Goal: Task Accomplishment & Management: Manage account settings

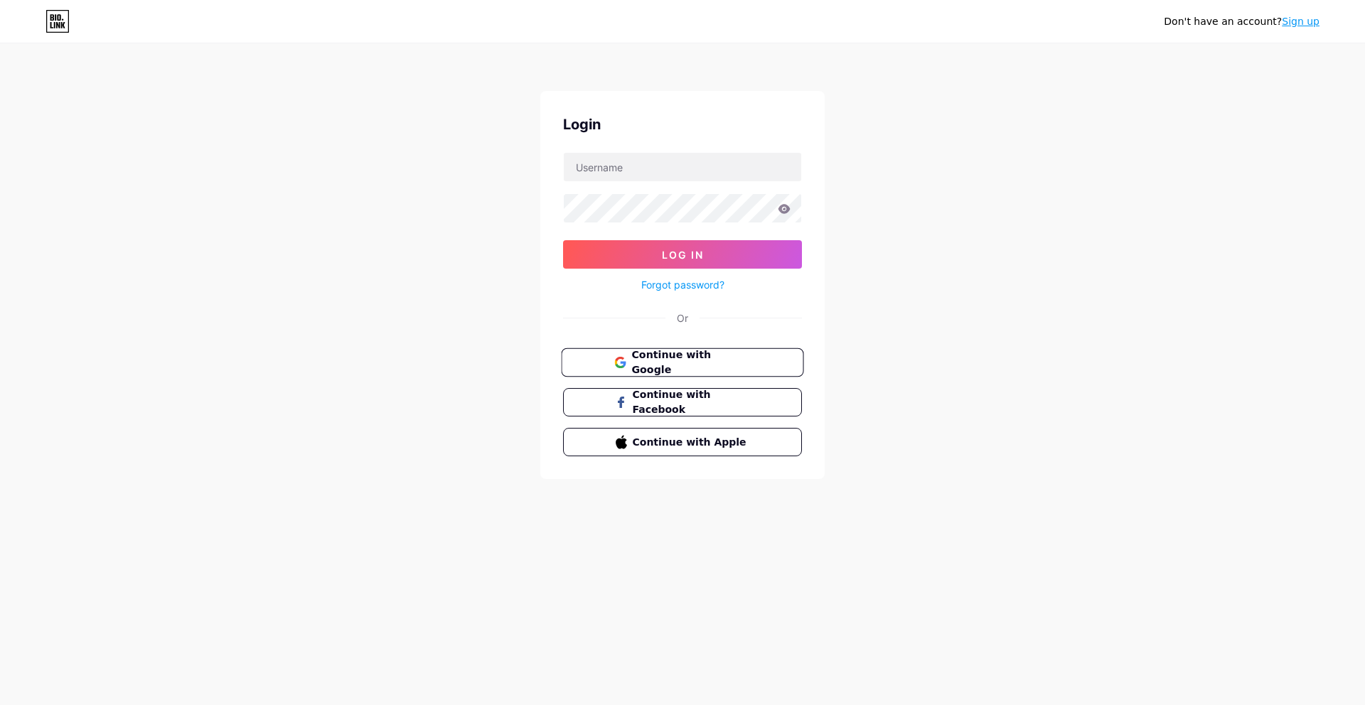
click at [714, 364] on span "Continue with Google" at bounding box center [690, 363] width 119 height 31
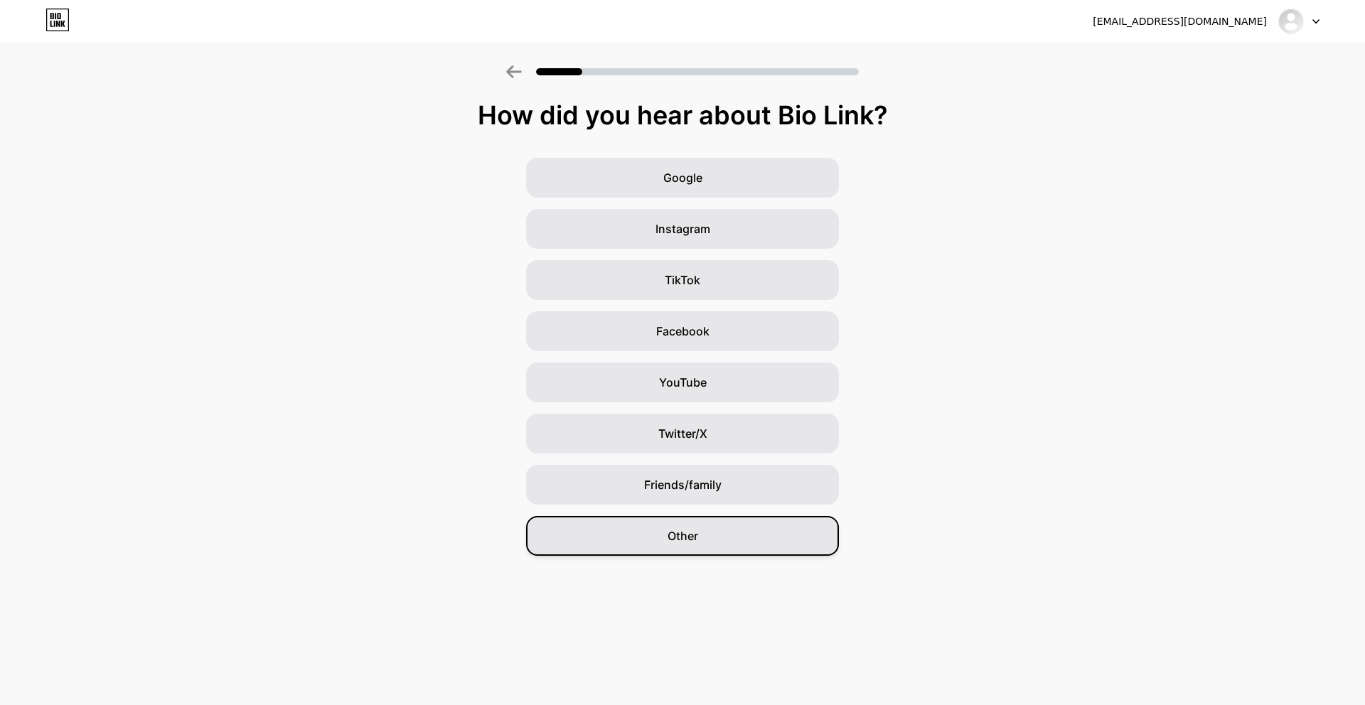
click at [639, 535] on div "Other" at bounding box center [682, 536] width 313 height 40
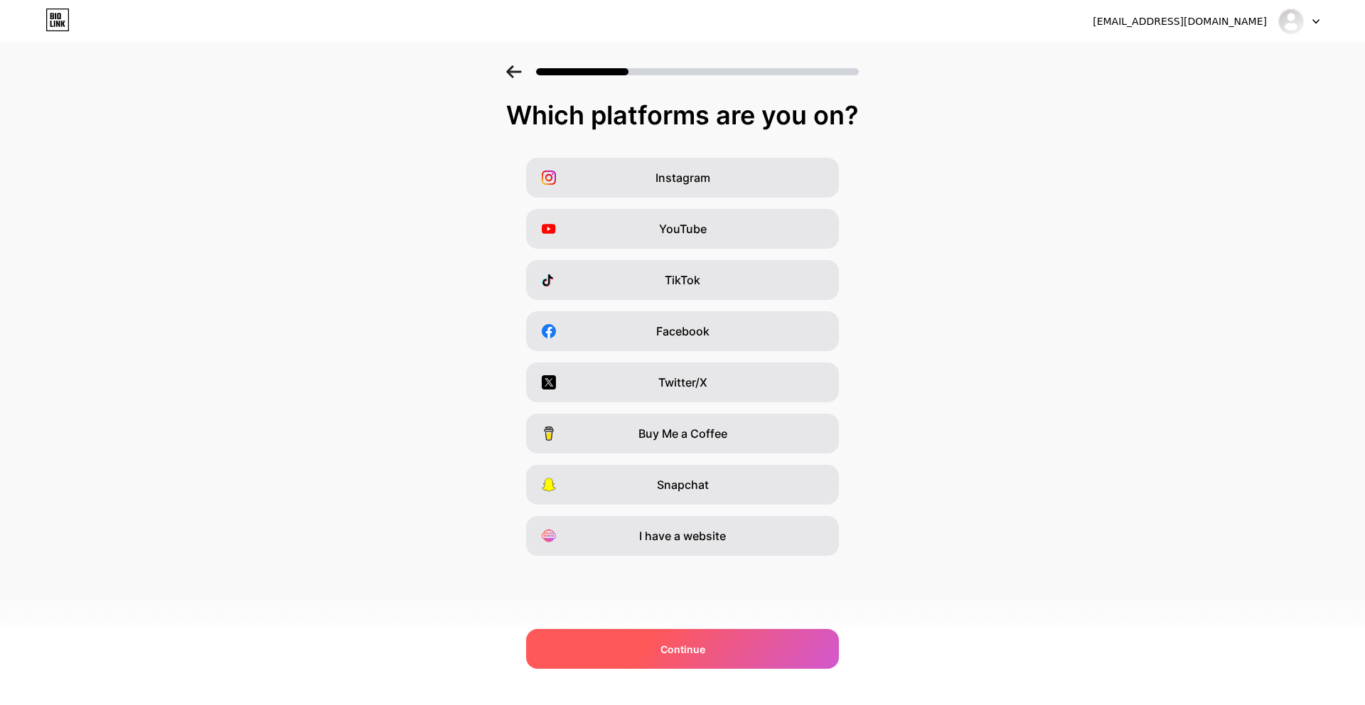
click at [761, 657] on div "Continue" at bounding box center [682, 649] width 313 height 40
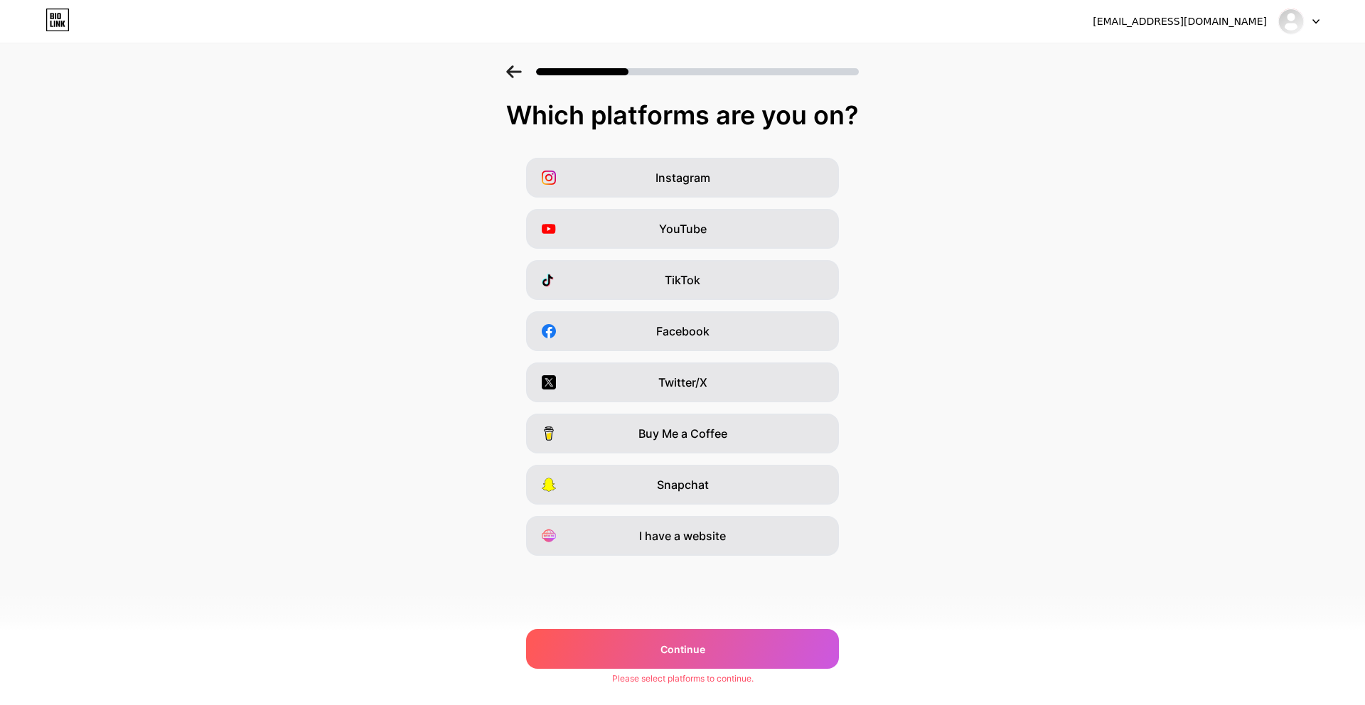
click at [65, 32] on link at bounding box center [57, 22] width 24 height 26
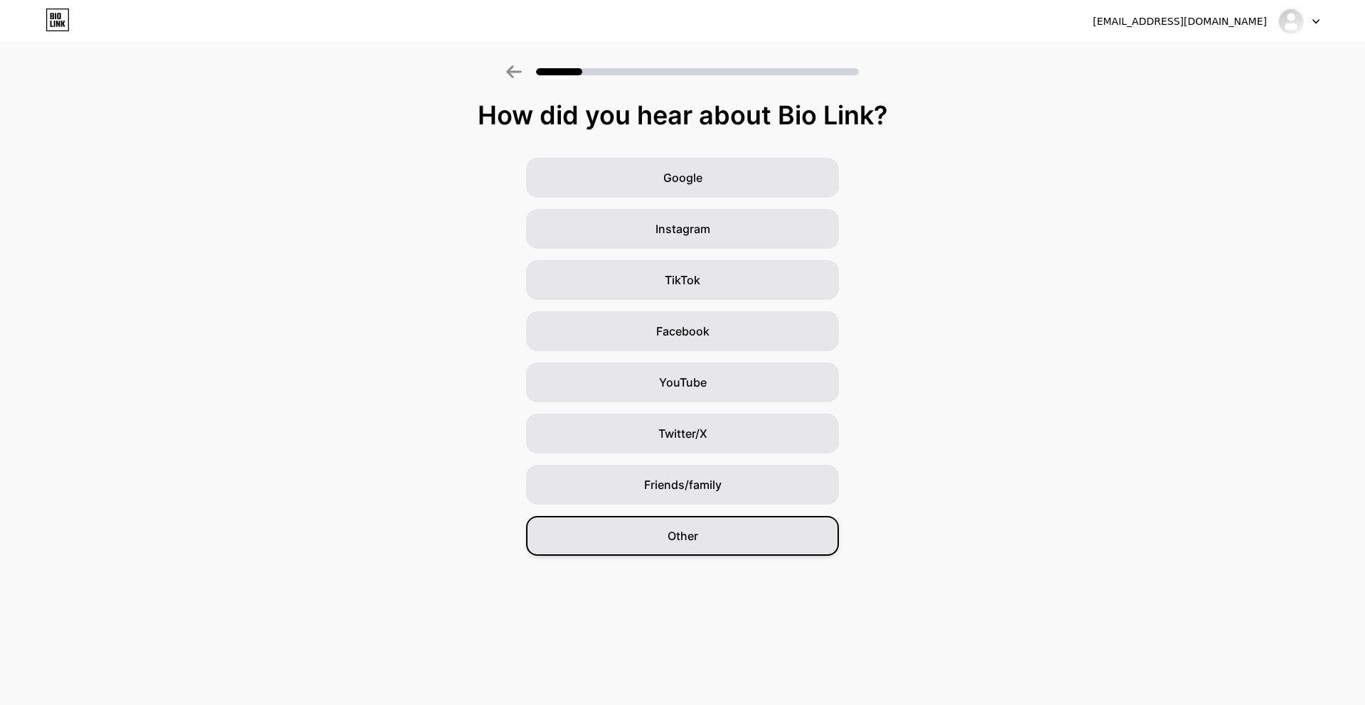
click at [726, 548] on div "Other" at bounding box center [682, 536] width 313 height 40
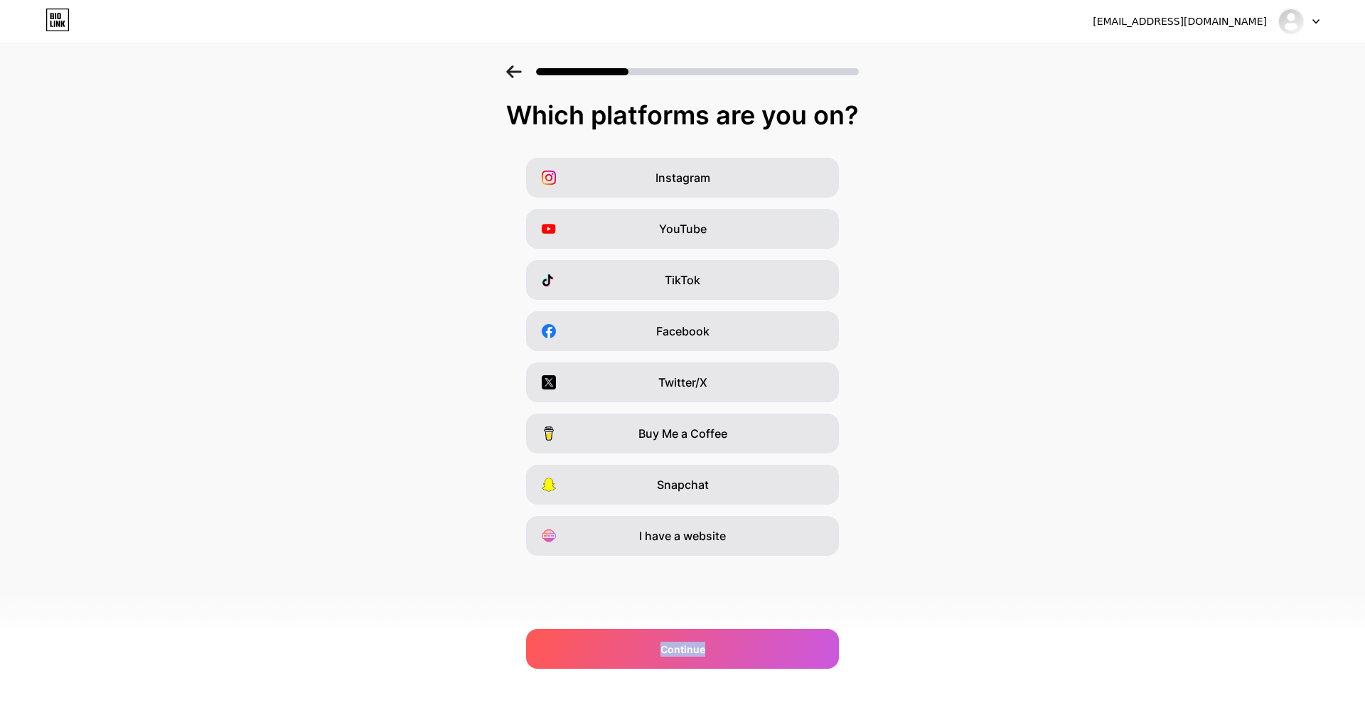
drag, startPoint x: 761, startPoint y: 653, endPoint x: 932, endPoint y: 581, distance: 185.5
click at [932, 582] on div "Which platforms are you on? Instagram YouTube TikTok Facebook Twitter/X Buy Me …" at bounding box center [682, 364] width 1365 height 526
click at [786, 529] on div "I have a website" at bounding box center [682, 536] width 313 height 40
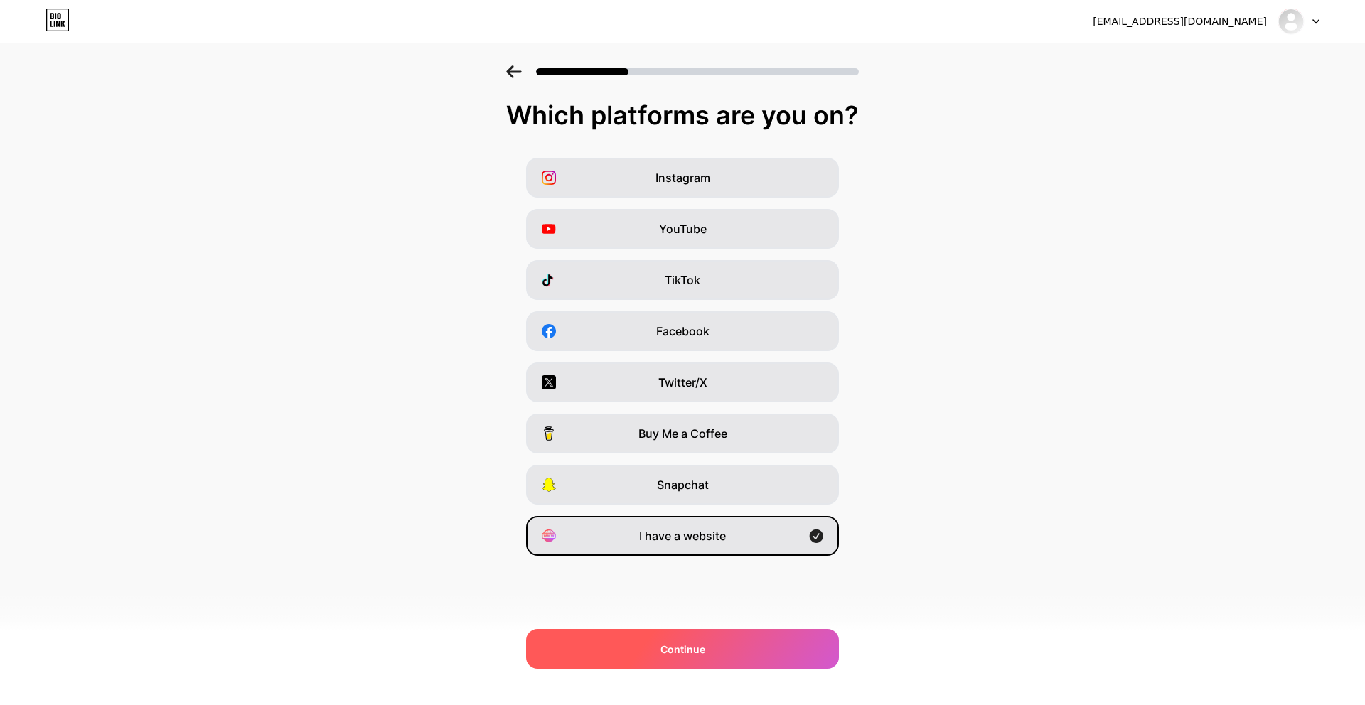
click at [729, 642] on div "Continue" at bounding box center [682, 649] width 313 height 40
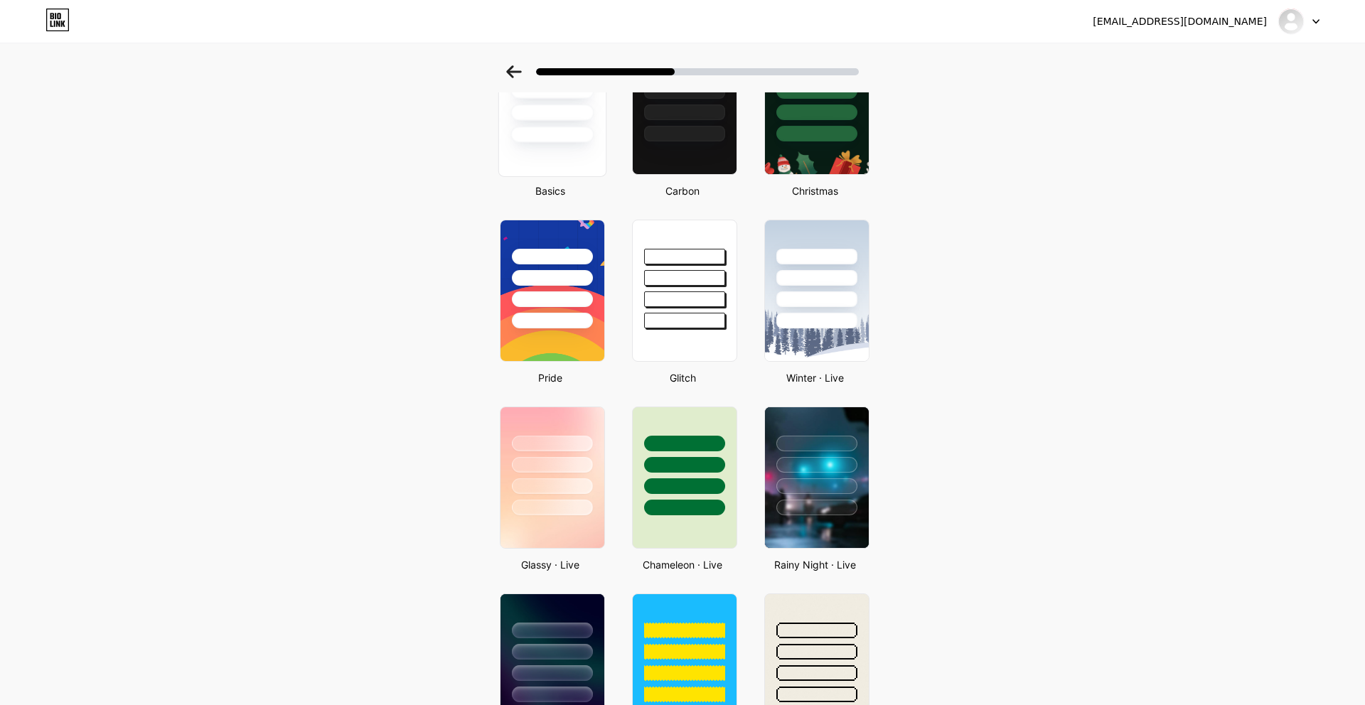
scroll to position [174, 0]
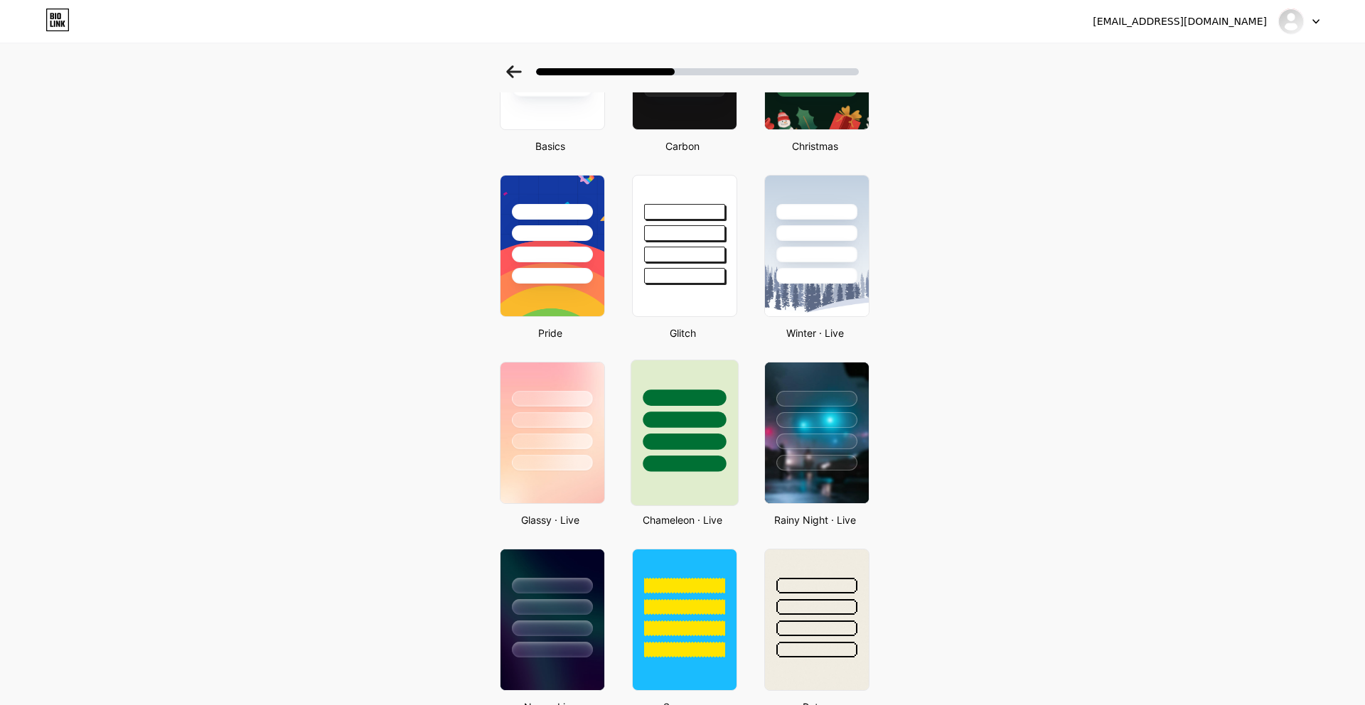
click at [667, 444] on div at bounding box center [684, 442] width 83 height 16
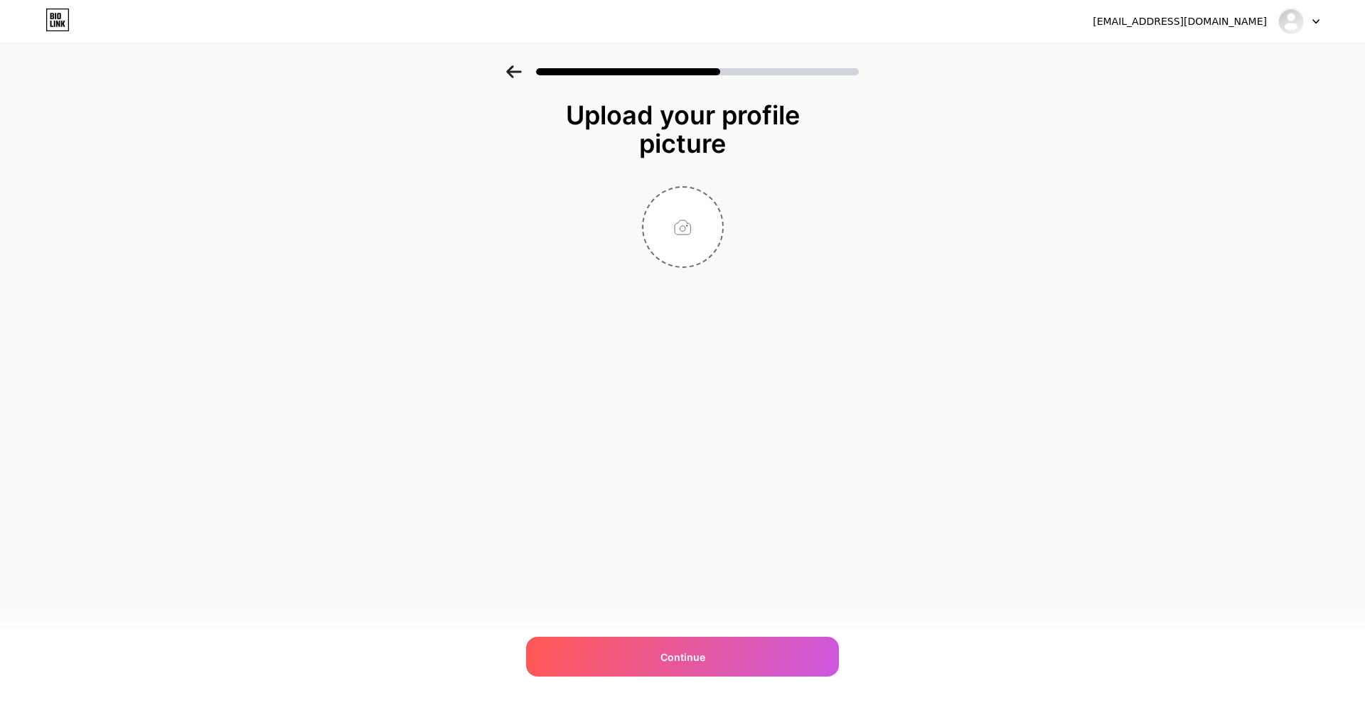
click at [693, 683] on div "[EMAIL_ADDRESS][DOMAIN_NAME] Logout Link Copied Upload your profile picture Con…" at bounding box center [682, 352] width 1365 height 705
click at [702, 647] on div "Continue" at bounding box center [682, 657] width 313 height 40
click at [709, 202] on input "file" at bounding box center [682, 227] width 79 height 79
type input "C:\fakepath\Loyalty_History.PNG"
click at [712, 662] on div "Continue" at bounding box center [682, 657] width 313 height 40
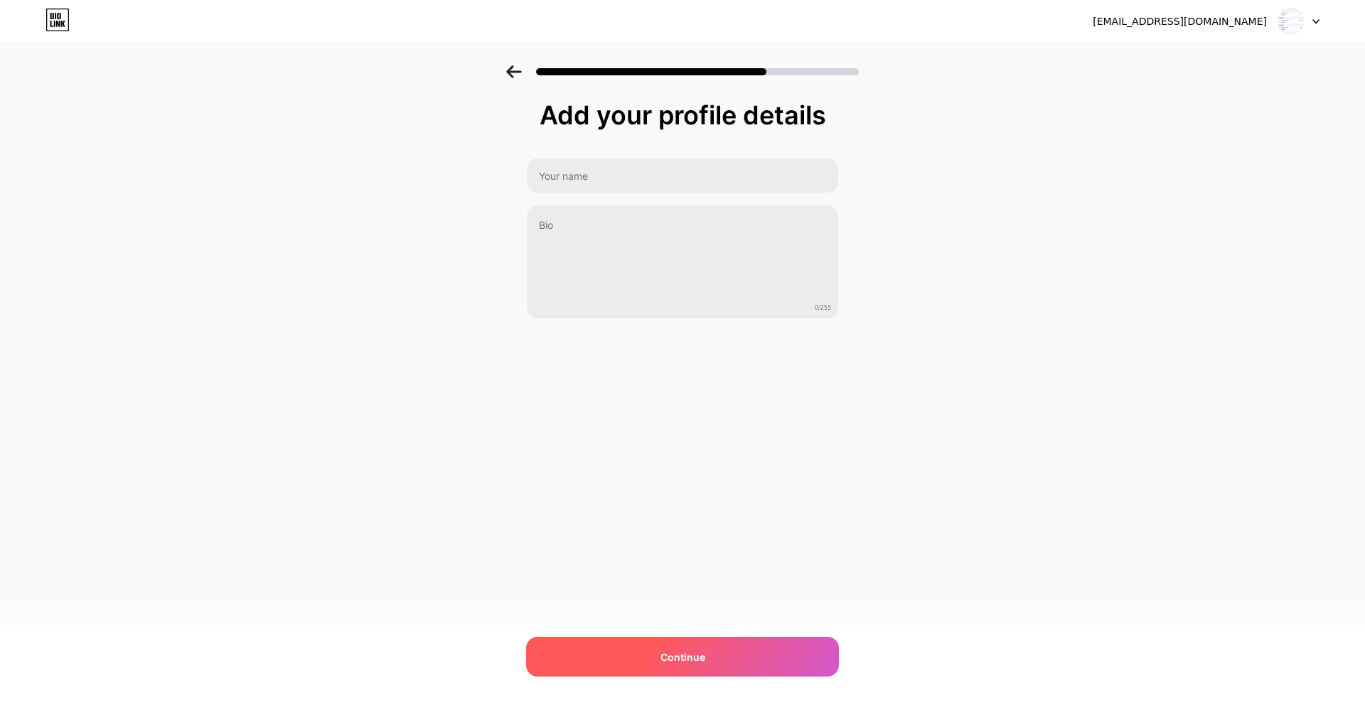
click at [727, 644] on div "Continue" at bounding box center [682, 657] width 313 height 40
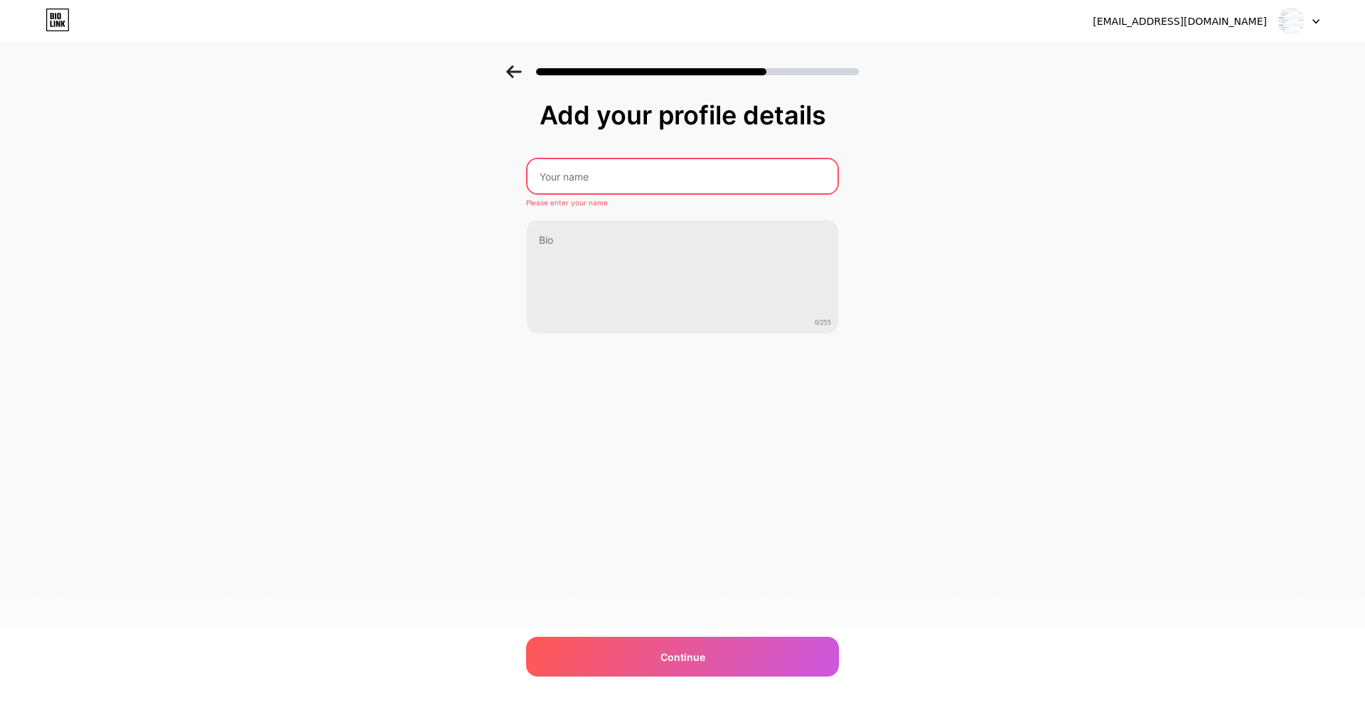
click at [699, 186] on input "text" at bounding box center [682, 176] width 310 height 34
type input "G"
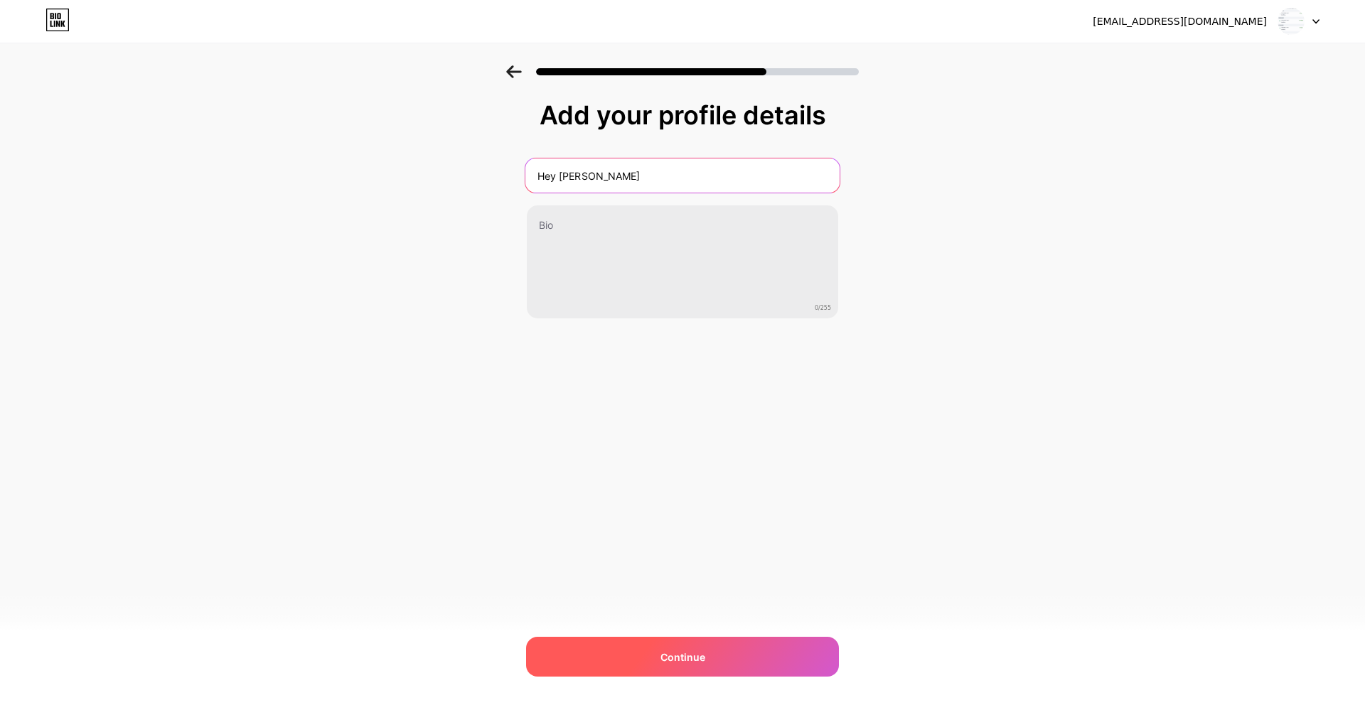
type input "Hey [PERSON_NAME]"
click at [707, 649] on div "Continue" at bounding box center [682, 657] width 313 height 40
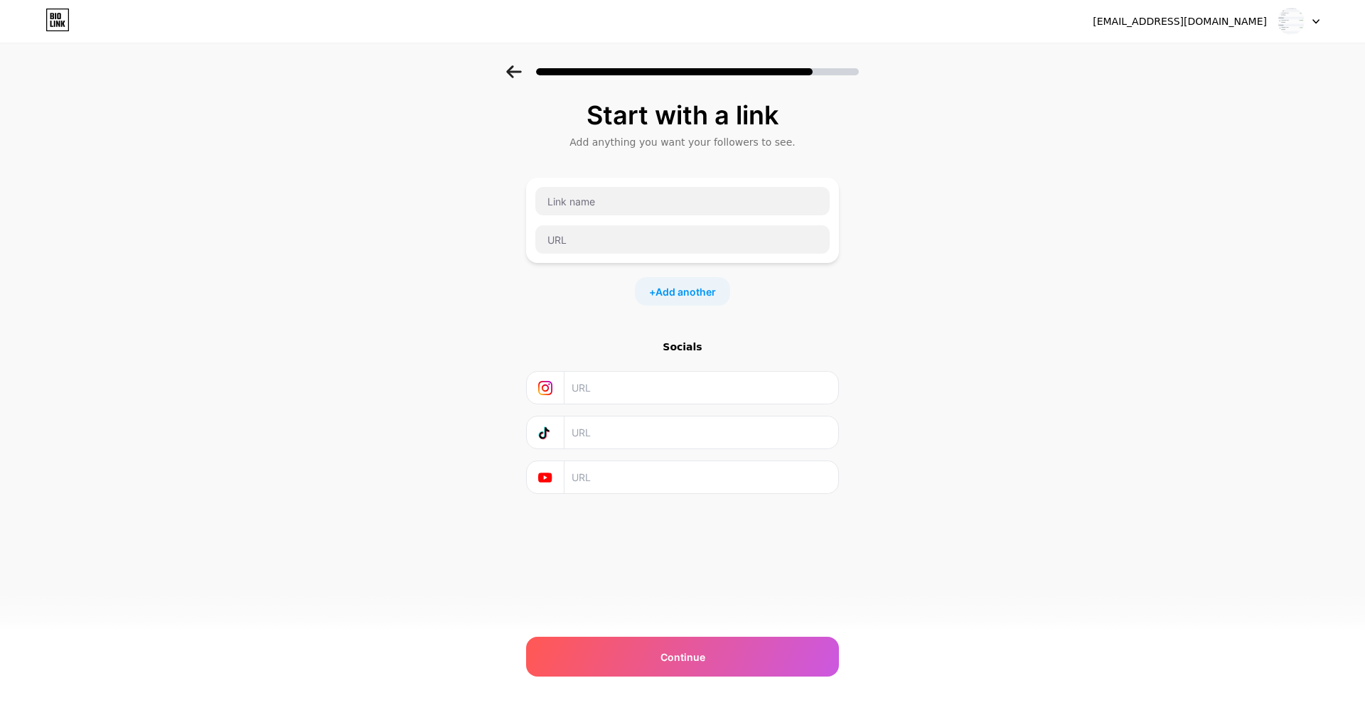
click at [785, 296] on div "+ Add another" at bounding box center [682, 291] width 313 height 28
click at [626, 203] on input "text" at bounding box center [682, 201] width 294 height 28
click at [702, 295] on span "Add another" at bounding box center [685, 291] width 60 height 15
click at [706, 385] on span "Add another" at bounding box center [685, 391] width 60 height 15
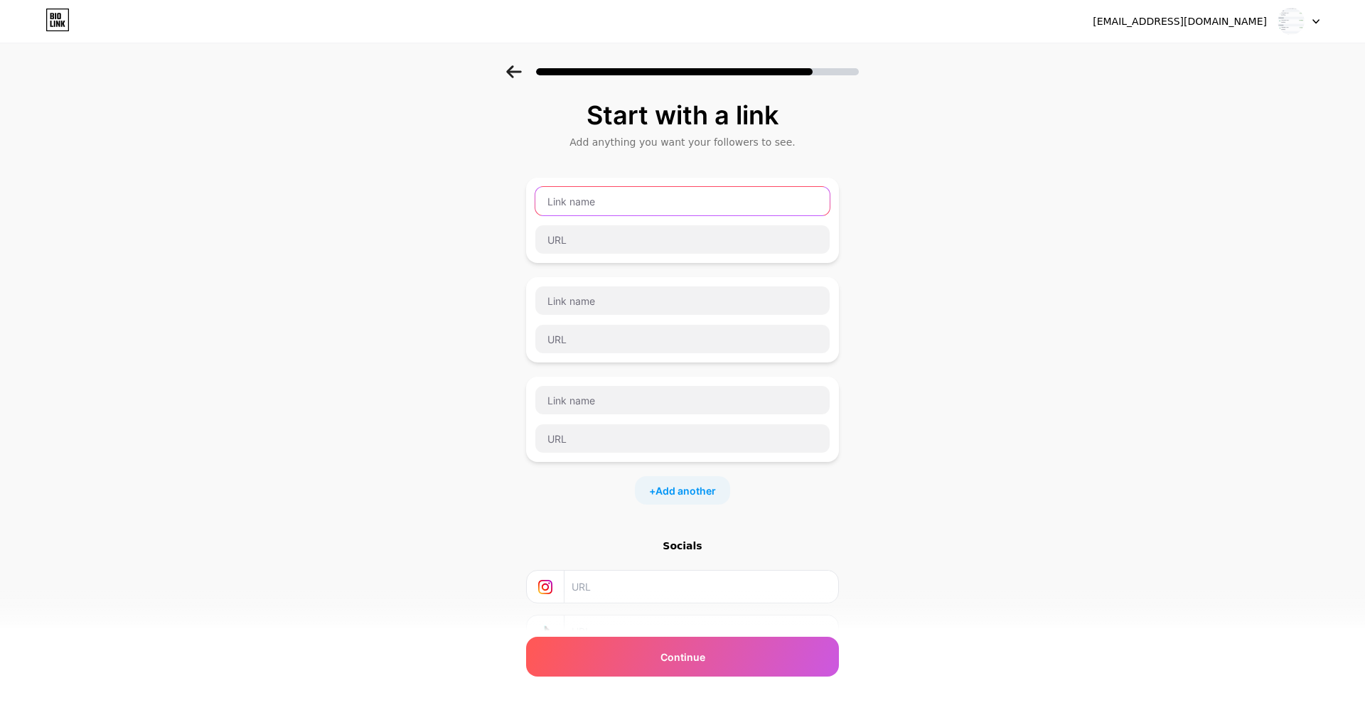
drag, startPoint x: 696, startPoint y: 199, endPoint x: 701, endPoint y: 193, distance: 7.6
click at [696, 199] on input "text" at bounding box center [682, 201] width 294 height 28
type input "Menu 1"
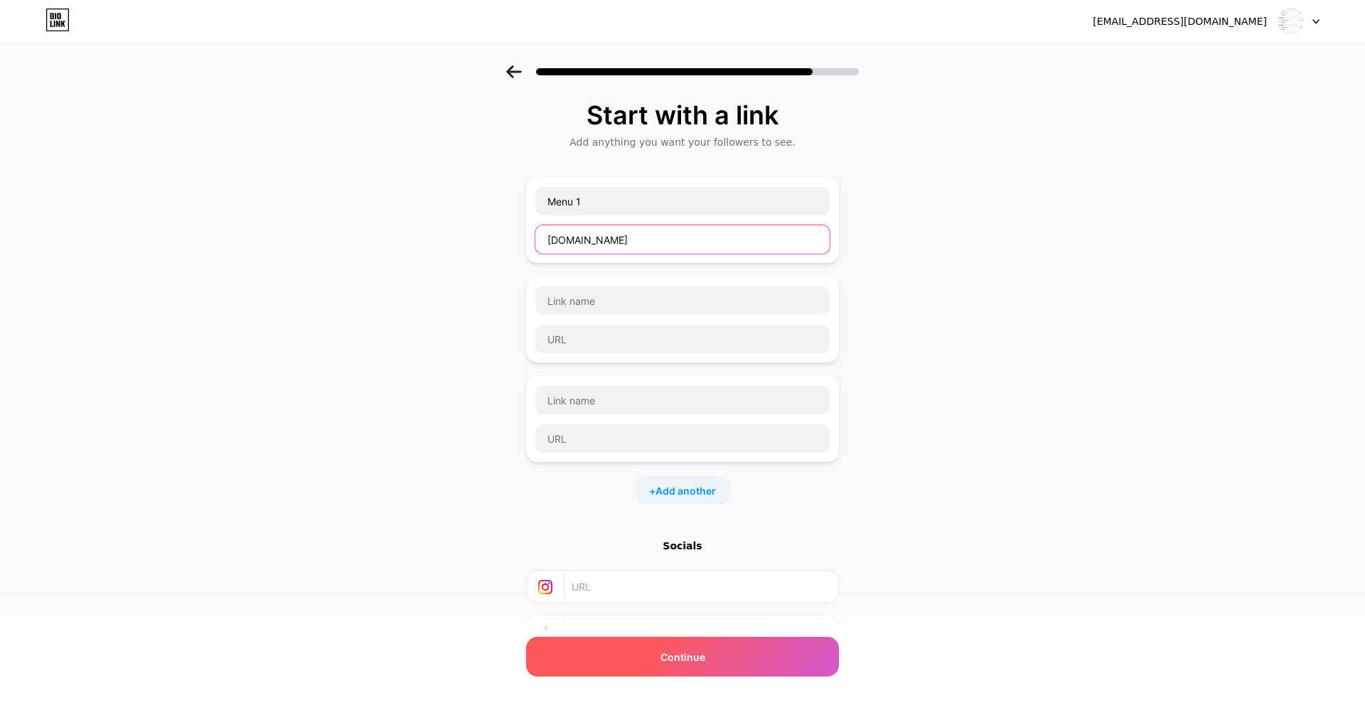
type input "[DOMAIN_NAME]"
click at [684, 659] on span "Continue" at bounding box center [682, 657] width 45 height 15
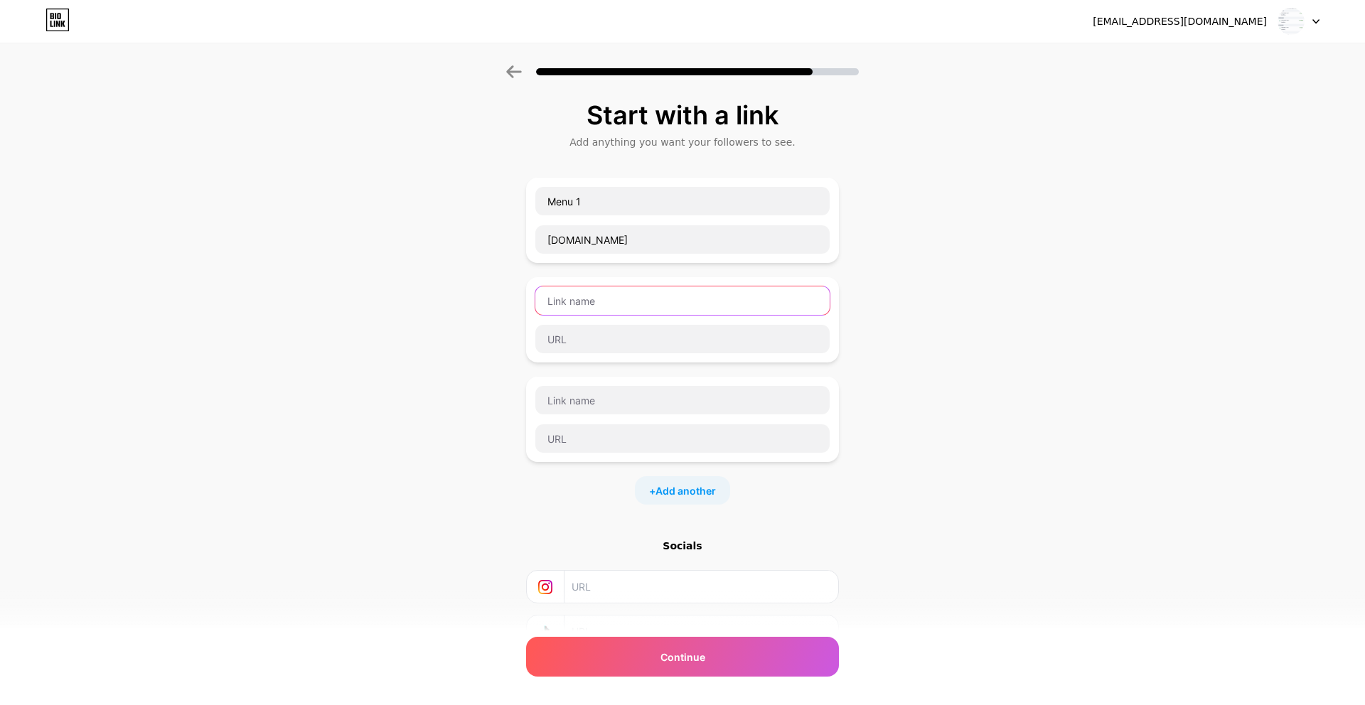
click at [758, 302] on input "text" at bounding box center [682, 300] width 294 height 28
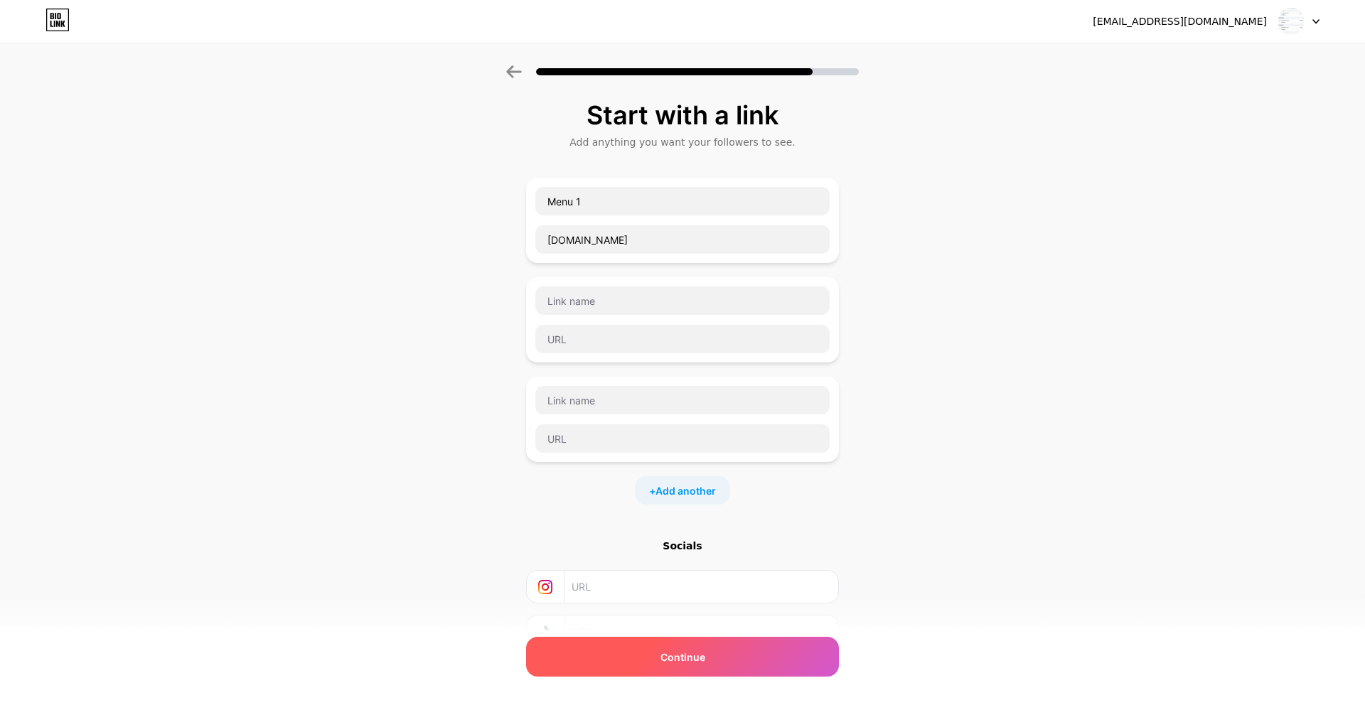
click at [699, 650] on span "Continue" at bounding box center [682, 657] width 45 height 15
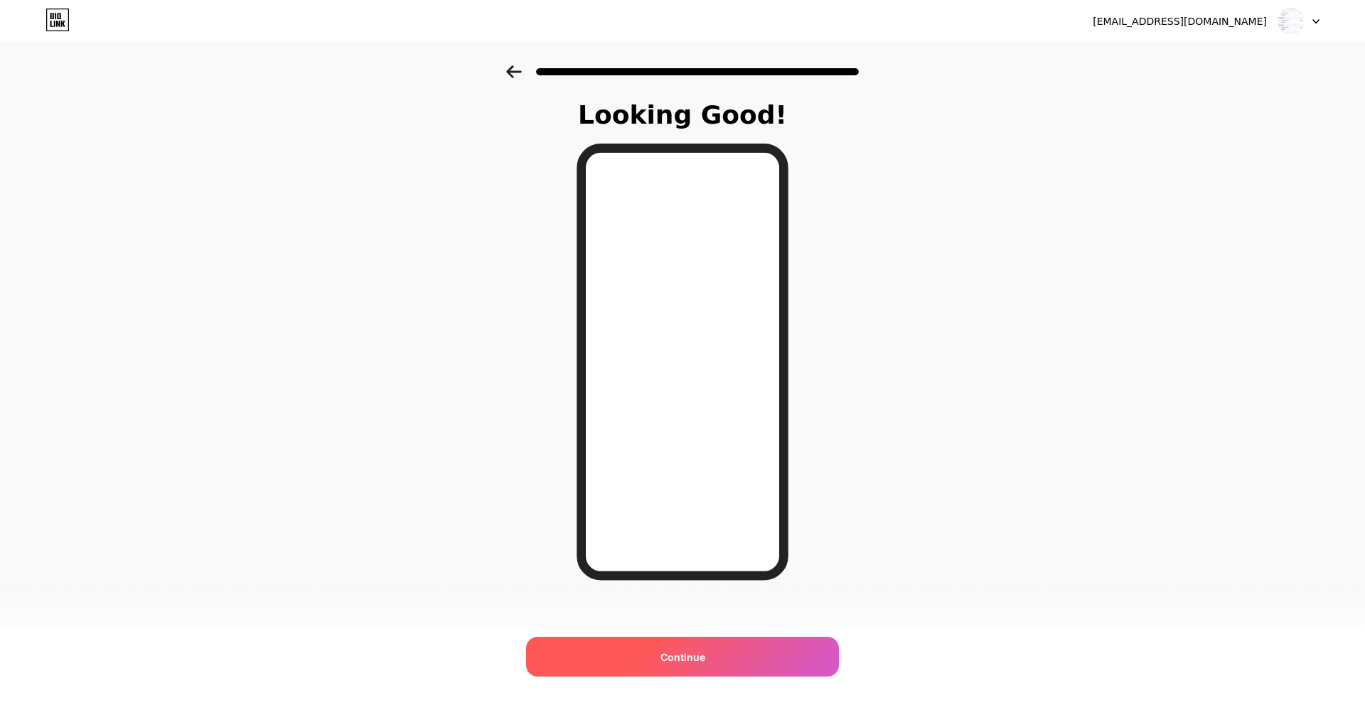
click at [696, 671] on div "Continue" at bounding box center [682, 657] width 313 height 40
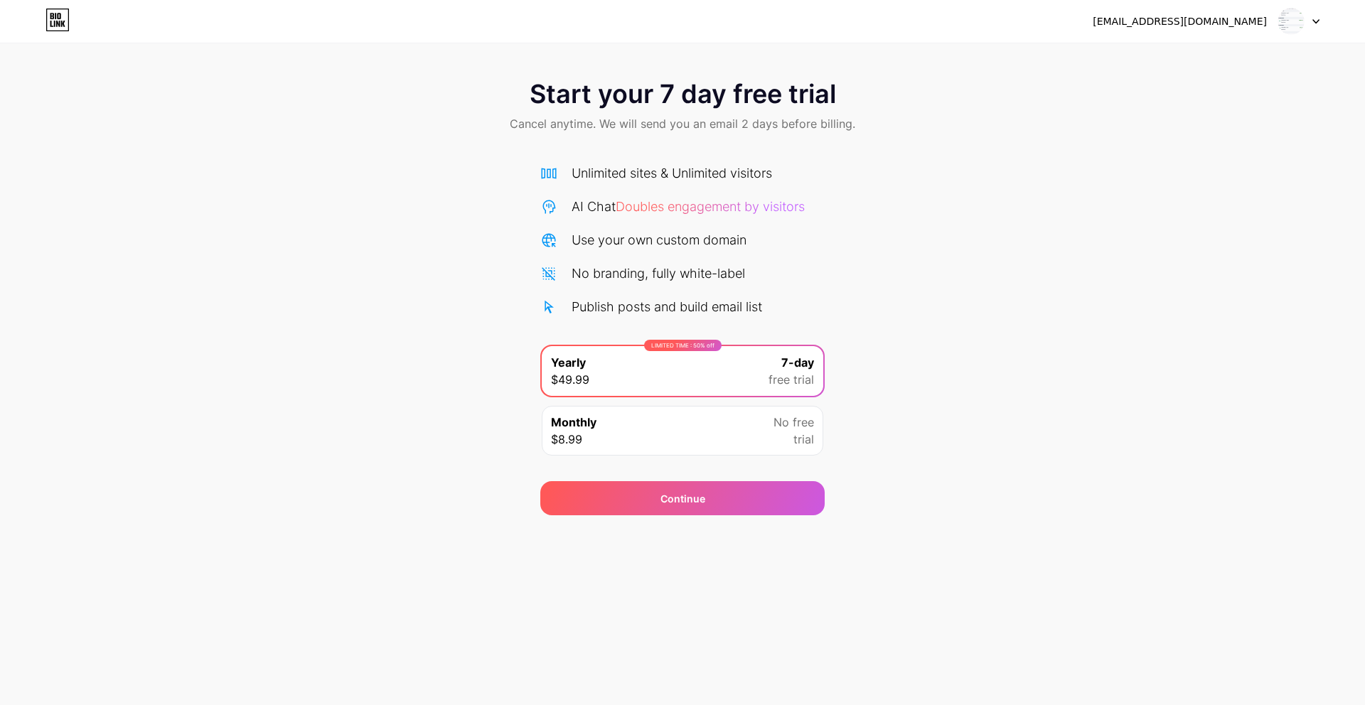
click at [750, 441] on div "Monthly $8.99 No free trial" at bounding box center [682, 431] width 281 height 50
click at [515, 539] on div "[EMAIL_ADDRESS][DOMAIN_NAME] Logout Link Copied Start your 7 day free trial Can…" at bounding box center [682, 352] width 1365 height 705
click at [1250, 26] on div "[EMAIL_ADDRESS][DOMAIN_NAME]" at bounding box center [1179, 21] width 174 height 15
click at [1309, 24] on div at bounding box center [1298, 22] width 41 height 26
click at [773, 360] on div "7-day free trial" at bounding box center [790, 371] width 45 height 34
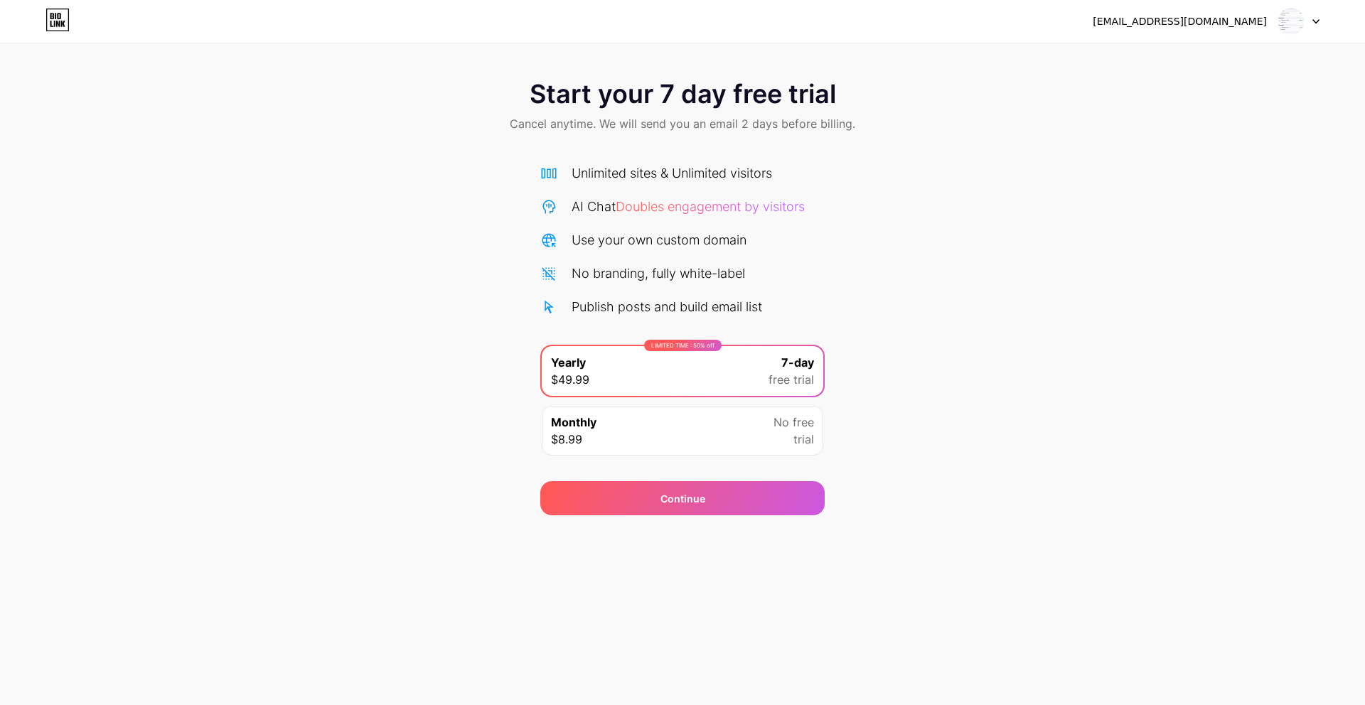
click at [65, 18] on icon at bounding box center [57, 20] width 24 height 23
click at [873, 434] on div "Start your 7 day free trial Cancel anytime. We will send you an email 2 days be…" at bounding box center [682, 290] width 1365 height 450
click at [668, 420] on div "Monthly $8.99 No free trial" at bounding box center [682, 431] width 281 height 50
click at [723, 351] on div "LIMITED TIME : 50% off Yearly $49.99 7-day free trial" at bounding box center [682, 371] width 281 height 50
click at [753, 458] on div "LIMITED TIME : 50% off Yearly $49.99 7-day free trial Monthly $8.99 No free tri…" at bounding box center [682, 404] width 284 height 119
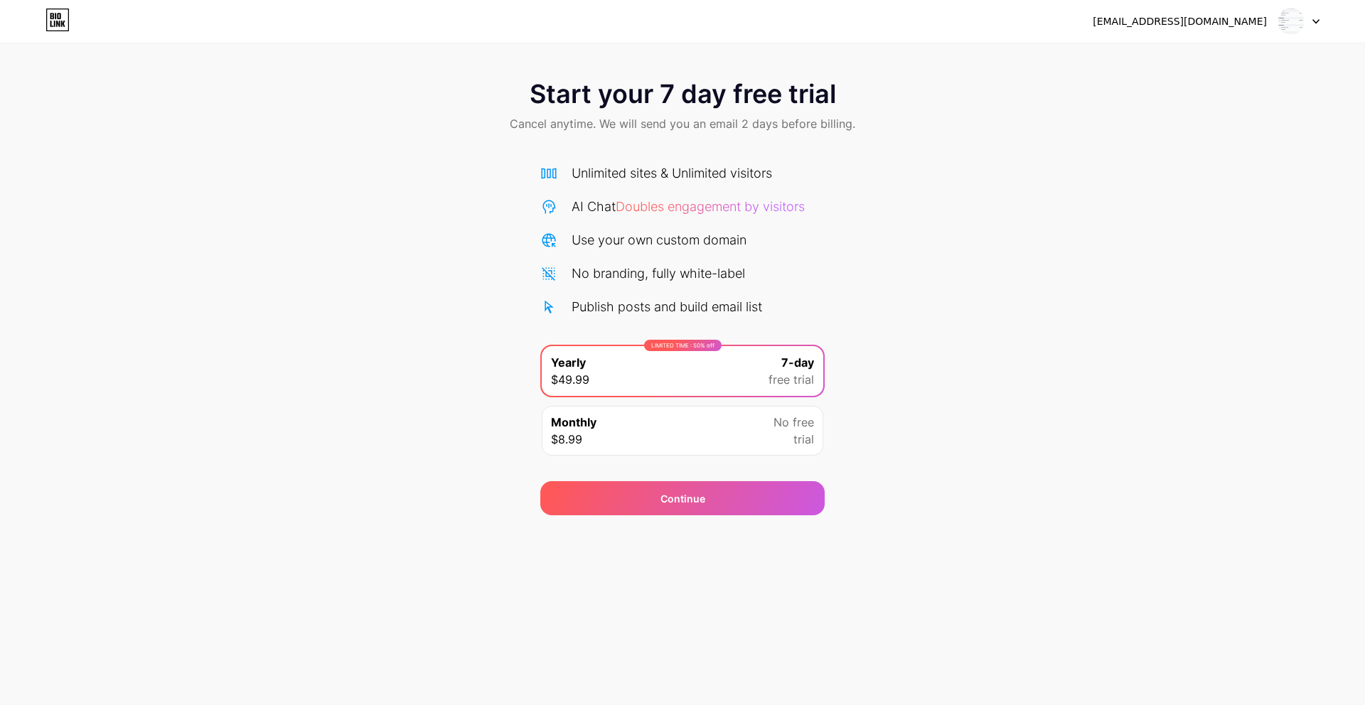
click at [758, 444] on div "Monthly $8.99 No free trial" at bounding box center [682, 431] width 281 height 50
click at [758, 207] on span "Doubles engagement by visitors" at bounding box center [710, 206] width 189 height 15
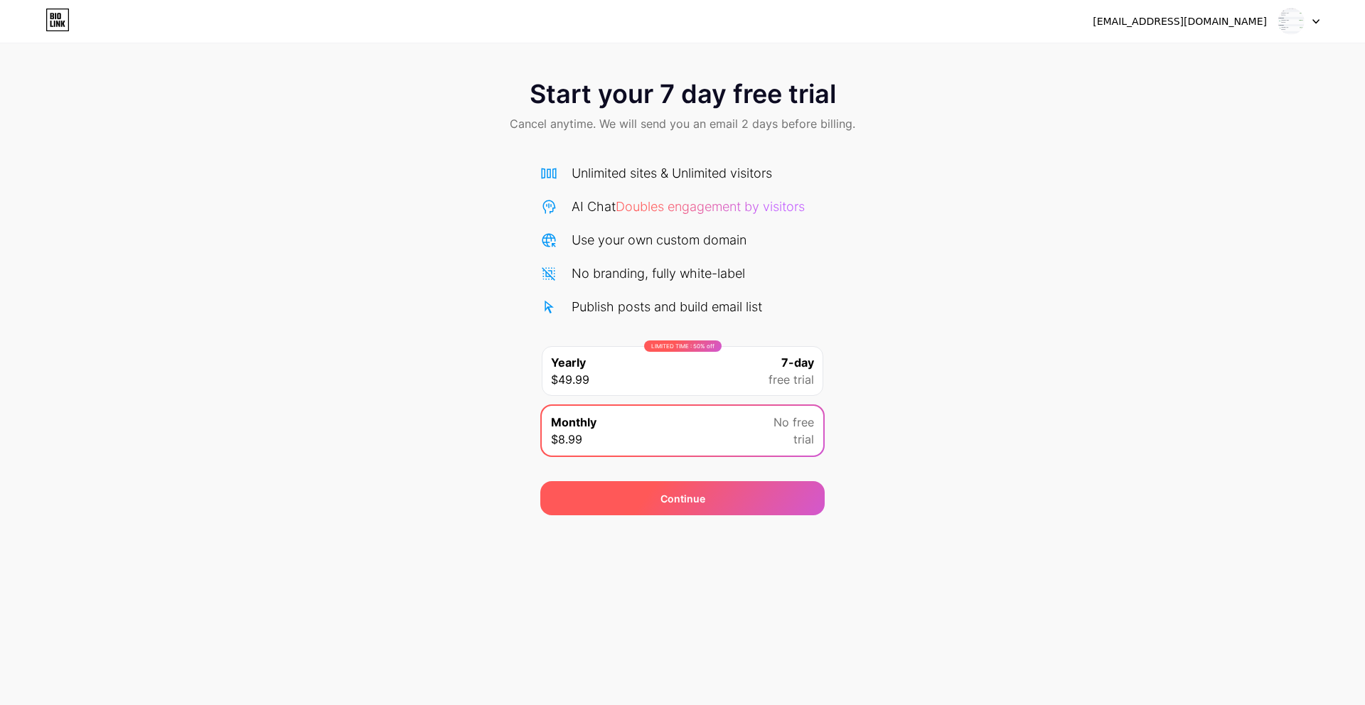
click at [743, 488] on div "Continue" at bounding box center [682, 498] width 284 height 34
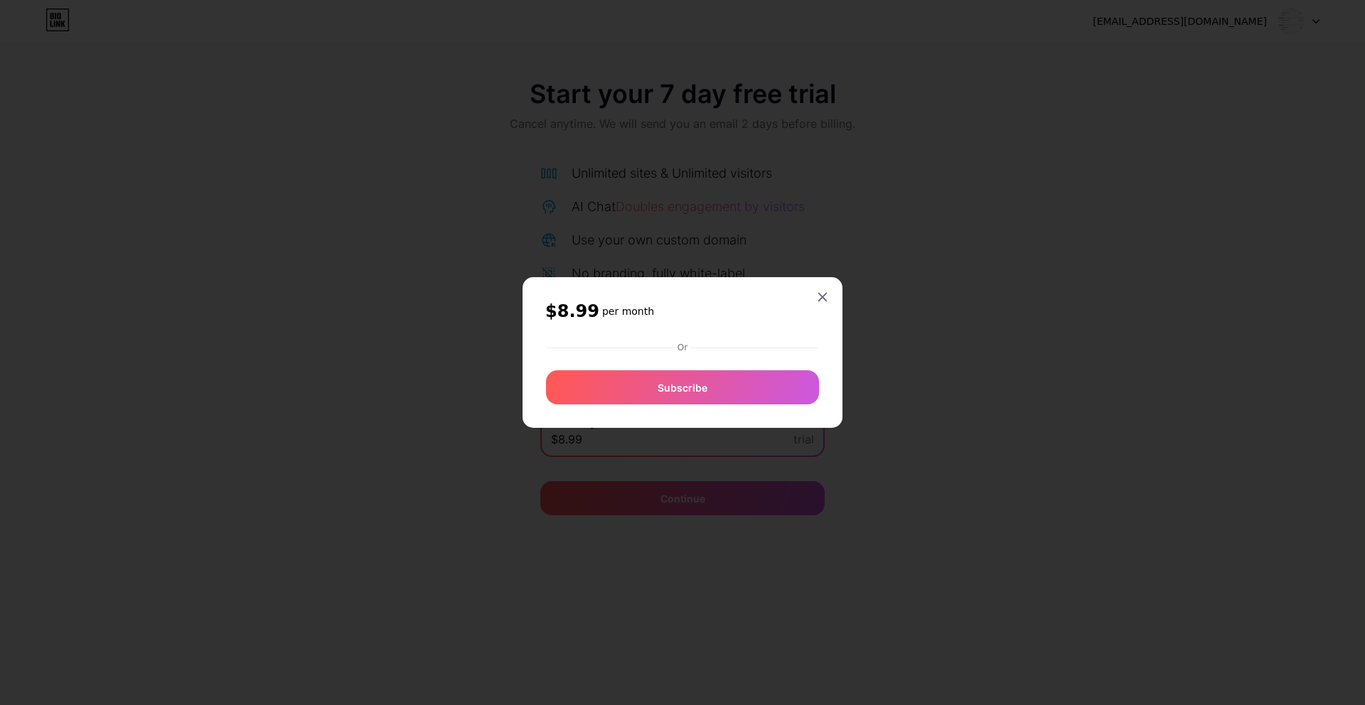
click at [708, 382] on div "Or Subscribe" at bounding box center [682, 371] width 274 height 68
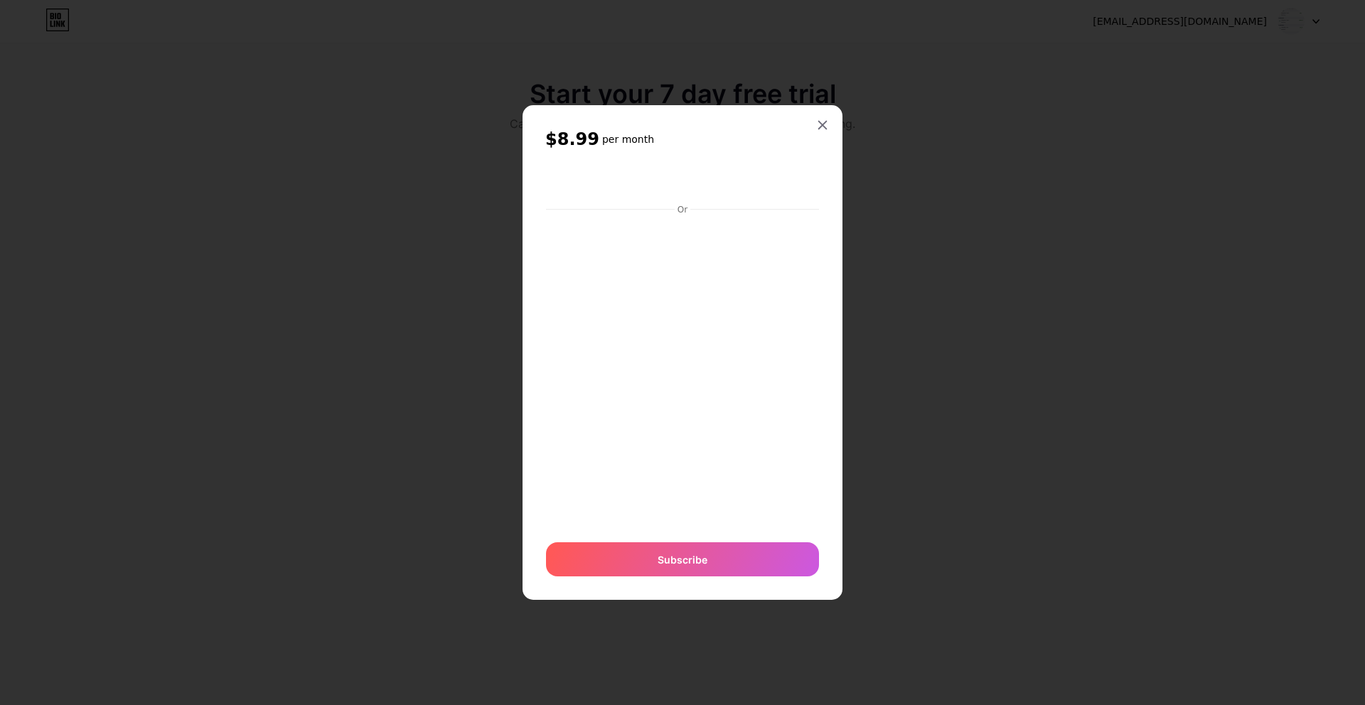
click at [835, 133] on div "$8.99 per month Or Subscribe" at bounding box center [682, 352] width 320 height 495
click at [829, 124] on div at bounding box center [823, 125] width 26 height 26
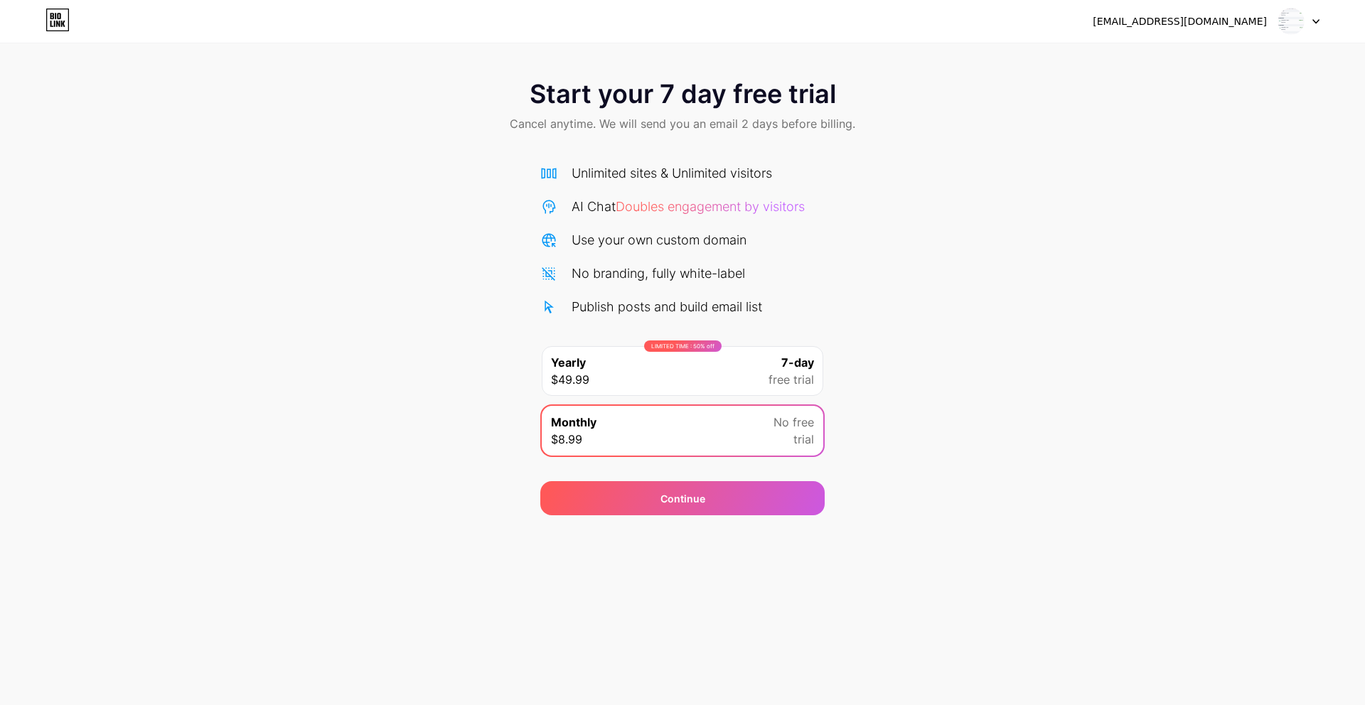
click at [719, 382] on div "LIMITED TIME : 50% off Yearly $49.99 7-day free trial" at bounding box center [682, 371] width 281 height 50
click at [736, 518] on div "[EMAIL_ADDRESS][DOMAIN_NAME] Logout Link Copied Start your 7 day free trial Can…" at bounding box center [682, 352] width 1365 height 705
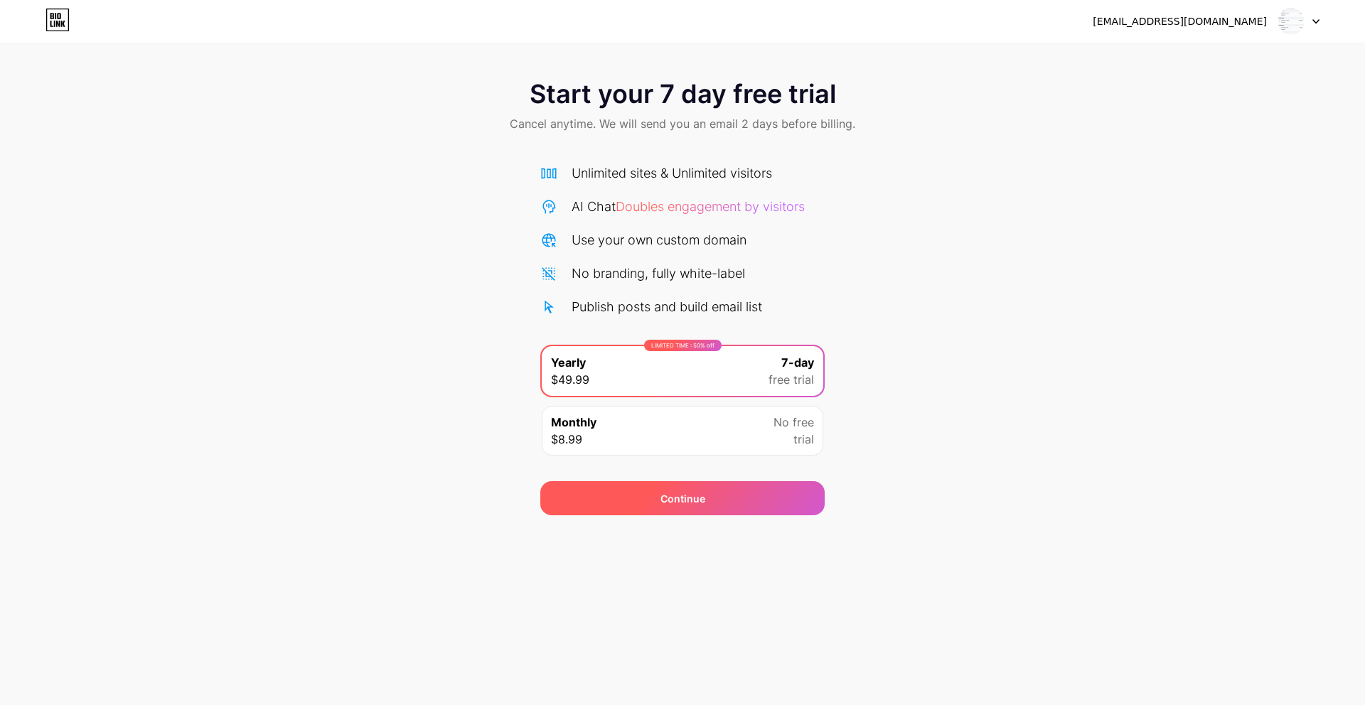
click at [726, 493] on div "Continue" at bounding box center [682, 498] width 284 height 34
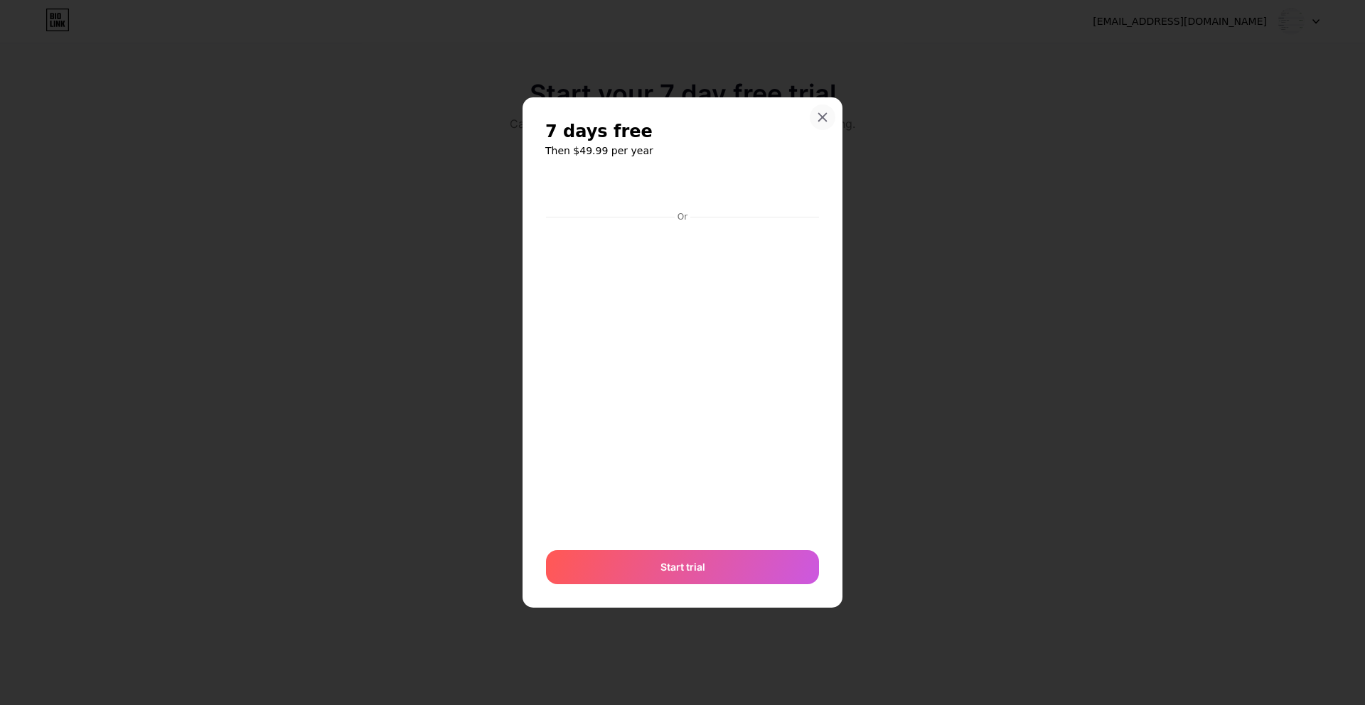
click at [818, 126] on div at bounding box center [823, 117] width 26 height 26
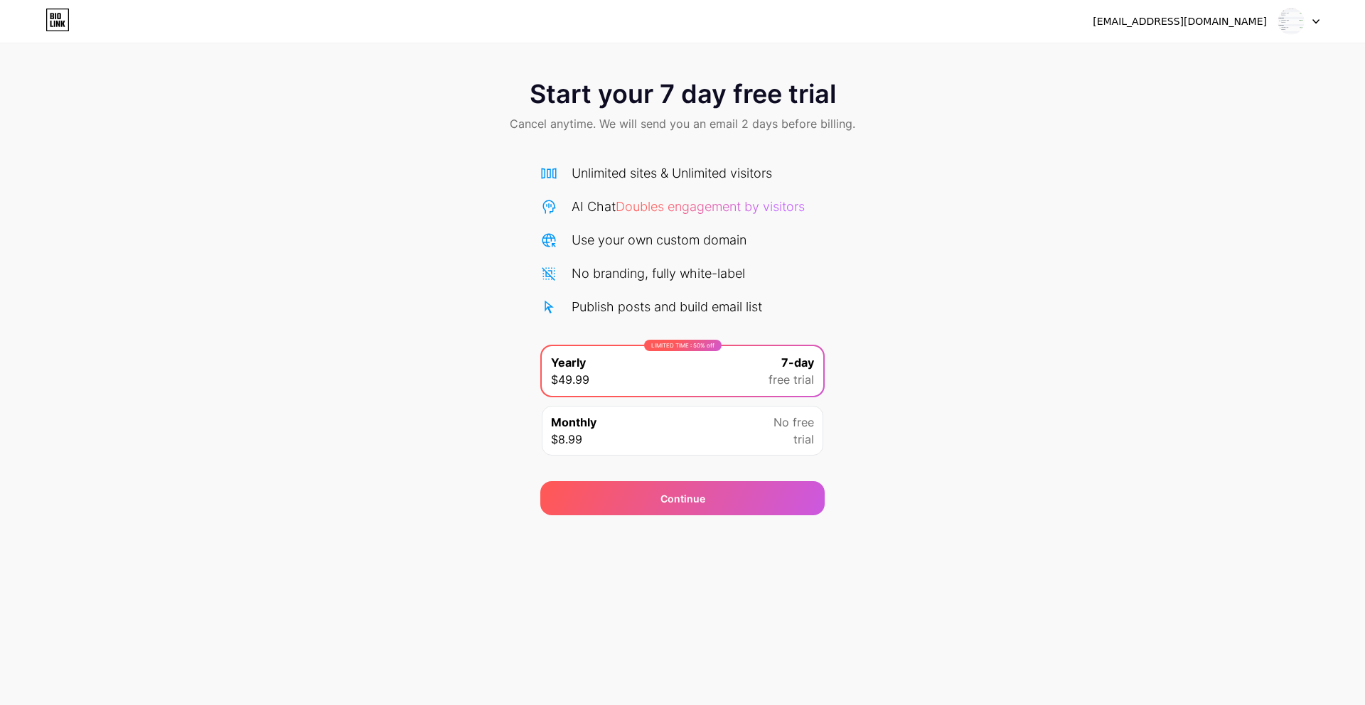
click at [1005, 195] on div "Start your 7 day free trial Cancel anytime. We will send you an email 2 days be…" at bounding box center [682, 290] width 1365 height 450
click at [1311, 19] on div at bounding box center [1298, 22] width 41 height 26
click at [1197, 21] on div "[EMAIL_ADDRESS][DOMAIN_NAME]" at bounding box center [1179, 21] width 174 height 15
click at [1289, 26] on img at bounding box center [1290, 21] width 27 height 27
click at [61, 23] on icon at bounding box center [63, 24] width 4 height 6
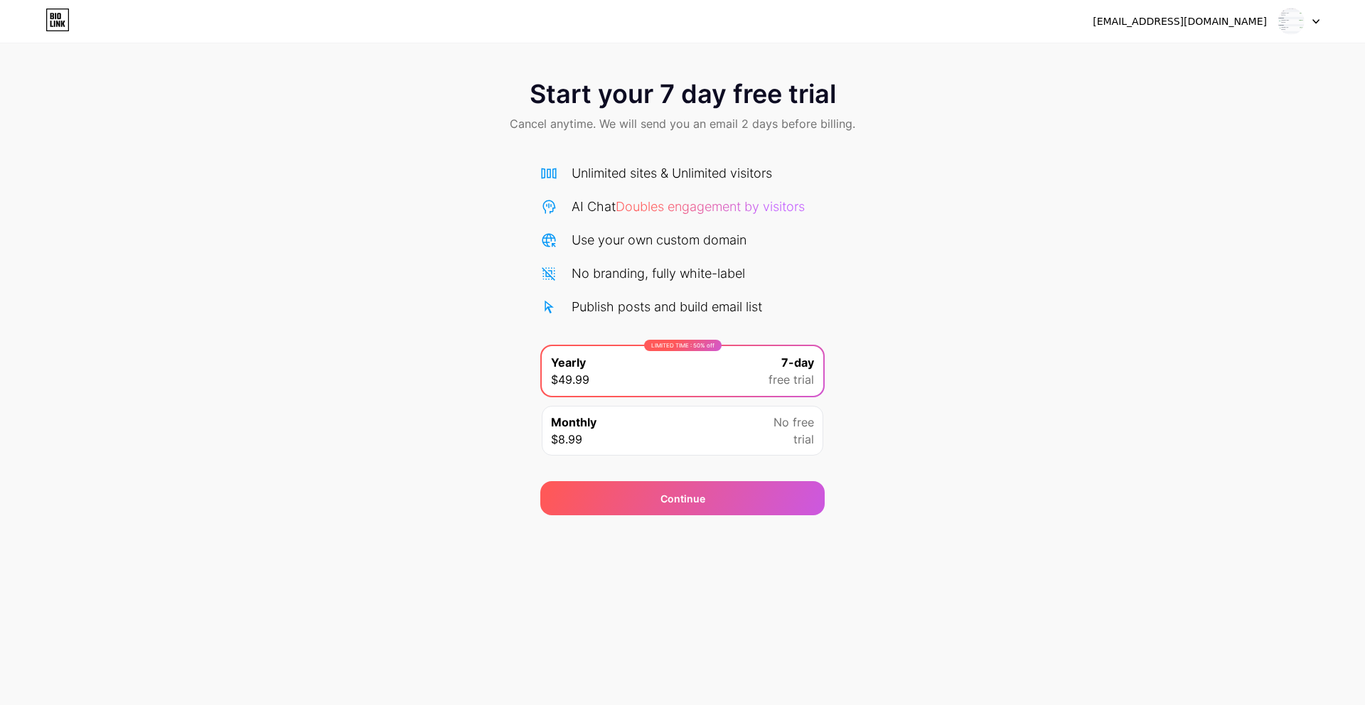
click at [704, 422] on div "Monthly $8.99 No free trial" at bounding box center [682, 431] width 281 height 50
click at [751, 376] on div "LIMITED TIME : 50% off Yearly $49.99 7-day free trial" at bounding box center [682, 371] width 281 height 50
click at [922, 451] on div "Start your 7 day free trial Cancel anytime. We will send you an email 2 days be…" at bounding box center [682, 290] width 1365 height 450
click at [734, 505] on div "Continue" at bounding box center [682, 498] width 284 height 34
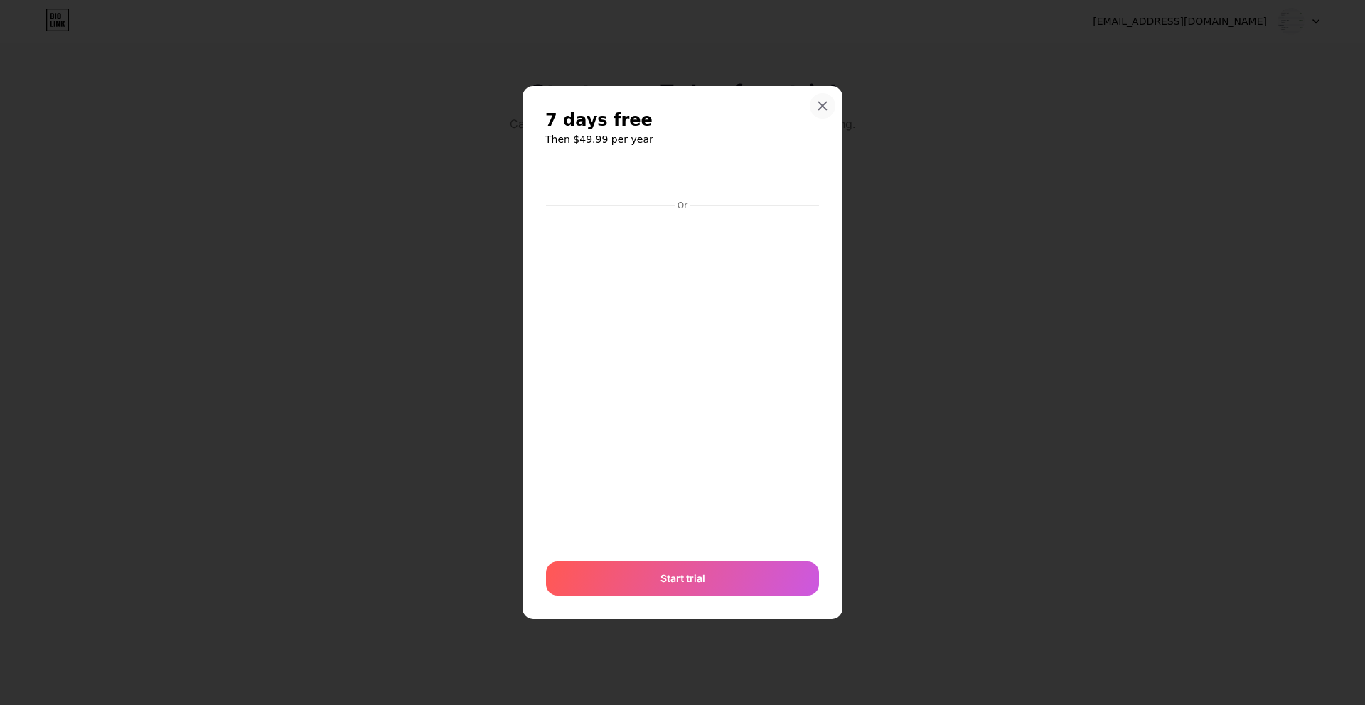
click at [825, 98] on div at bounding box center [823, 106] width 26 height 26
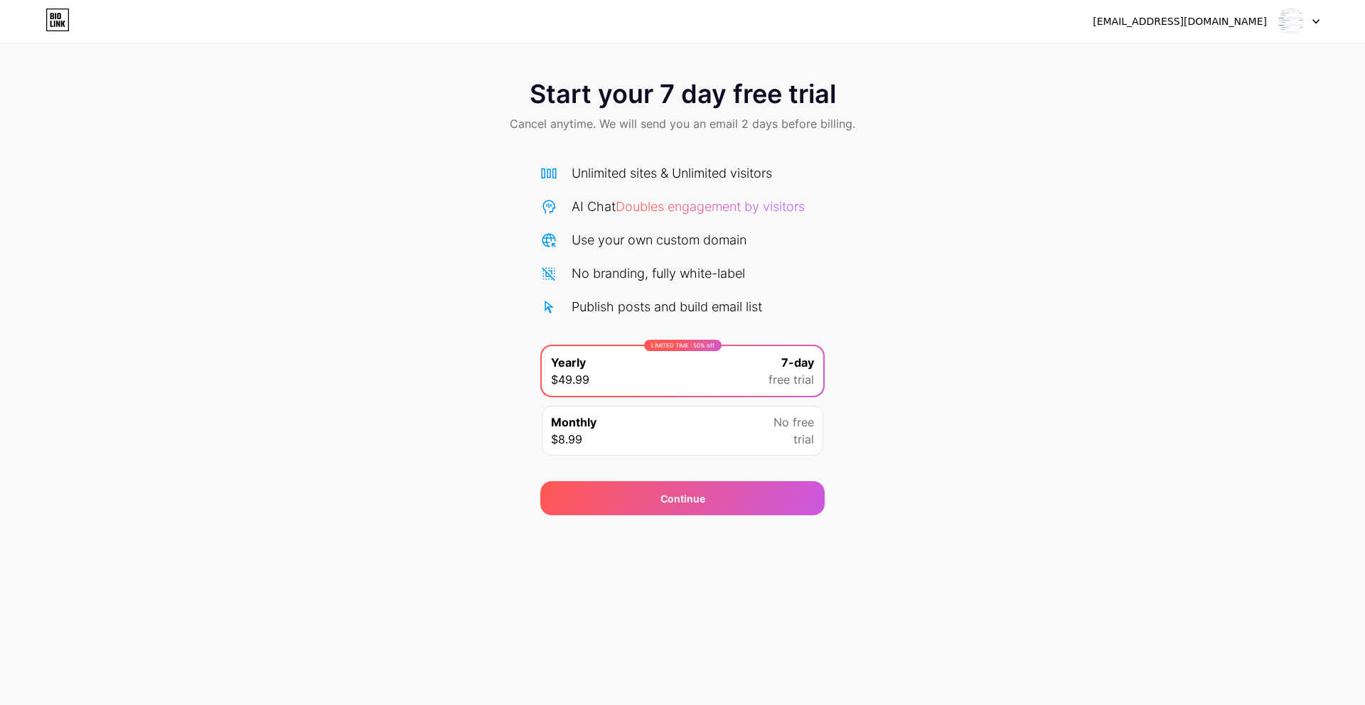
click at [879, 197] on div "Start your 7 day free trial Cancel anytime. We will send you an email 2 days be…" at bounding box center [682, 290] width 1365 height 450
click at [931, 63] on div "Start your 7 day free trial Cancel anytime. We will send you an email 2 days be…" at bounding box center [682, 257] width 1365 height 515
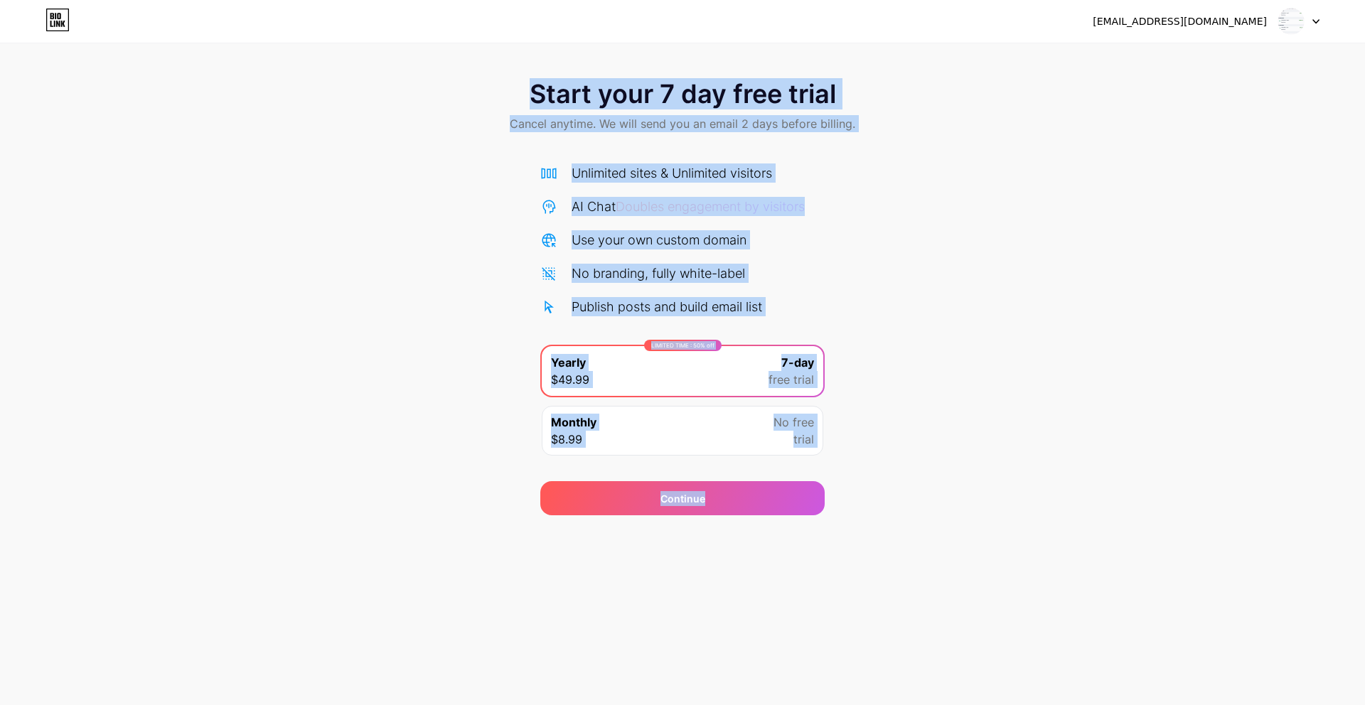
drag, startPoint x: 773, startPoint y: 63, endPoint x: 940, endPoint y: 554, distance: 519.0
click at [940, 554] on div "[EMAIL_ADDRESS][DOMAIN_NAME] Logout Link Copied Start your 7 day free trial Can…" at bounding box center [682, 352] width 1365 height 705
click at [939, 559] on div "[EMAIL_ADDRESS][DOMAIN_NAME] Logout Link Copied Start your 7 day free trial Can…" at bounding box center [682, 352] width 1365 height 705
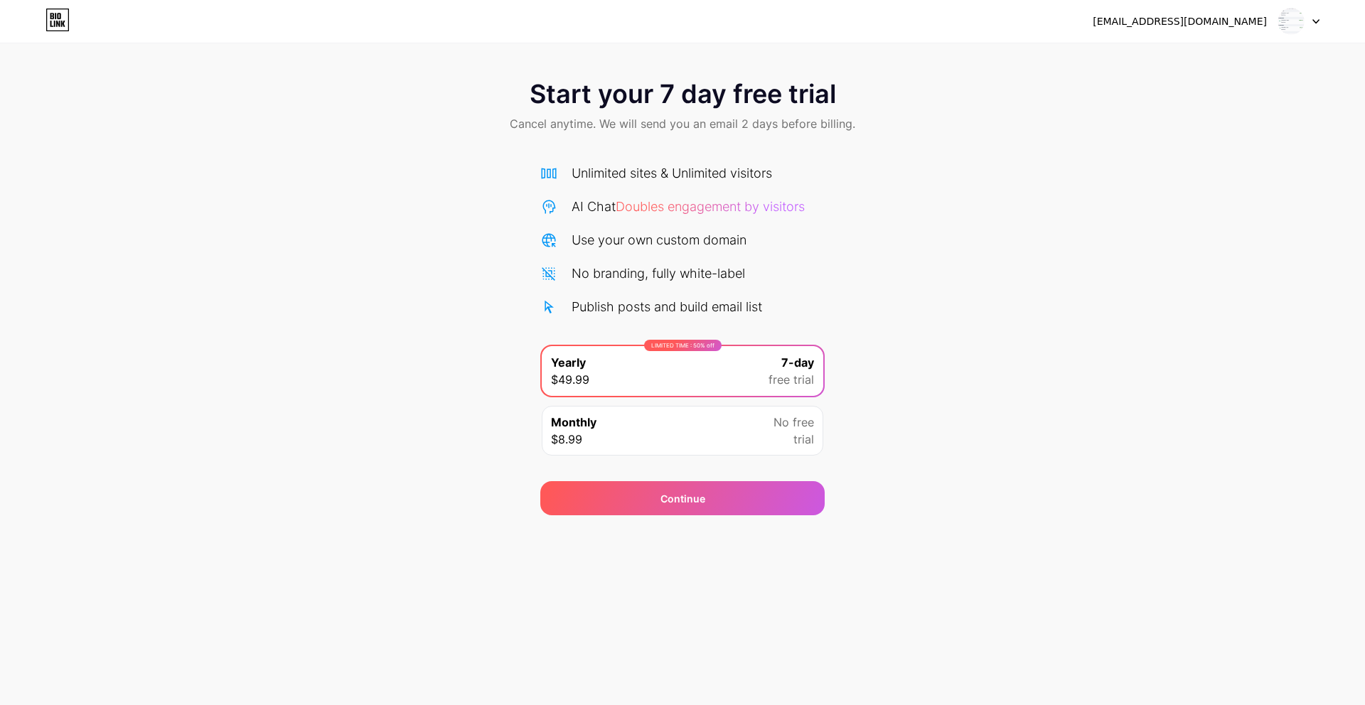
click at [724, 426] on div "Monthly $8.99 No free trial" at bounding box center [682, 431] width 281 height 50
click at [724, 383] on div "LIMITED TIME : 50% off Yearly $49.99 7-day free trial" at bounding box center [682, 371] width 281 height 50
click at [731, 494] on div "Continue" at bounding box center [682, 498] width 284 height 34
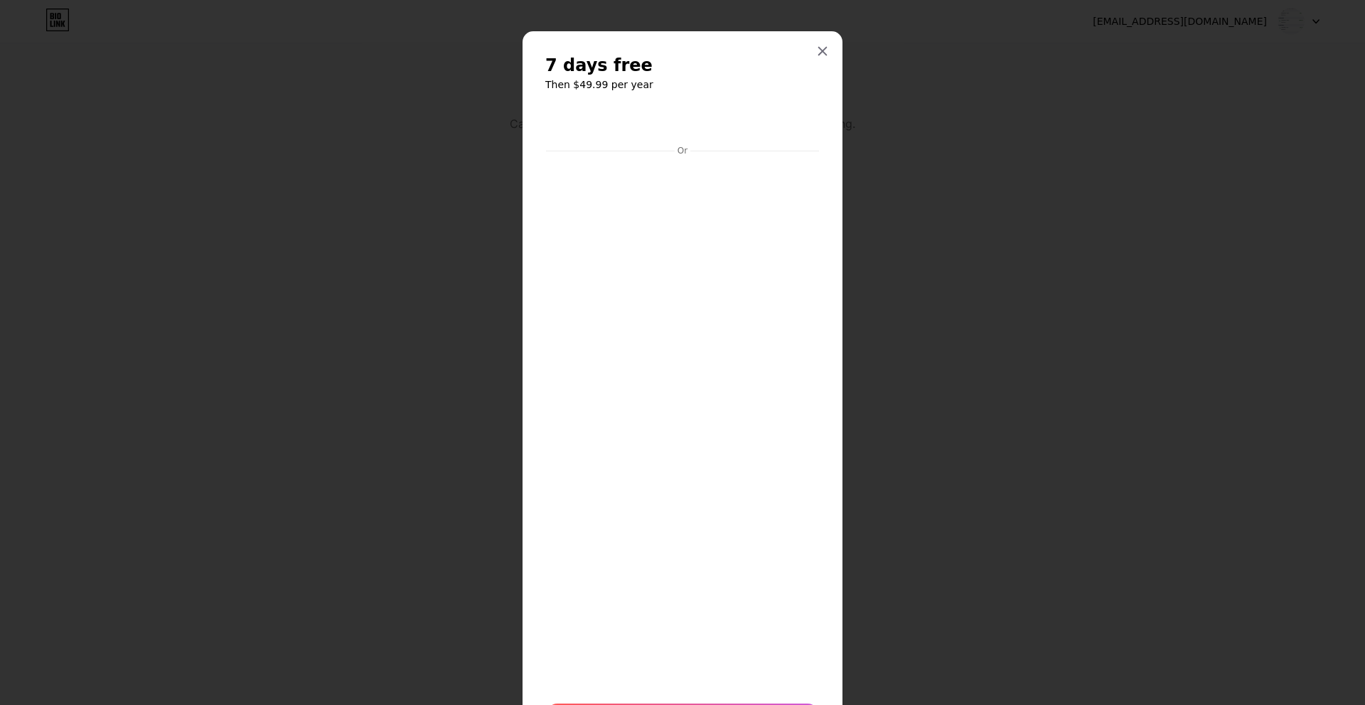
scroll to position [87, 0]
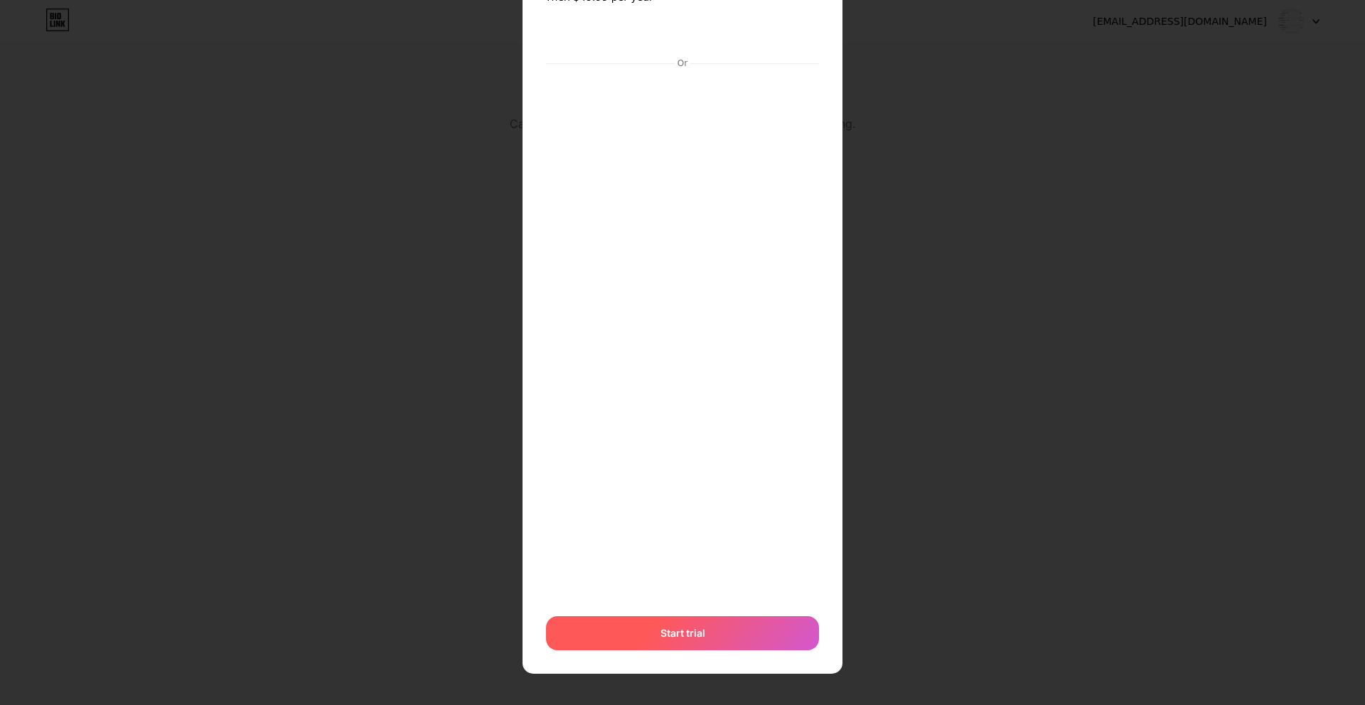
click at [664, 629] on span "Start trial" at bounding box center [682, 633] width 45 height 15
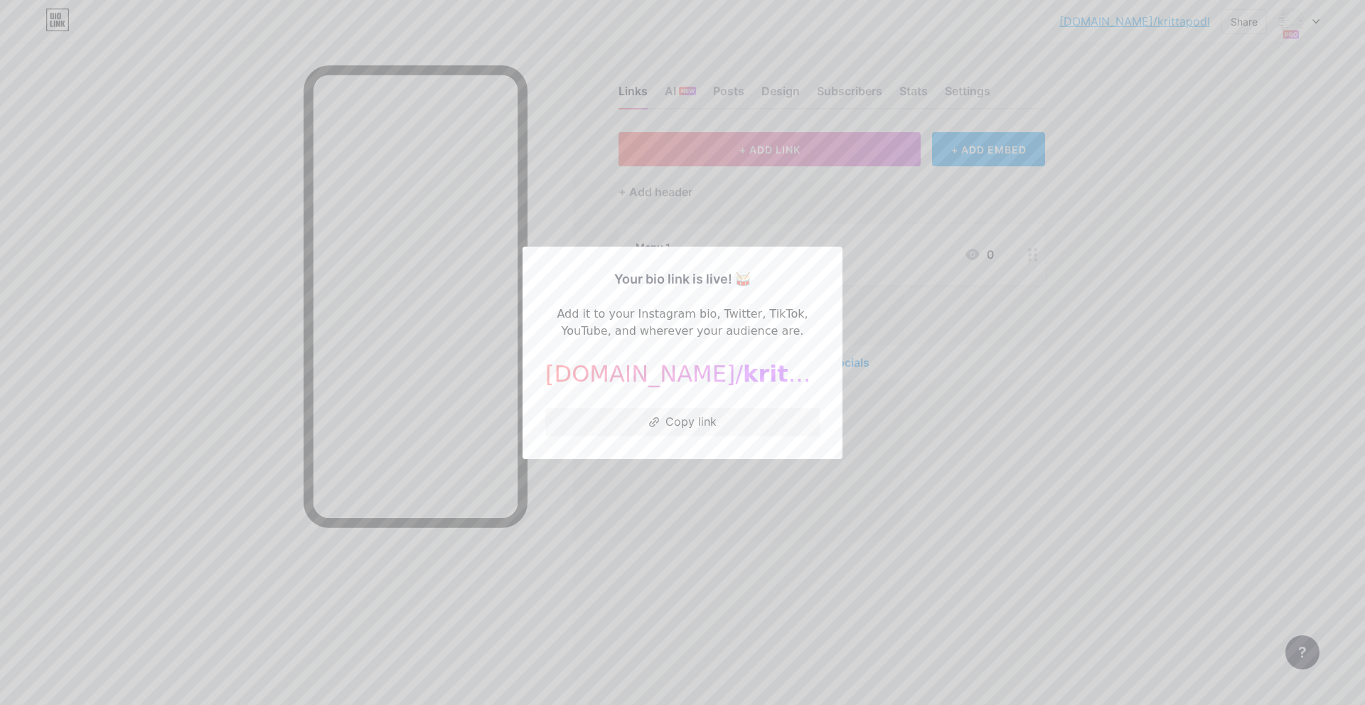
click at [743, 373] on span "krittapodl" at bounding box center [806, 373] width 127 height 27
click at [771, 499] on div at bounding box center [682, 352] width 1365 height 705
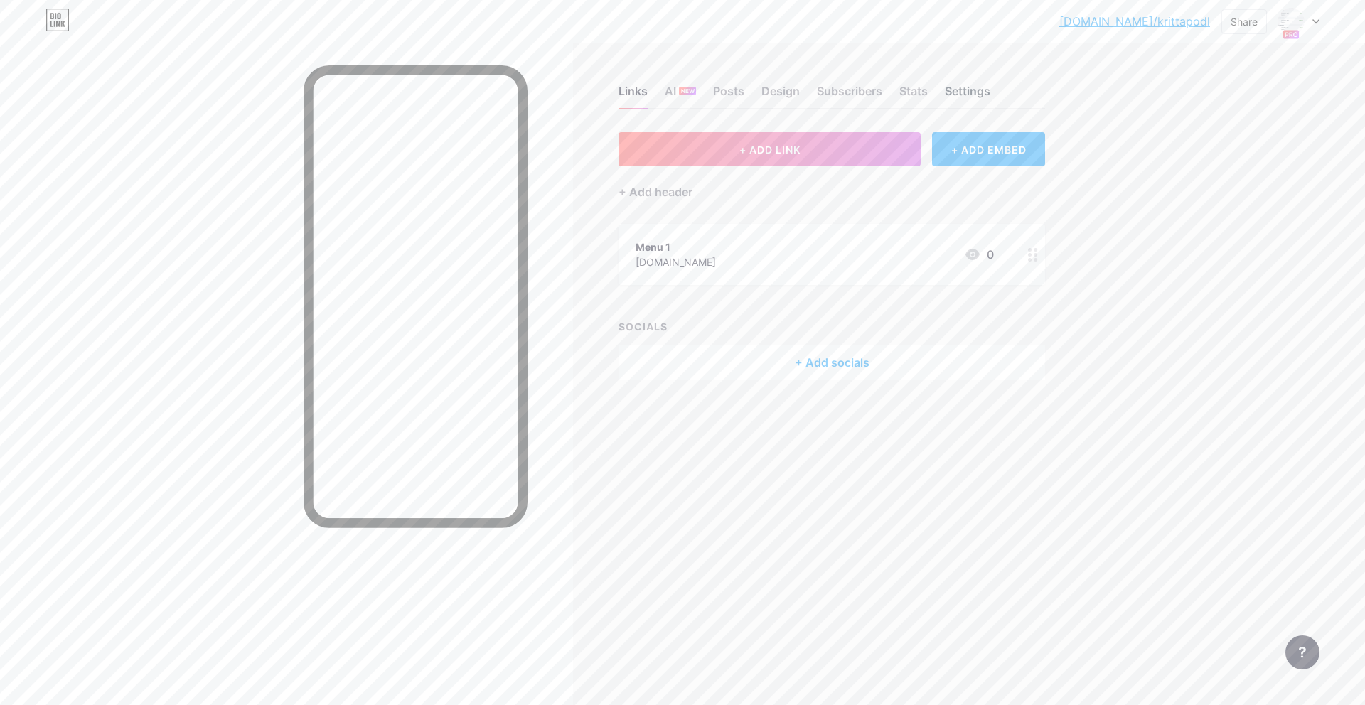
click at [967, 92] on div "Settings" at bounding box center [967, 95] width 45 height 26
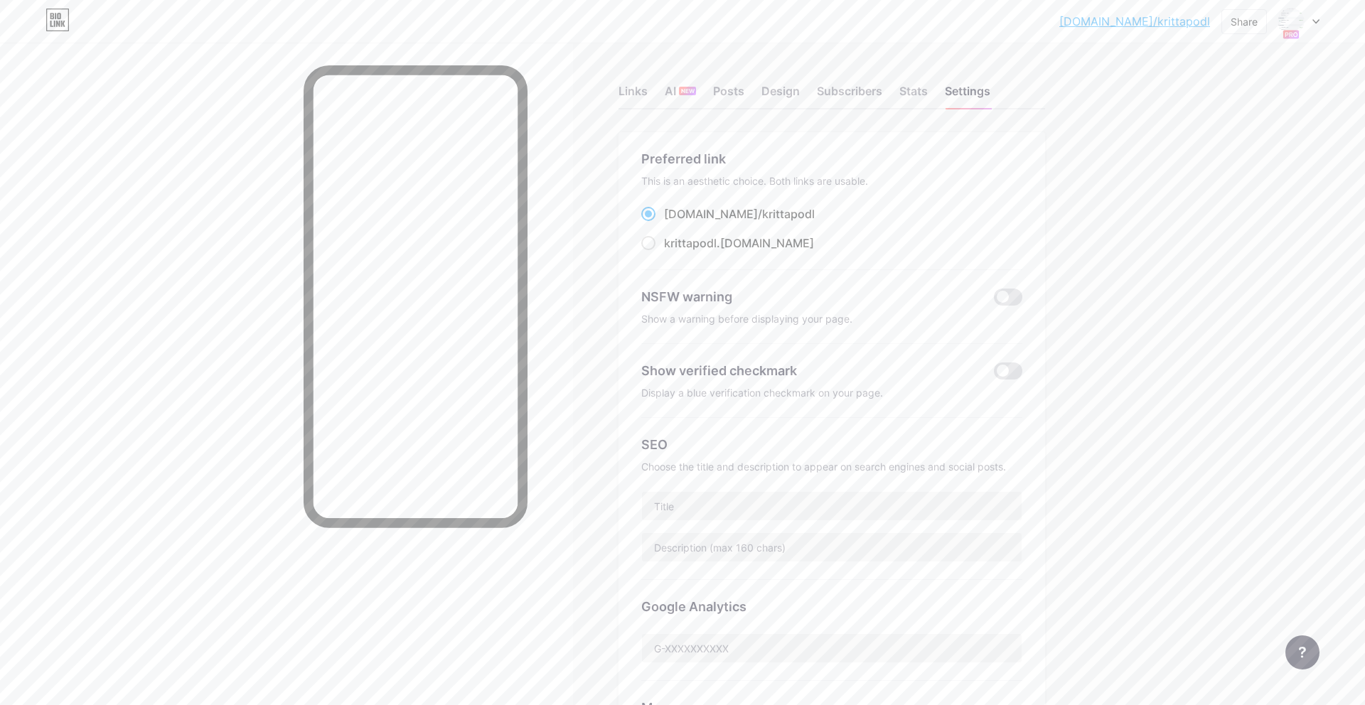
click at [762, 214] on span "krittapodl" at bounding box center [788, 214] width 53 height 14
click at [673, 222] on input "[DOMAIN_NAME]/ krittapodl" at bounding box center [668, 226] width 9 height 9
click at [793, 186] on div "This is an aesthetic choice. Both links are usable." at bounding box center [831, 181] width 381 height 14
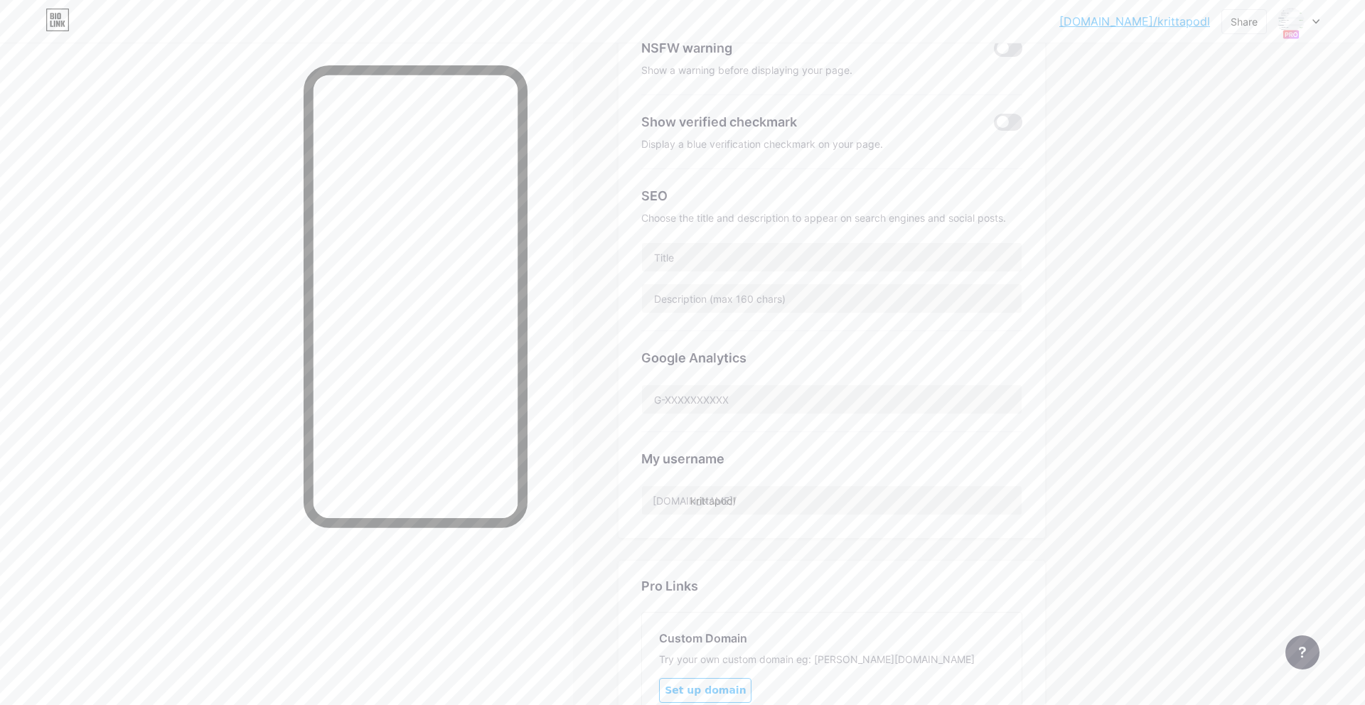
scroll to position [491, 0]
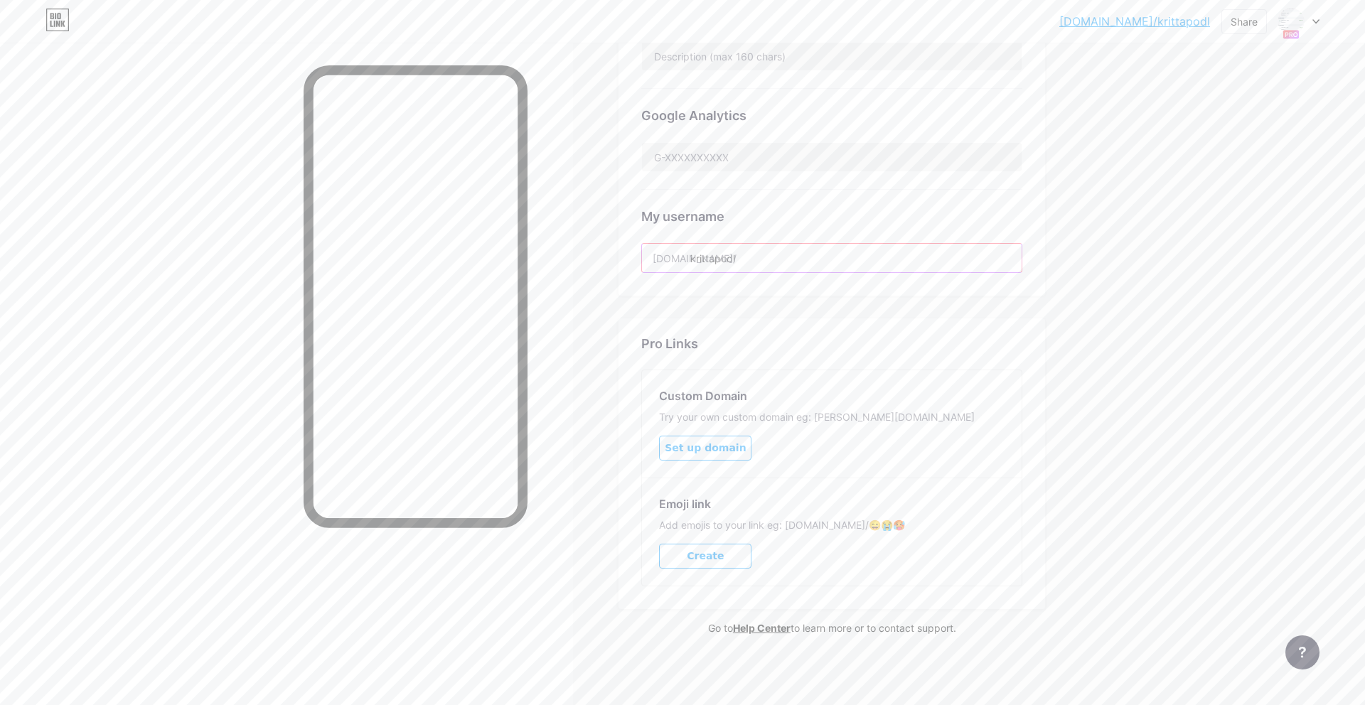
click at [746, 259] on input "krittapodl" at bounding box center [832, 258] width 380 height 28
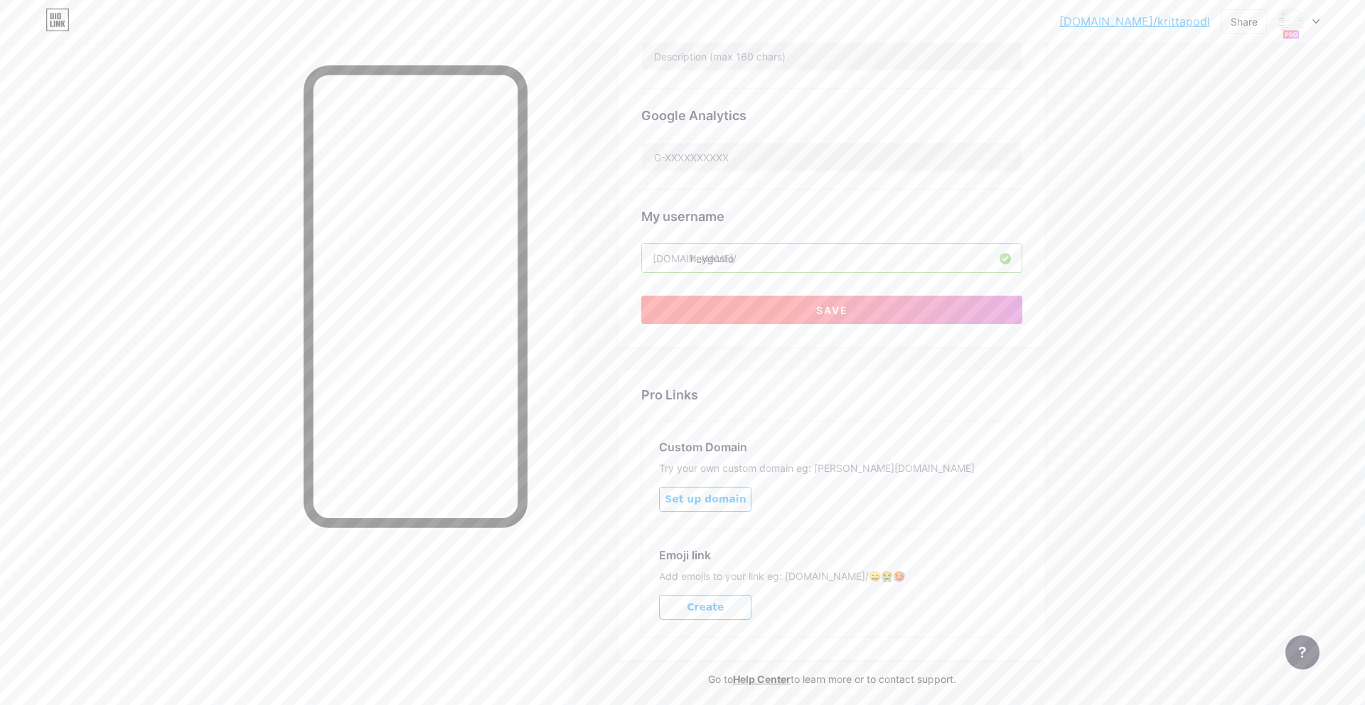
type input "heygusto"
click at [847, 308] on span "Save" at bounding box center [832, 310] width 32 height 12
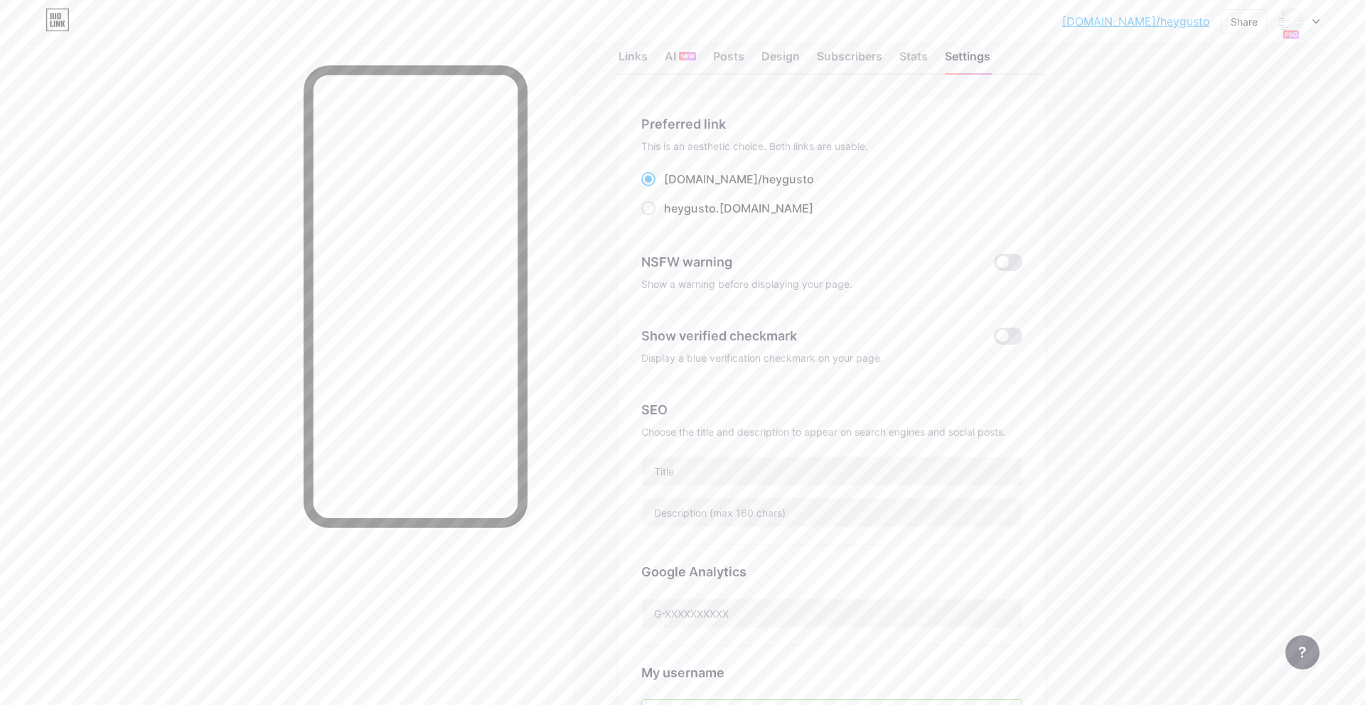
scroll to position [0, 0]
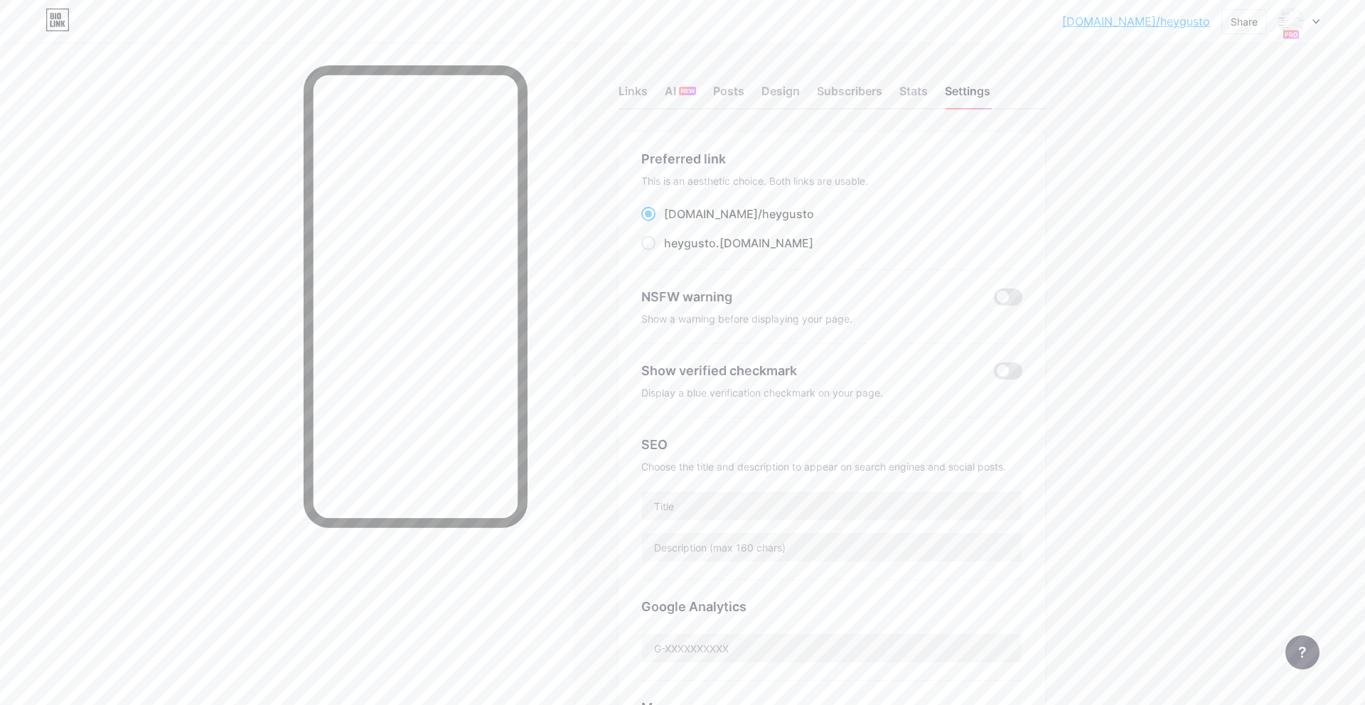
click at [729, 303] on div "NSFW warning" at bounding box center [807, 296] width 332 height 19
click at [1003, 363] on span at bounding box center [1008, 371] width 28 height 17
click at [994, 375] on input "checkbox" at bounding box center [994, 375] width 0 height 0
click at [1003, 369] on span at bounding box center [1008, 371] width 28 height 17
click at [994, 375] on input "checkbox" at bounding box center [994, 375] width 0 height 0
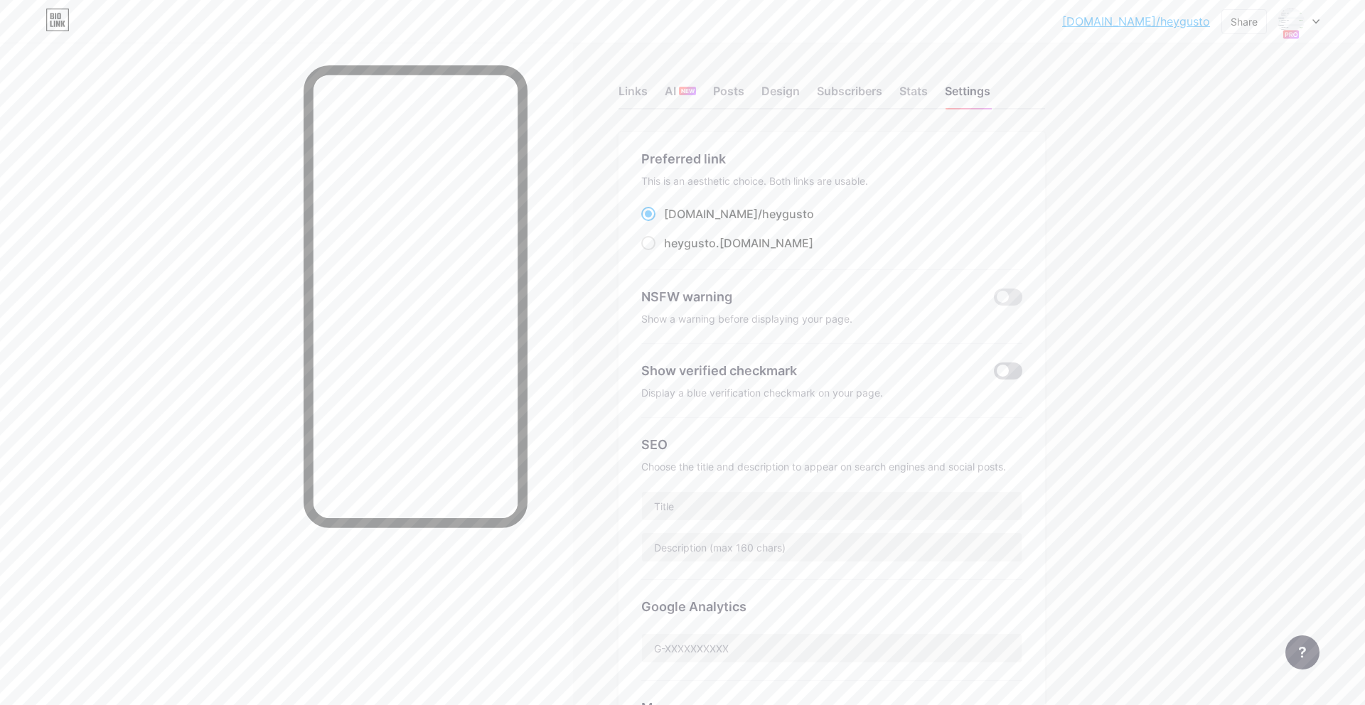
click at [1004, 373] on span at bounding box center [1008, 371] width 28 height 17
click at [994, 375] on input "checkbox" at bounding box center [994, 375] width 0 height 0
click at [1006, 375] on span at bounding box center [1008, 371] width 28 height 17
click at [994, 375] on input "checkbox" at bounding box center [994, 375] width 0 height 0
click at [673, 97] on div "AI NEW" at bounding box center [680, 95] width 31 height 26
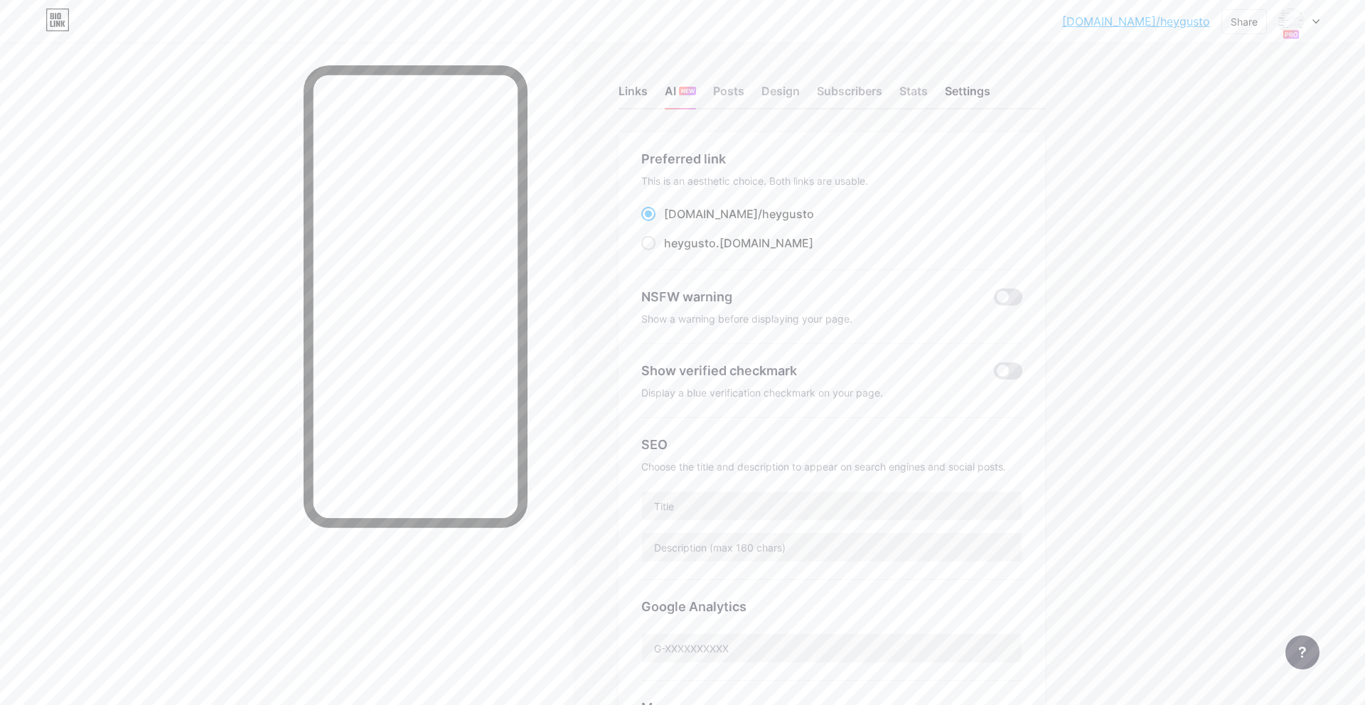
click at [623, 93] on div "Links" at bounding box center [632, 95] width 29 height 26
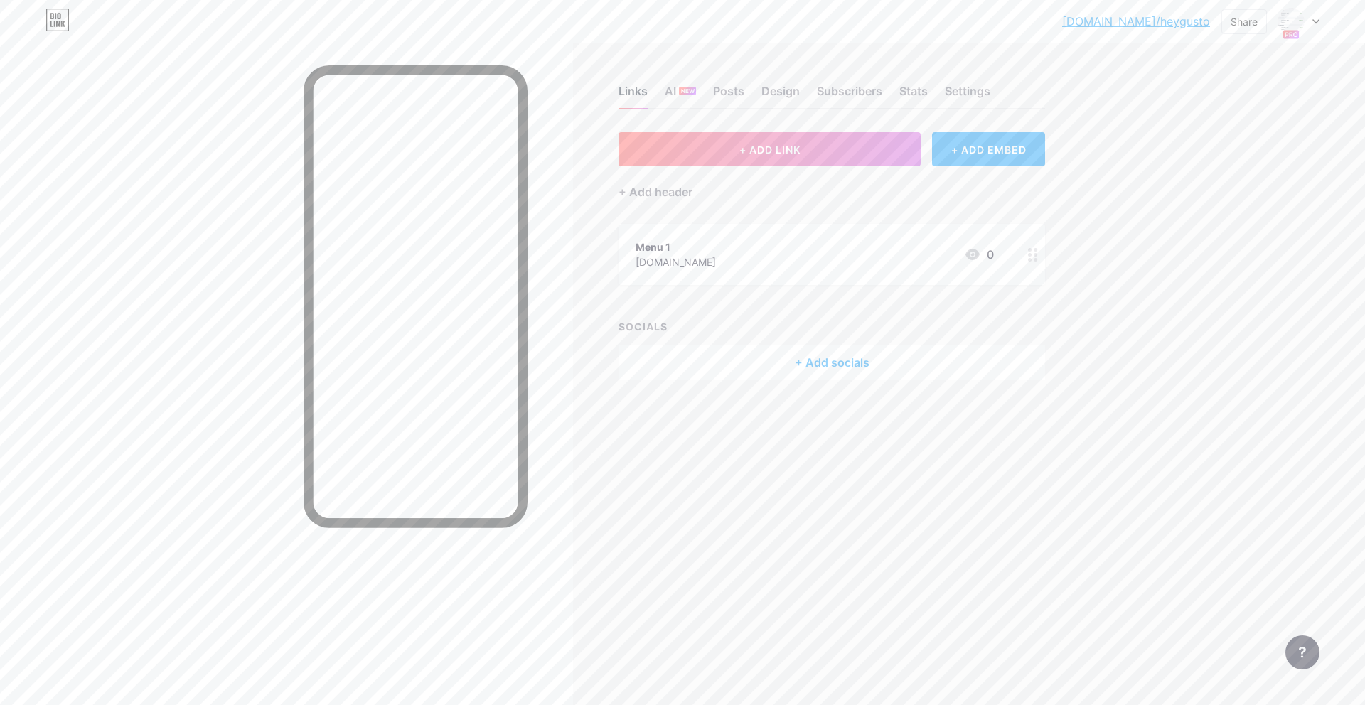
click at [627, 95] on div "Links" at bounding box center [632, 95] width 29 height 26
click at [965, 92] on div "Settings" at bounding box center [967, 95] width 45 height 26
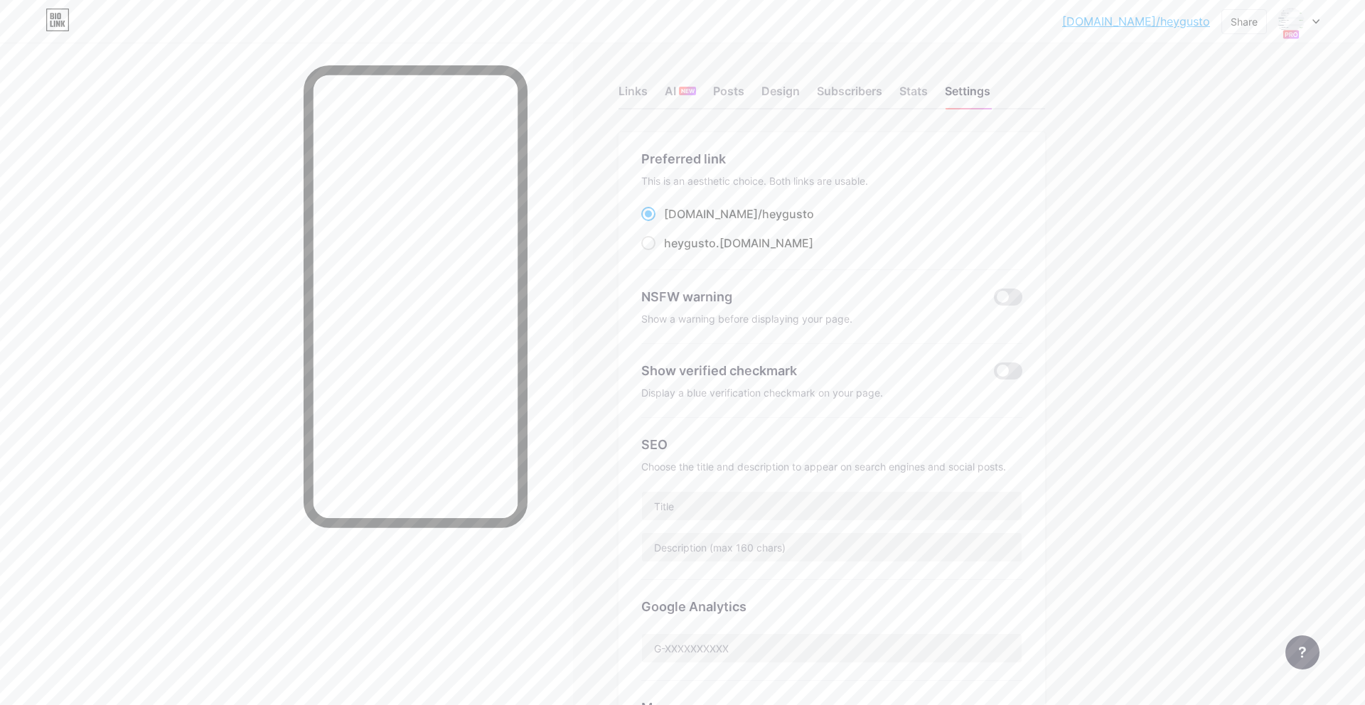
click at [1163, 28] on link "[DOMAIN_NAME]/heygusto" at bounding box center [1136, 21] width 148 height 17
click at [1312, 26] on div at bounding box center [1298, 22] width 41 height 26
click at [1236, 99] on div "[DOMAIN_NAME]/heygusto" at bounding box center [1237, 98] width 109 height 11
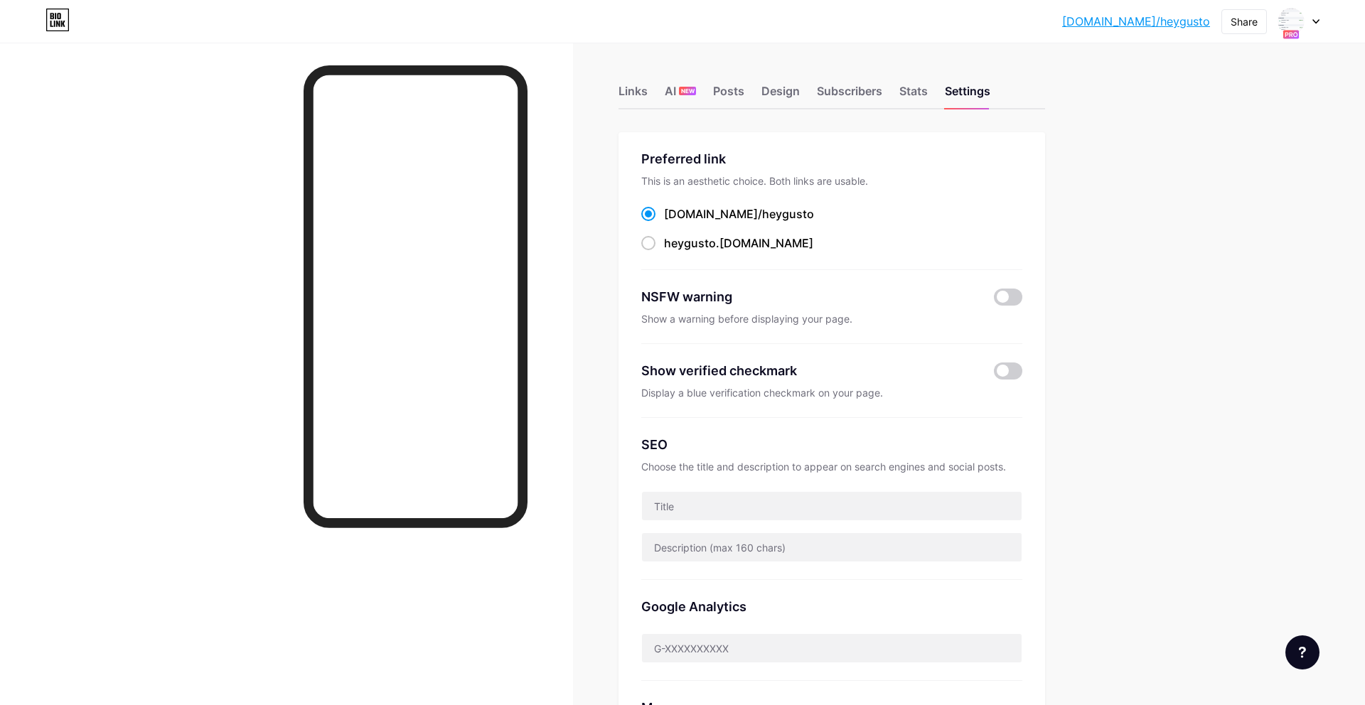
click at [929, 122] on div "Links AI NEW Posts Design Subscribers Stats Settings Preferred link This is an …" at bounding box center [552, 620] width 1105 height 1155
click at [1319, 20] on icon at bounding box center [1315, 21] width 7 height 5
click at [1208, 163] on link "Account settings" at bounding box center [1230, 161] width 176 height 38
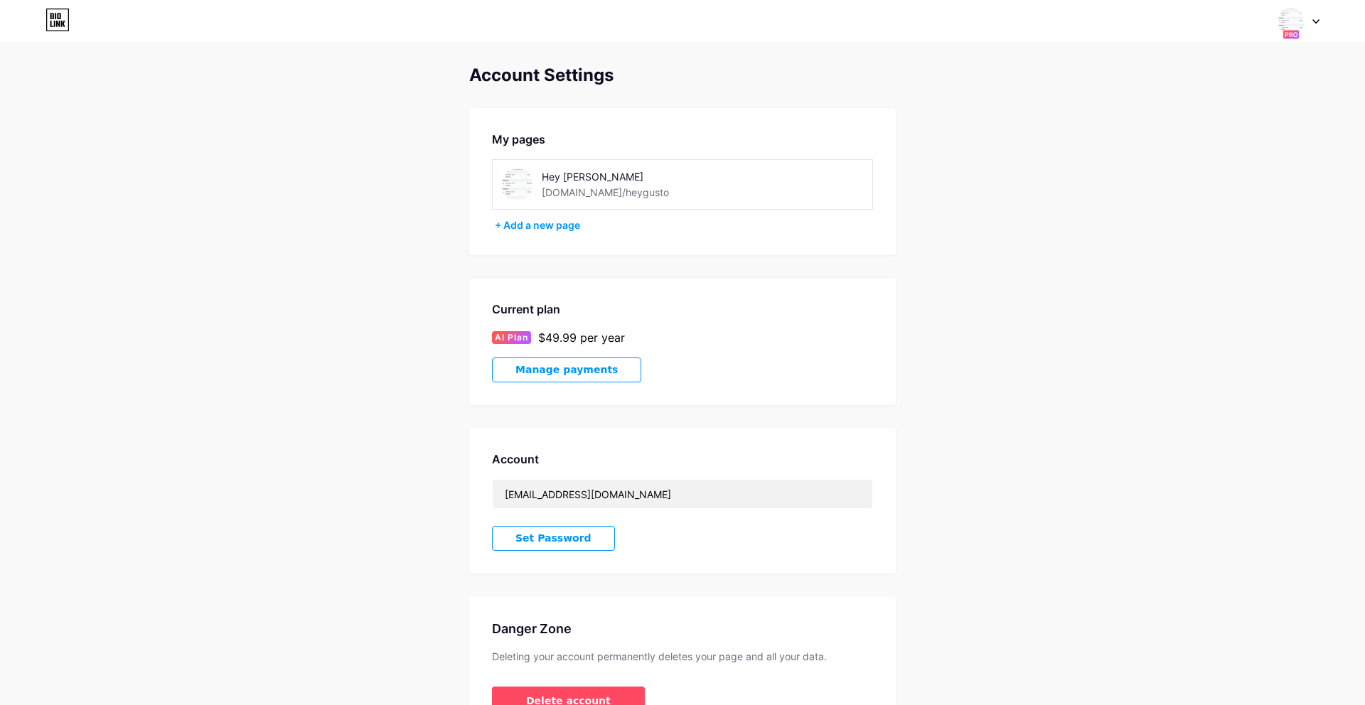
scroll to position [90, 0]
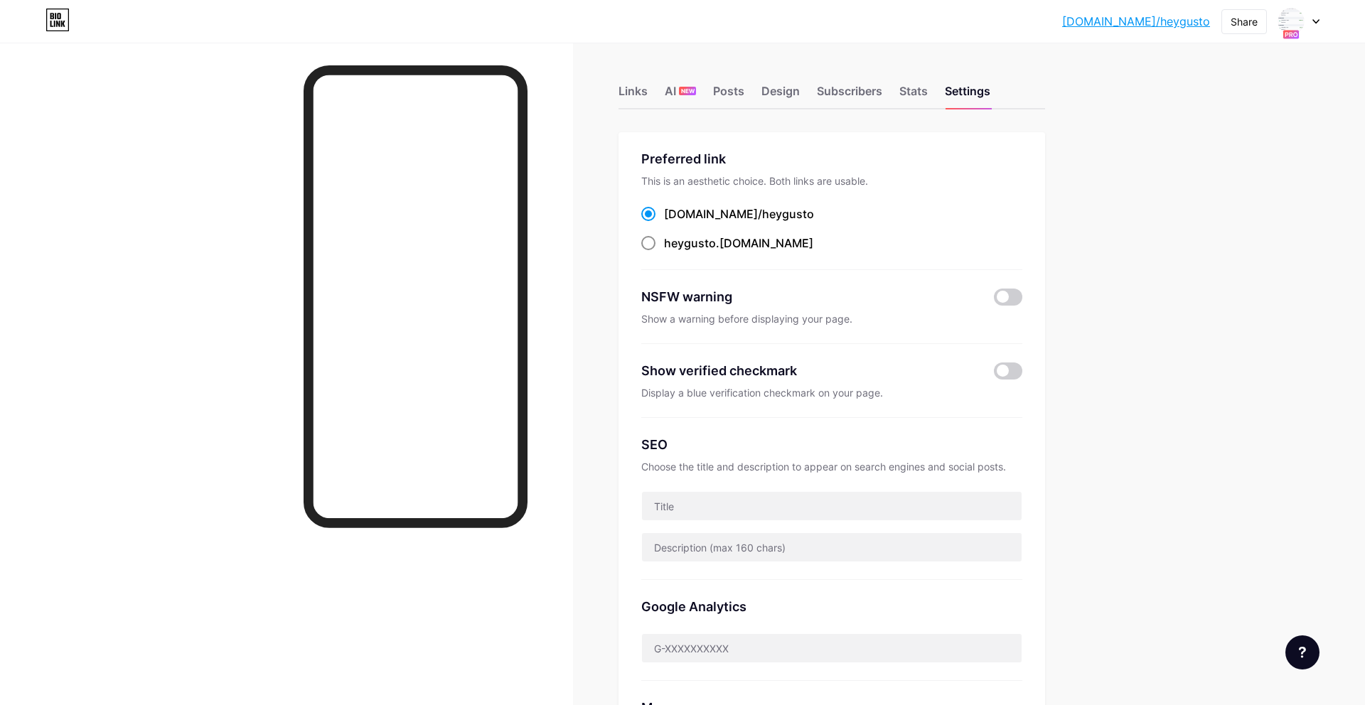
click at [719, 241] on div "heygusto .bio.link" at bounding box center [738, 243] width 149 height 17
click at [673, 252] on input "heygusto .bio.link" at bounding box center [668, 256] width 9 height 9
radio input "true"
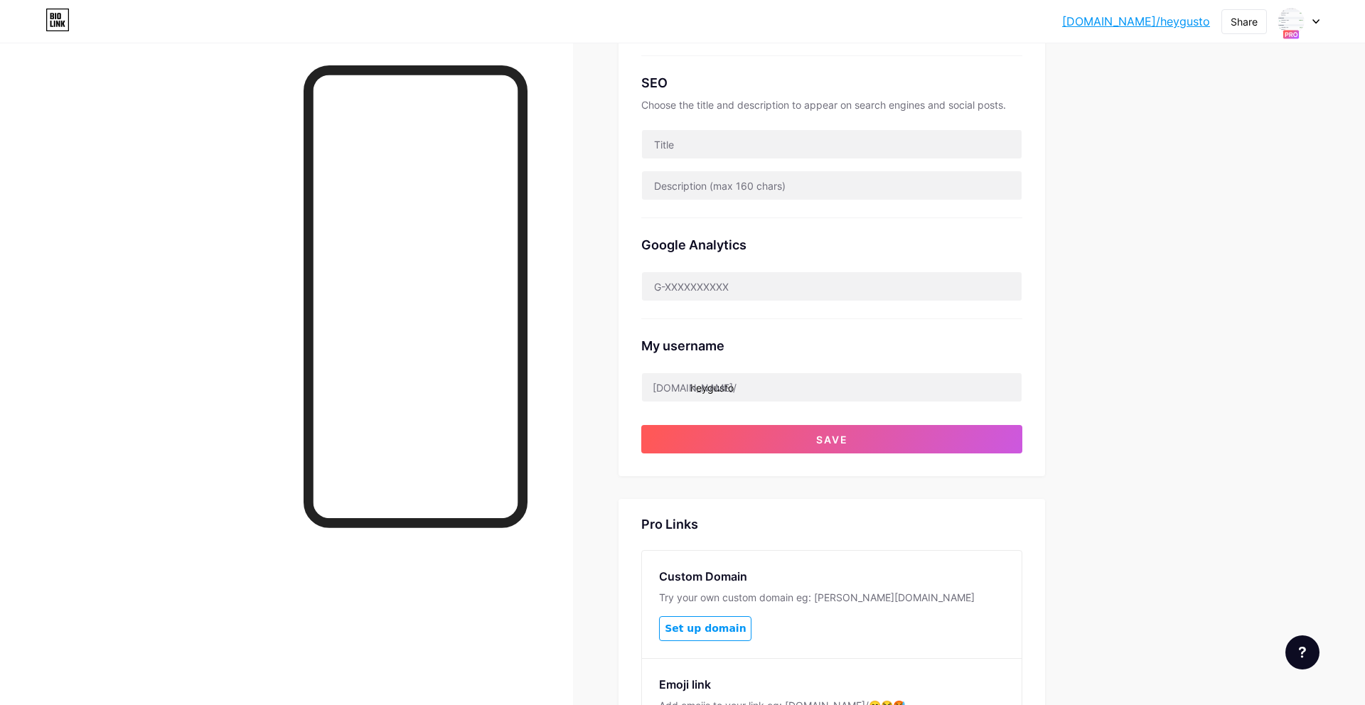
scroll to position [542, 0]
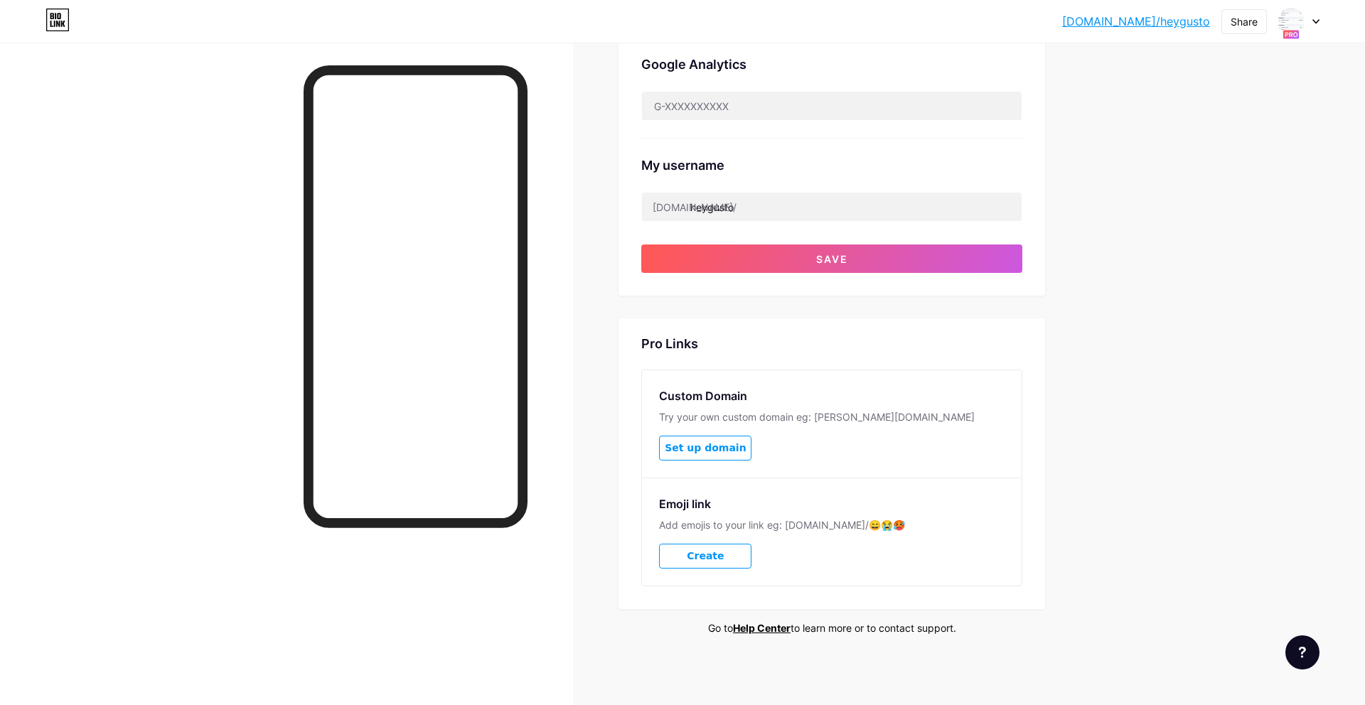
click at [1044, 329] on div "Pro Links Custom Domain Try your own custom domain eg: jaseem.com Set up domain…" at bounding box center [831, 463] width 426 height 291
click at [1250, 27] on div "Share" at bounding box center [1243, 21] width 27 height 15
click at [1250, 103] on icon at bounding box center [1245, 107] width 17 height 17
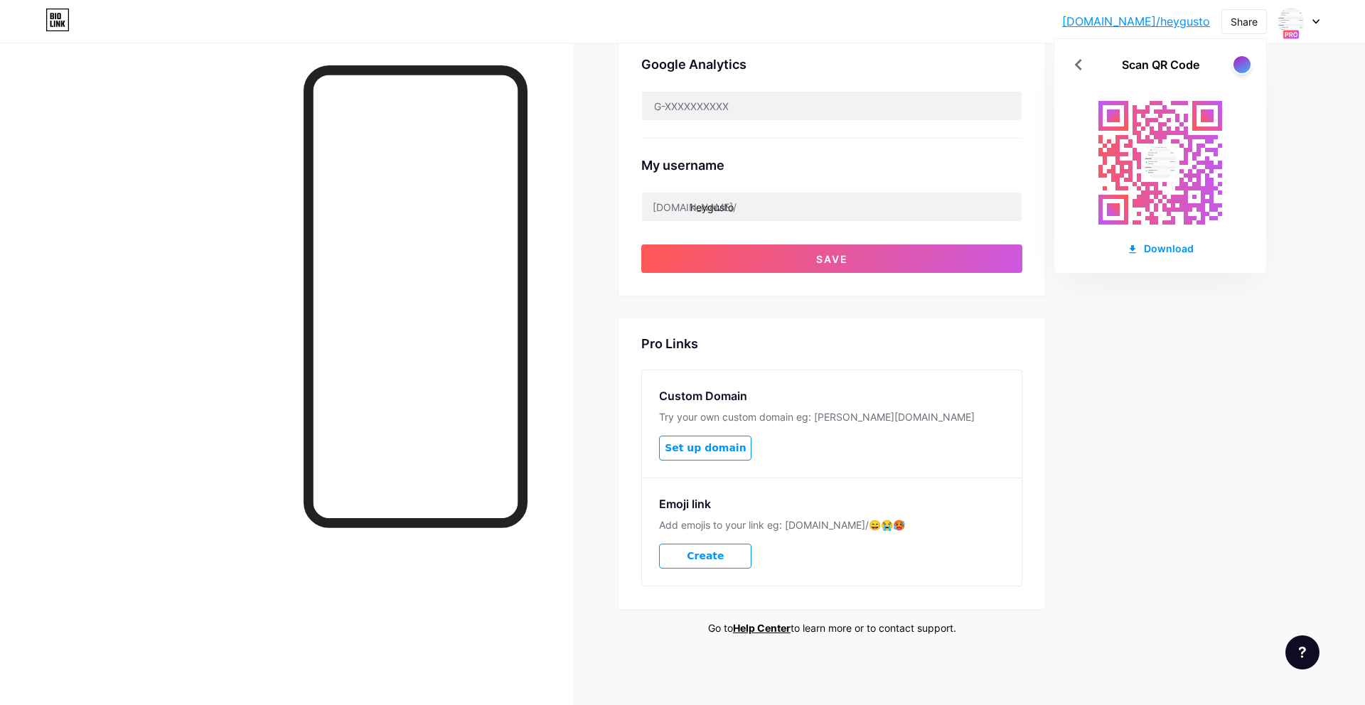
click at [1064, 312] on div "Links AI NEW Posts Design Subscribers Stats Settings Preferred link This is an …" at bounding box center [552, 103] width 1105 height 1206
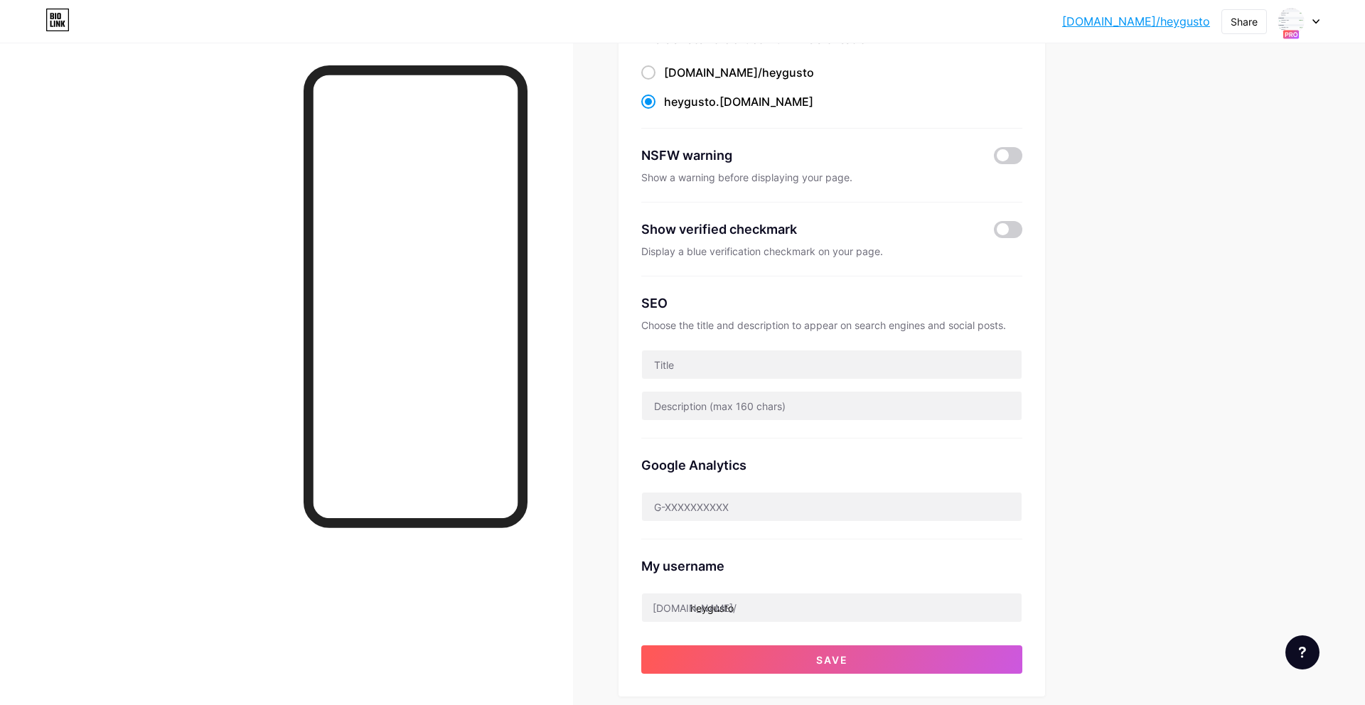
scroll to position [0, 0]
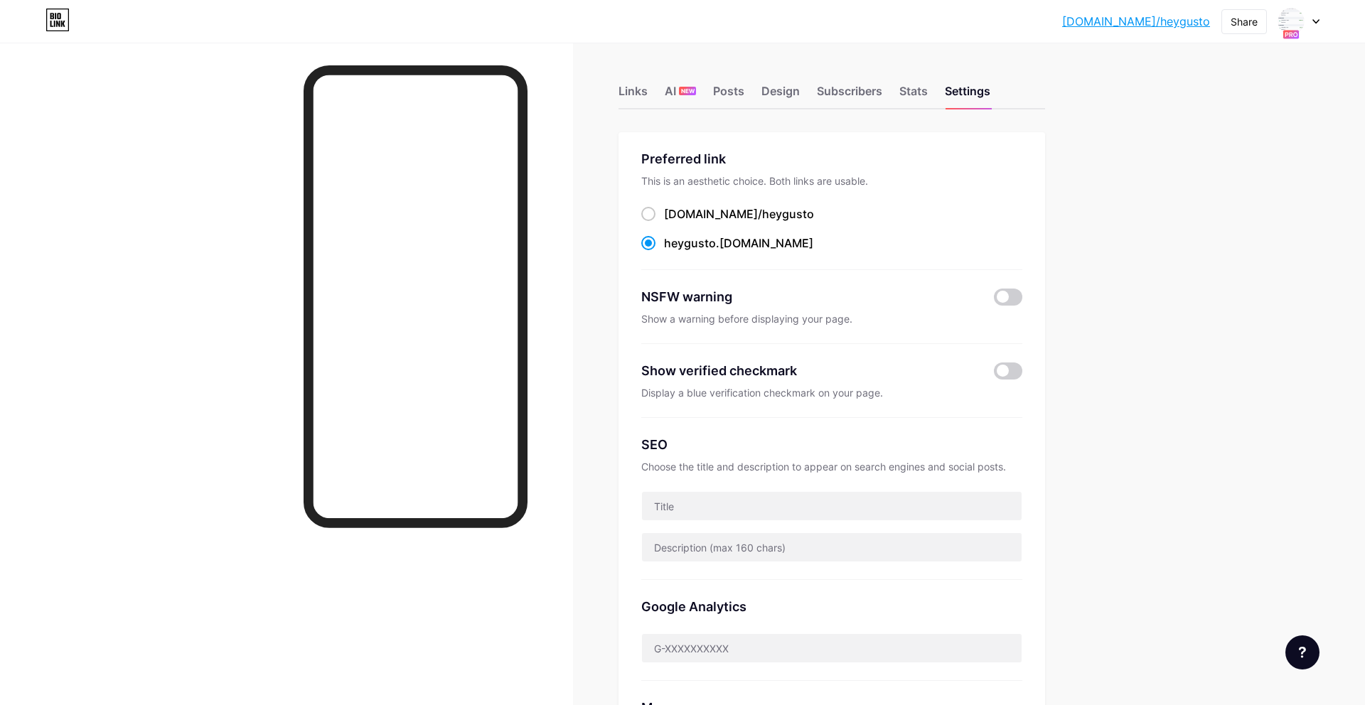
click at [1320, 21] on div "bio.link/heygus... bio.link/heygusto Share Switch accounts Hey Gusto bio.link/h…" at bounding box center [682, 22] width 1365 height 26
click at [1312, 22] on icon at bounding box center [1315, 21] width 7 height 5
click at [1089, 134] on div "Links AI NEW Posts Design Subscribers Stats Settings Preferred link This is an …" at bounding box center [552, 646] width 1105 height 1206
click at [1303, 27] on div at bounding box center [1298, 22] width 41 height 26
click at [1323, 17] on div "bio.link/heygus... bio.link/heygusto Share Switch accounts Hey Gusto bio.link/h…" at bounding box center [682, 22] width 1365 height 26
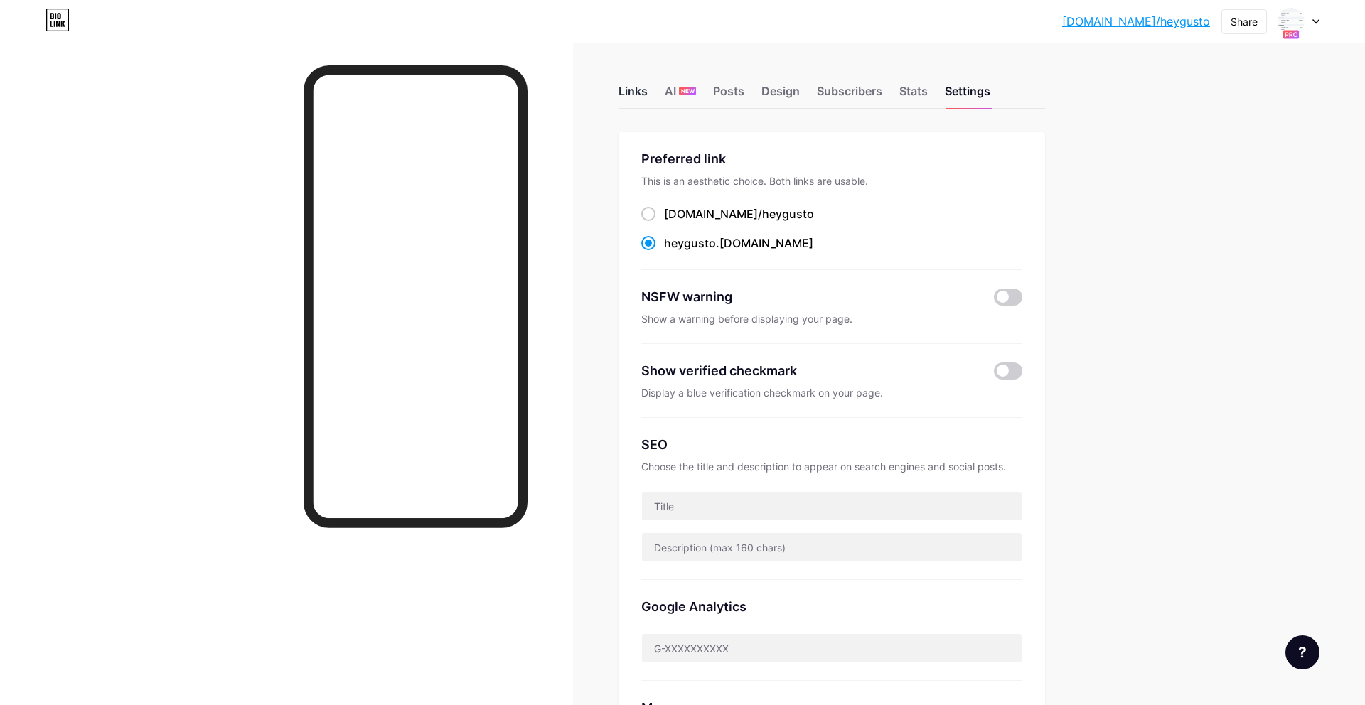
click at [635, 91] on div "Links" at bounding box center [632, 95] width 29 height 26
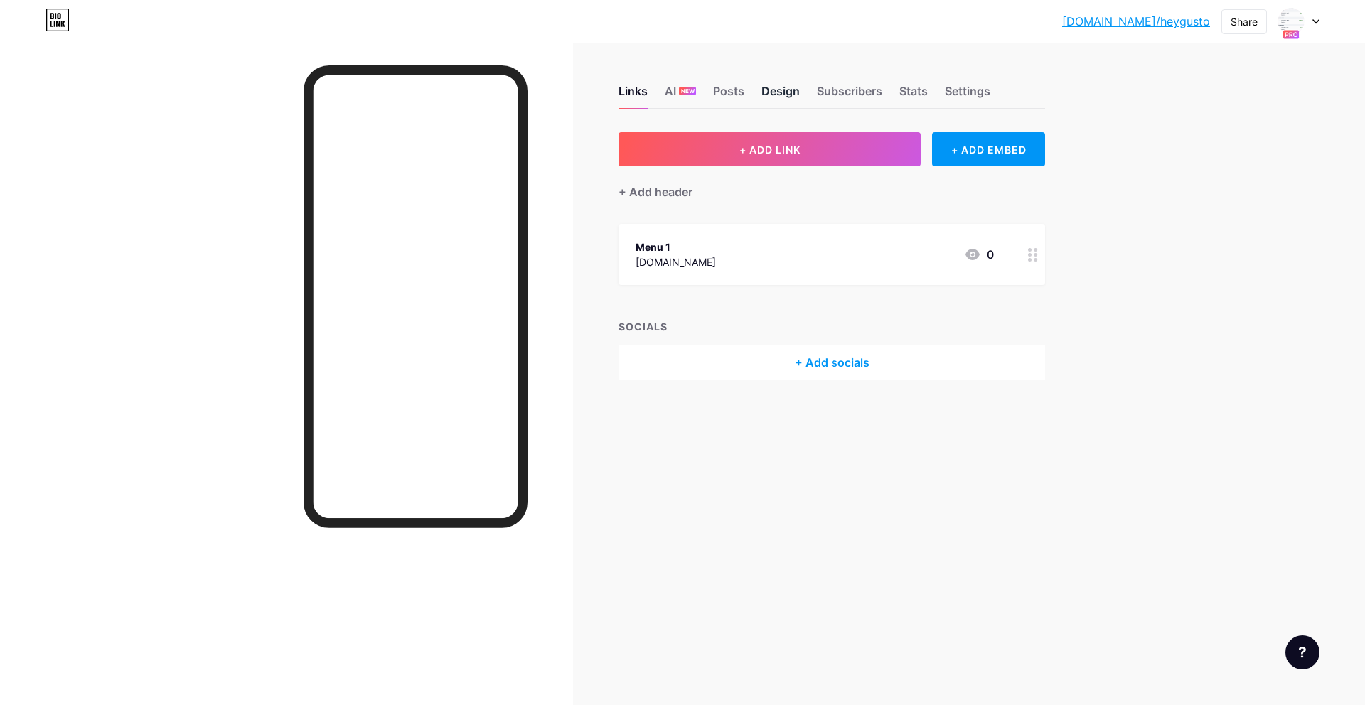
click at [766, 87] on div "Design" at bounding box center [780, 95] width 38 height 26
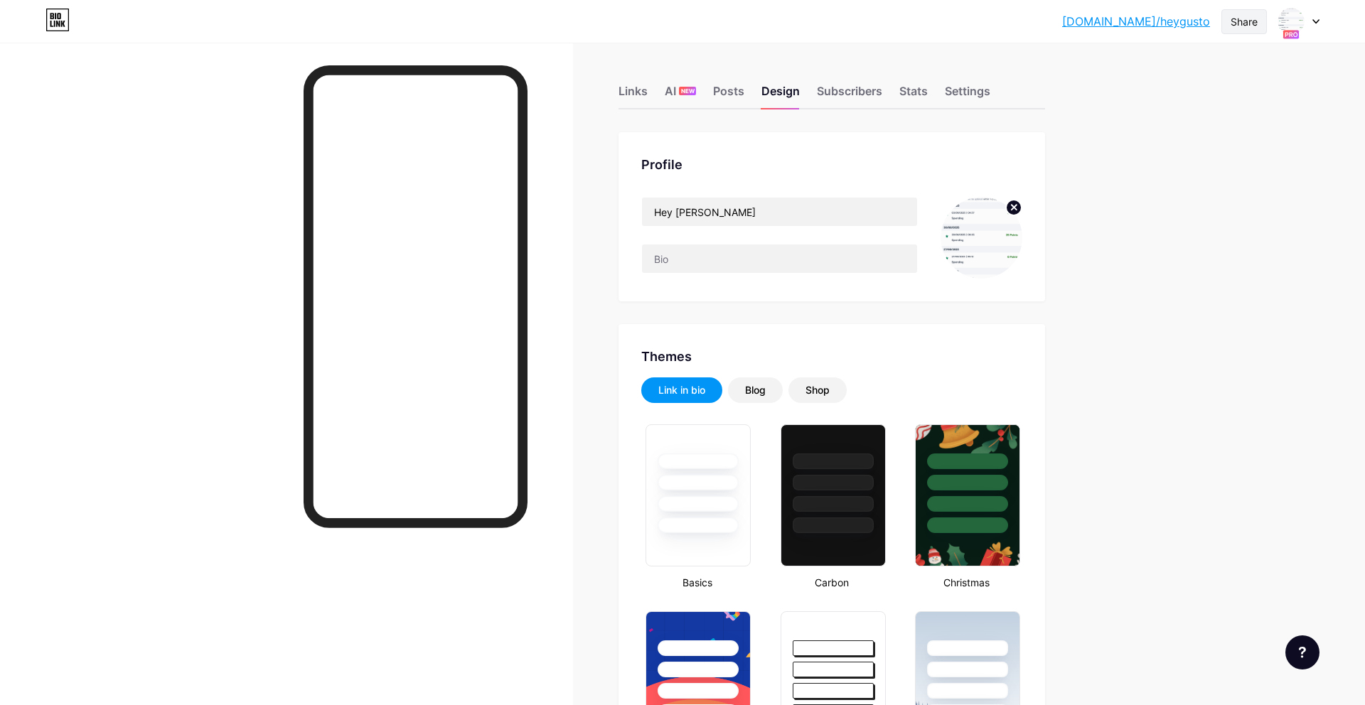
click at [1245, 26] on div "Share" at bounding box center [1243, 21] width 27 height 15
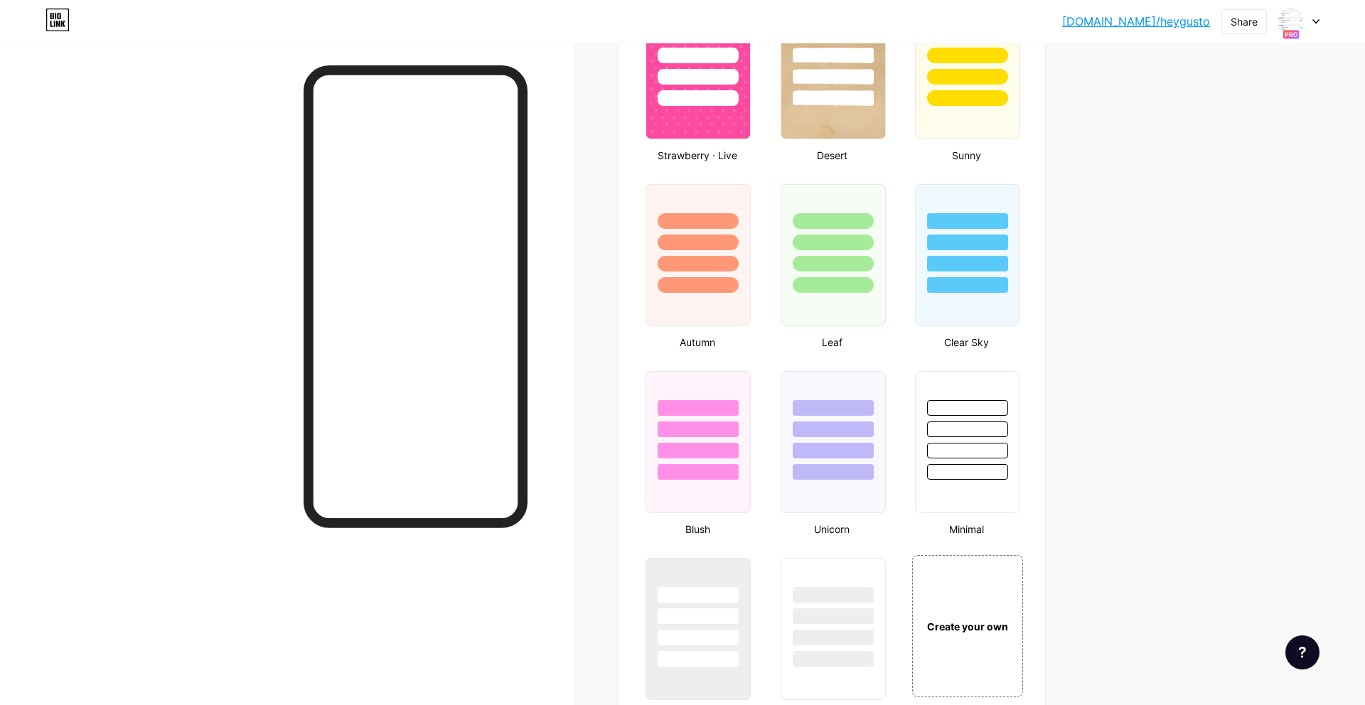
scroll to position [1141, 0]
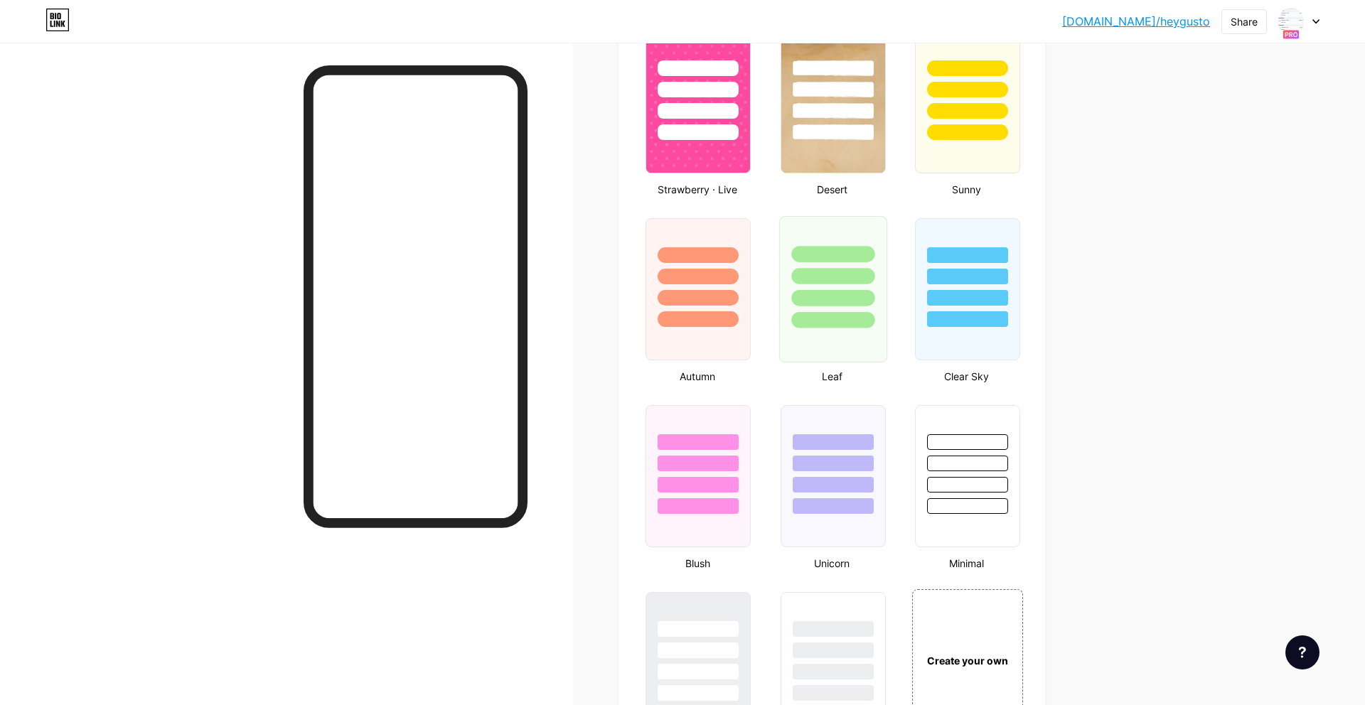
click at [876, 291] on div at bounding box center [833, 273] width 107 height 112
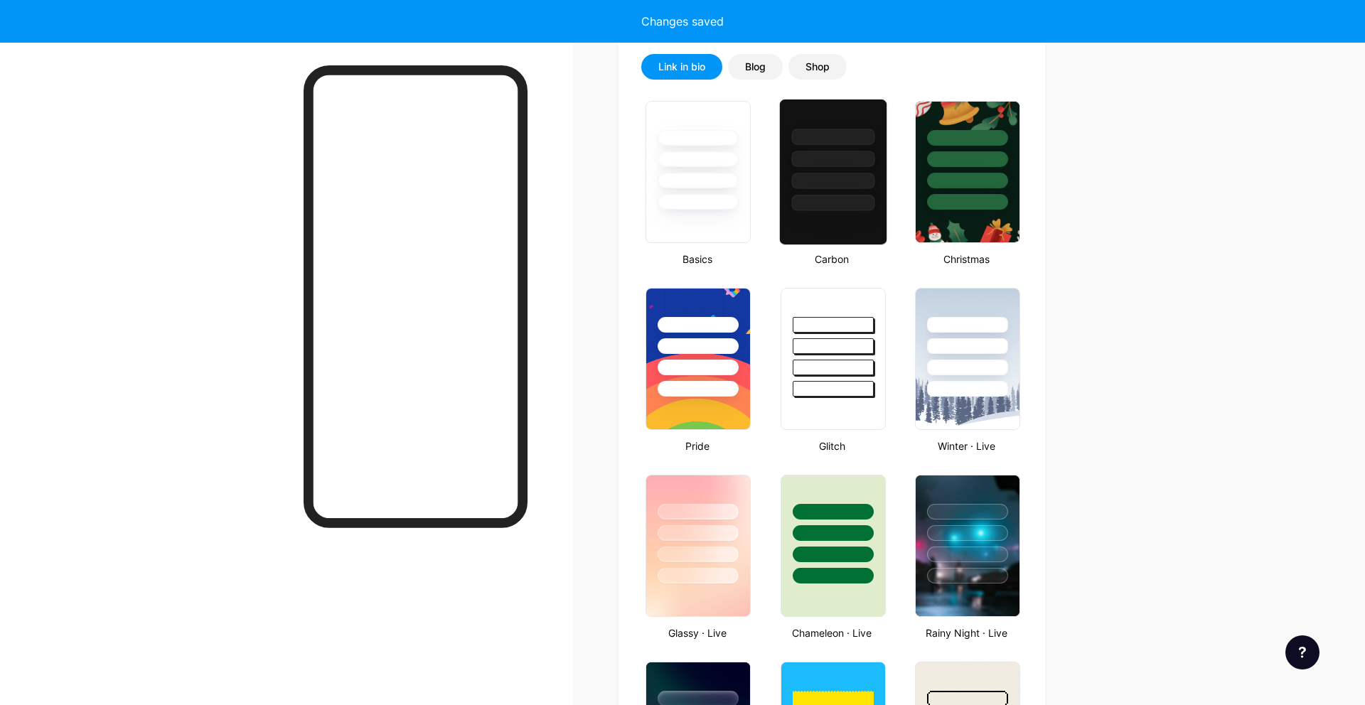
scroll to position [0, 0]
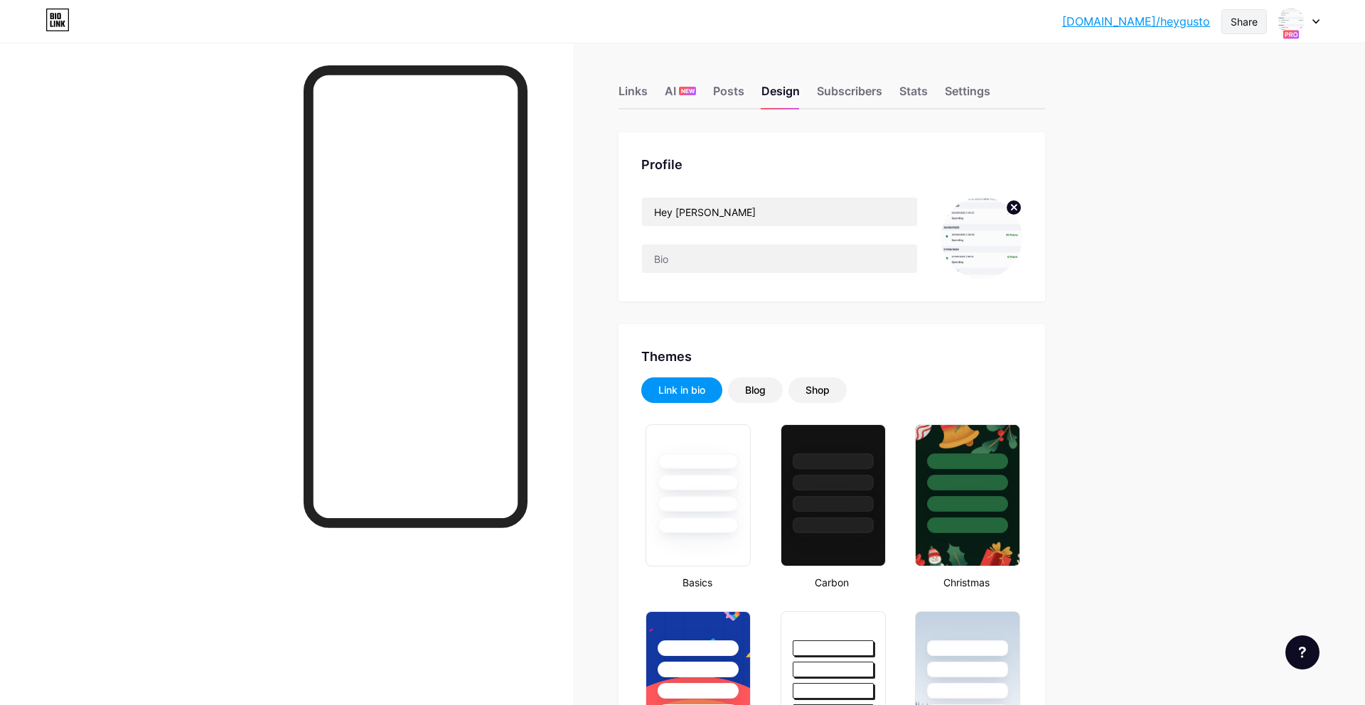
click at [1250, 21] on div "Share" at bounding box center [1243, 21] width 27 height 15
click at [1213, 109] on div "Get my QR code" at bounding box center [1160, 107] width 212 height 34
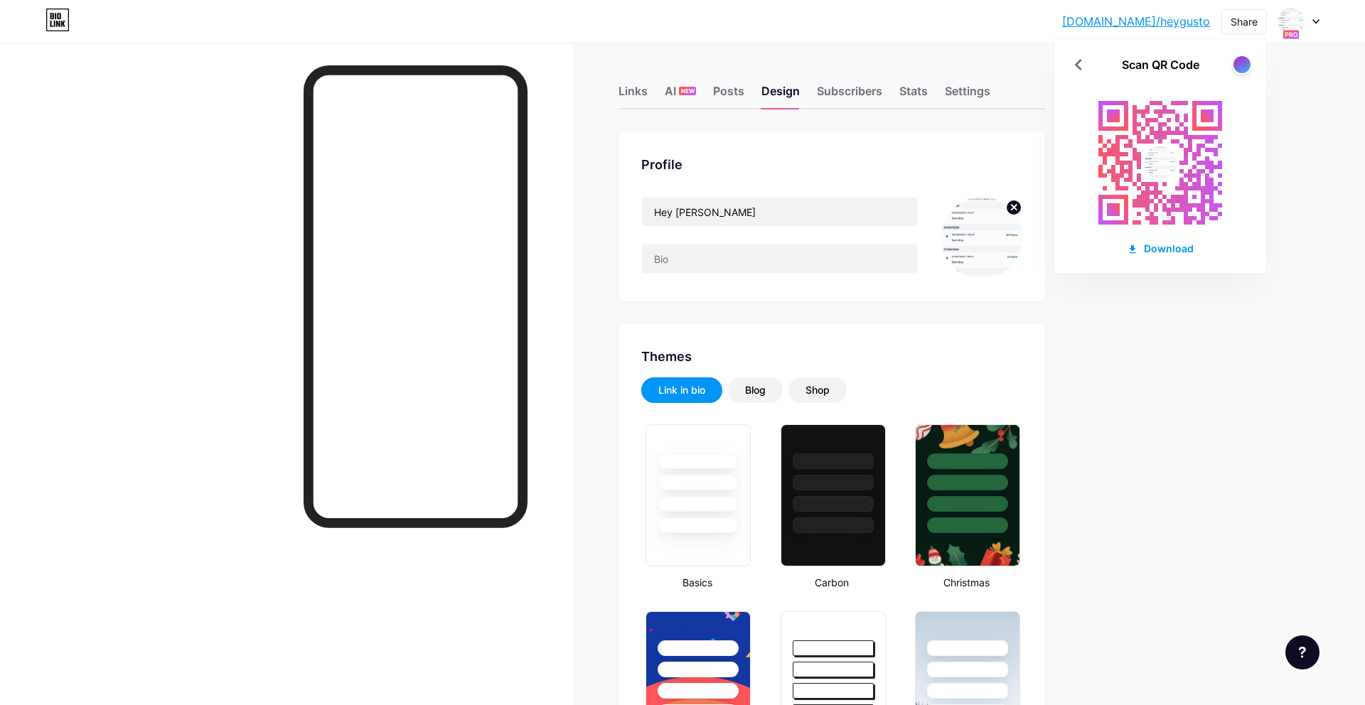
click at [824, 163] on div "Profile" at bounding box center [831, 164] width 381 height 19
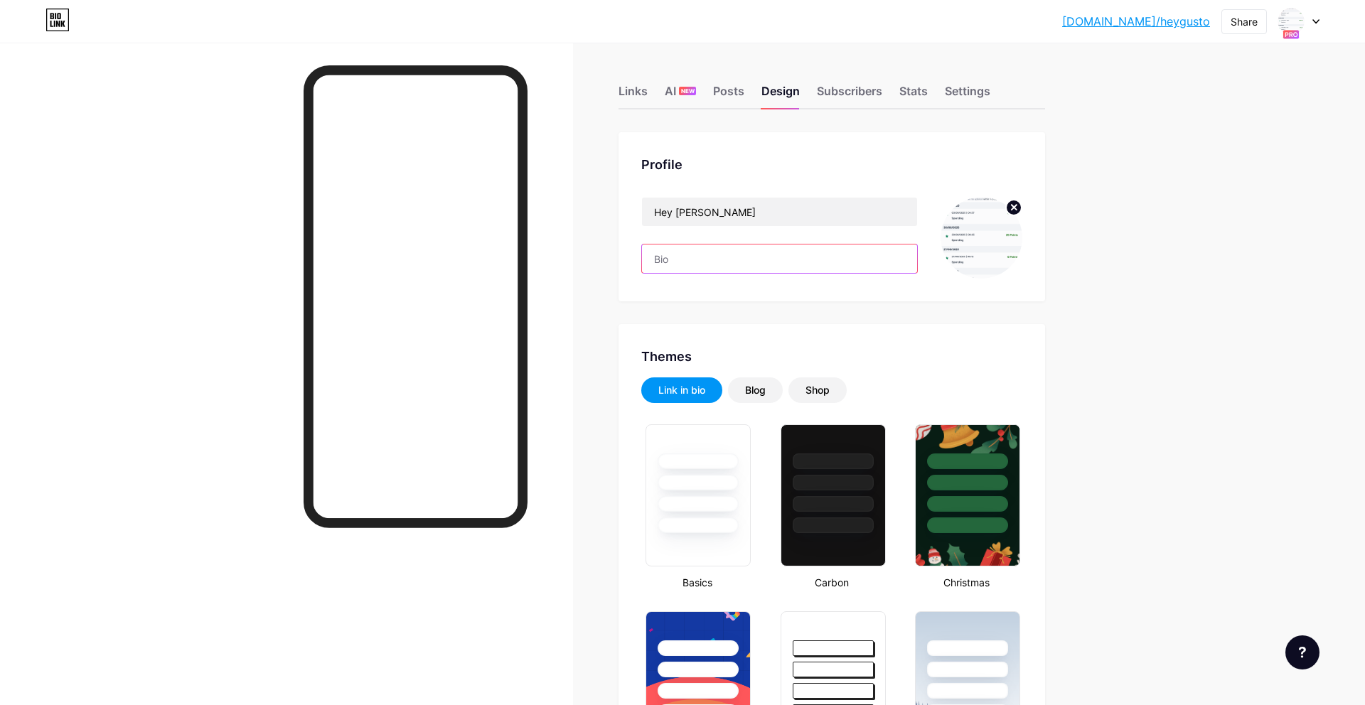
click at [780, 255] on input "text" at bounding box center [779, 259] width 275 height 28
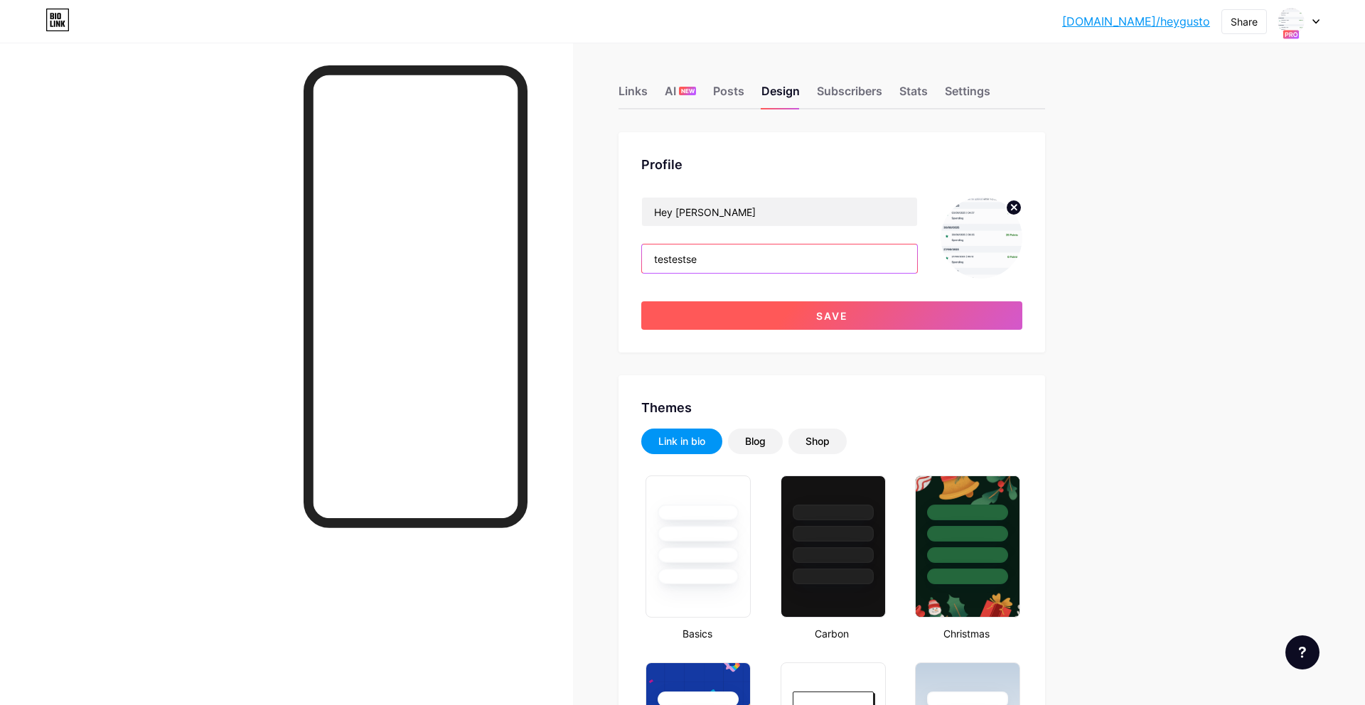
type input "testestse"
click at [860, 315] on button "Save" at bounding box center [831, 315] width 381 height 28
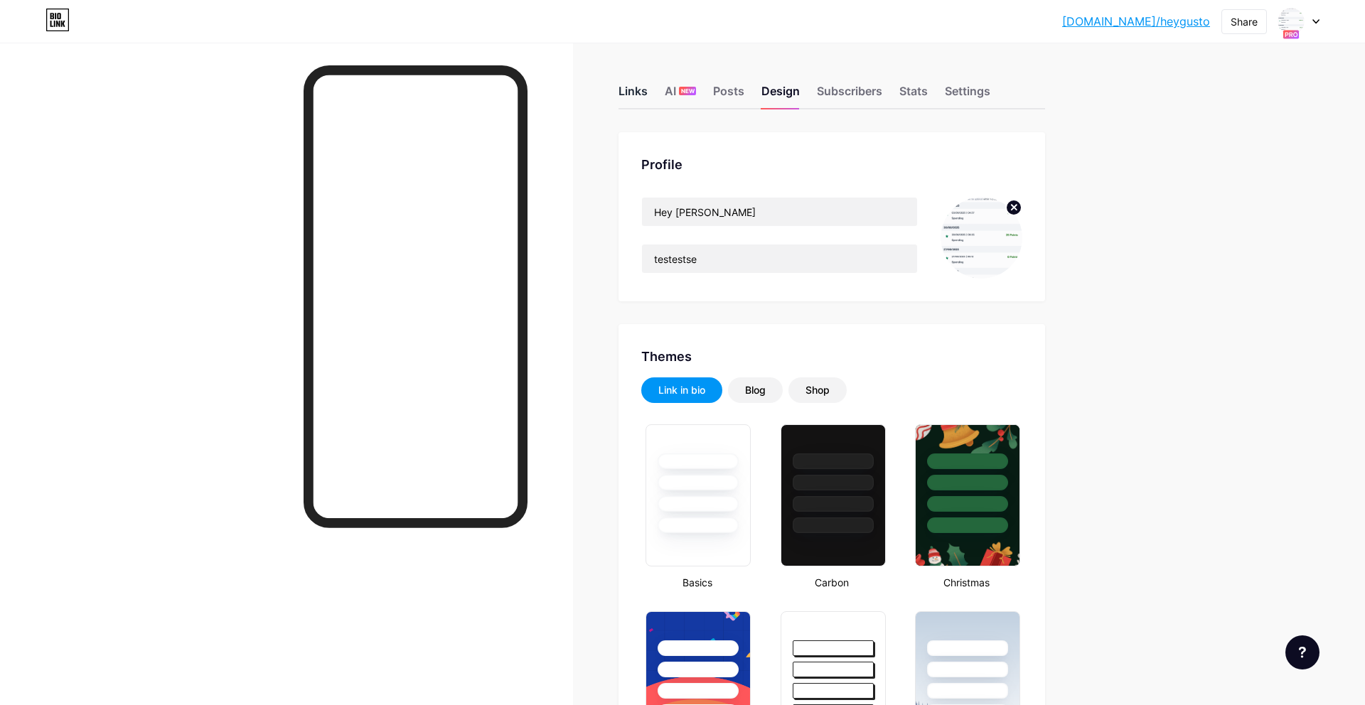
click at [643, 94] on div "Links" at bounding box center [632, 95] width 29 height 26
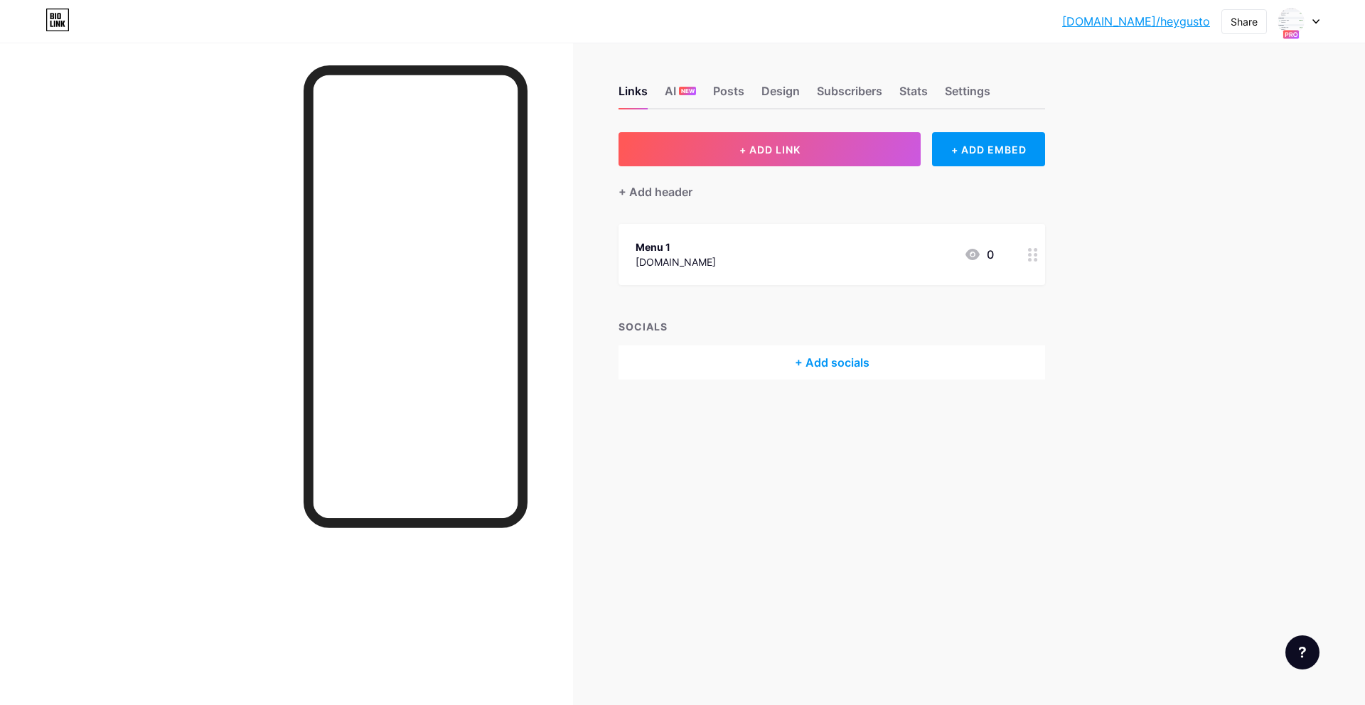
drag, startPoint x: 655, startPoint y: 195, endPoint x: 751, endPoint y: 227, distance: 100.5
click at [751, 227] on div "+ ADD LINK + ADD EMBED + Add header Menu 1 google.com 0 SOCIALS + Add socials" at bounding box center [831, 255] width 426 height 247
click at [844, 155] on button "+ ADD LINK" at bounding box center [769, 149] width 302 height 34
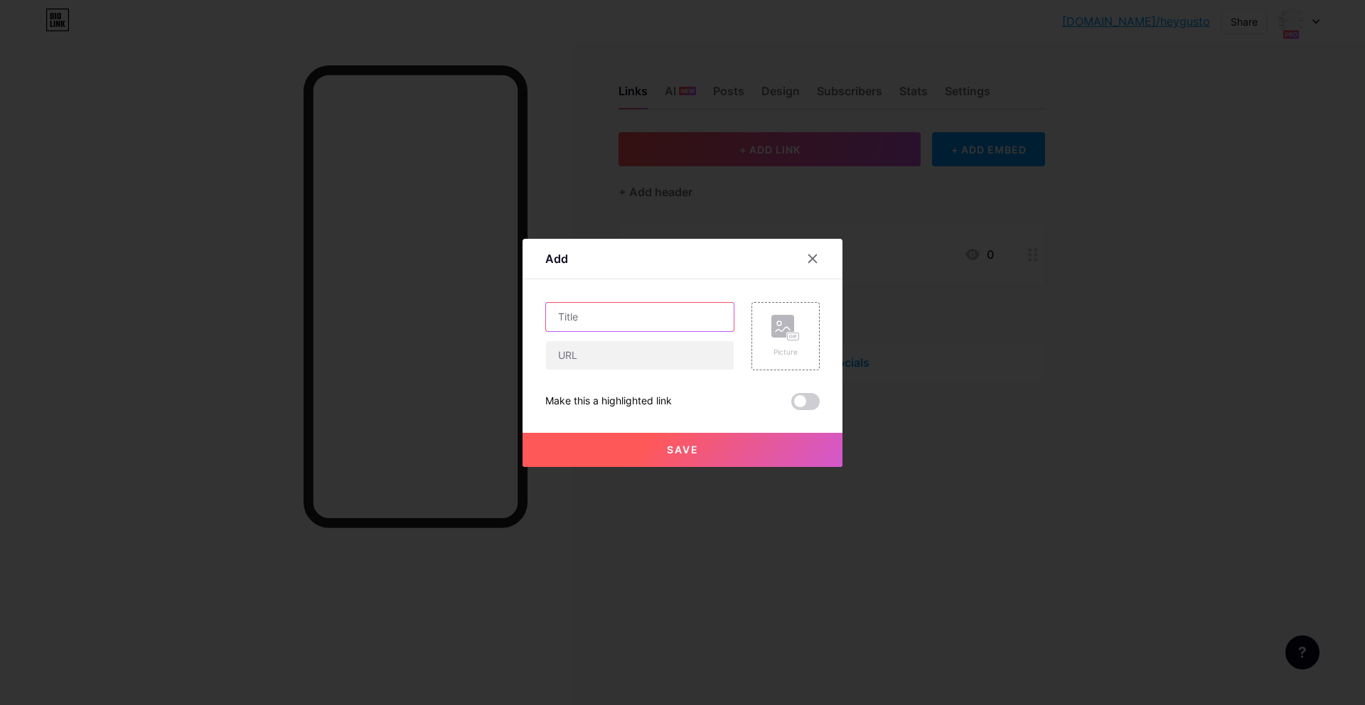
click at [668, 323] on input "text" at bounding box center [640, 317] width 188 height 28
type input "Menu 2"
click at [680, 453] on span "Save" at bounding box center [683, 450] width 32 height 12
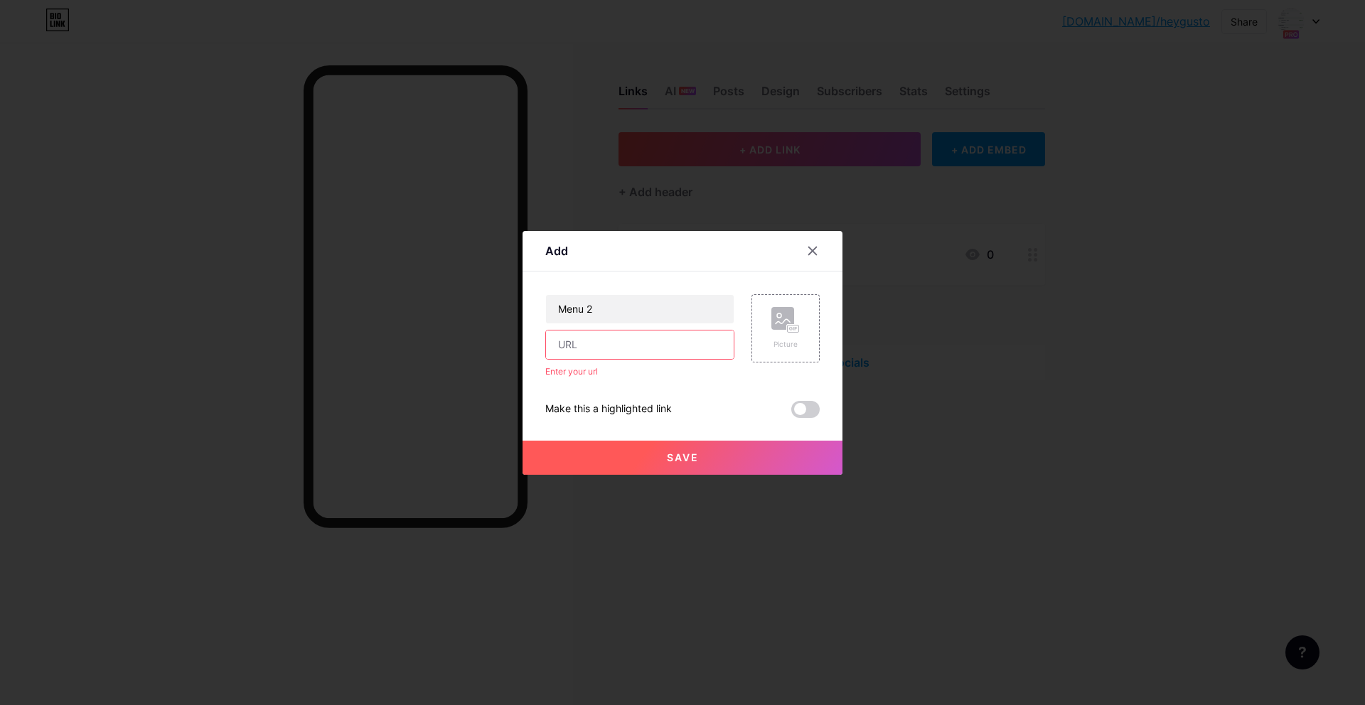
click at [692, 332] on input "text" at bounding box center [640, 345] width 188 height 28
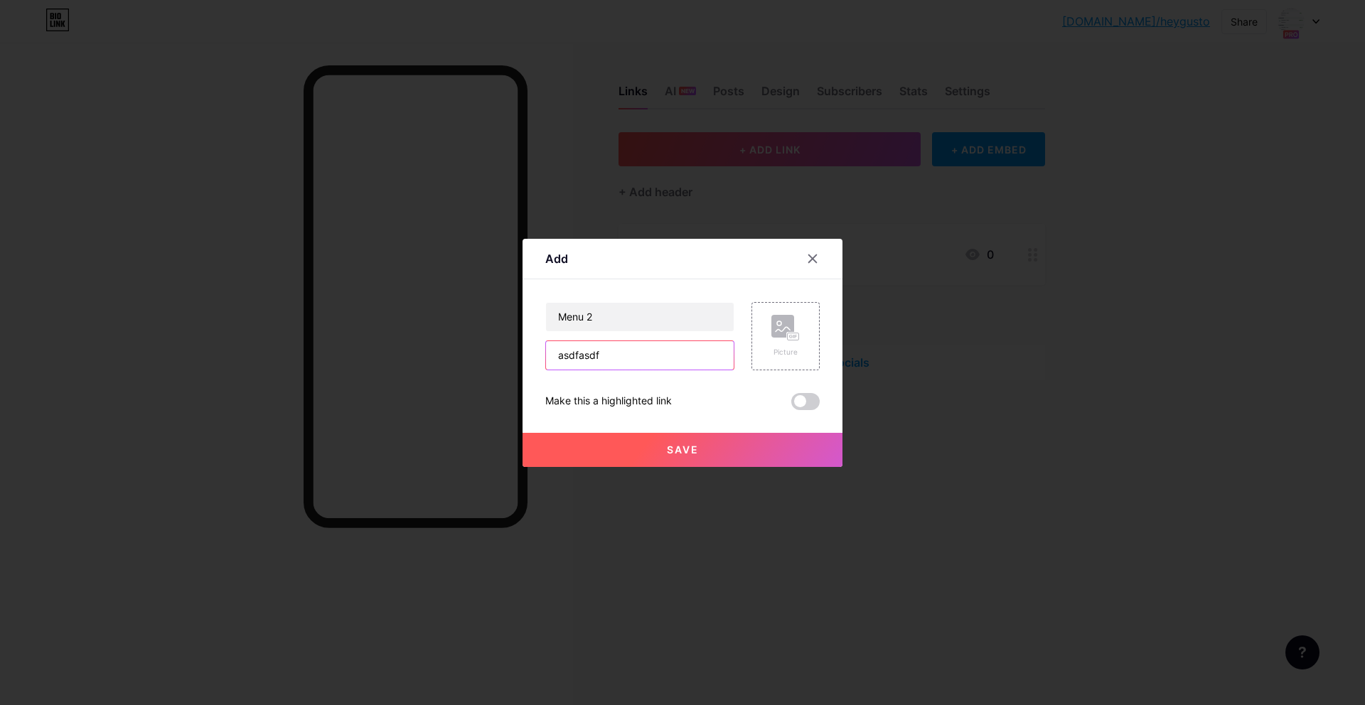
type input "asdfasdf"
click at [725, 451] on button "Save" at bounding box center [682, 450] width 320 height 34
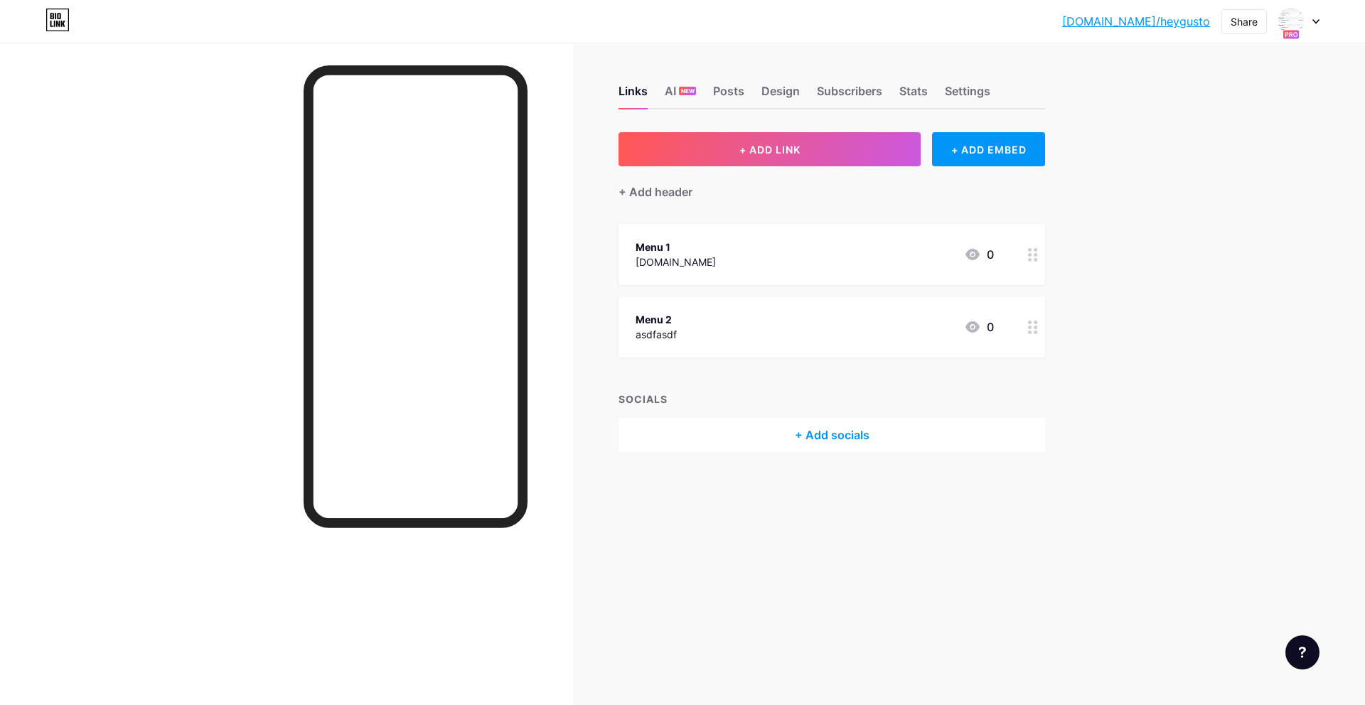
click at [1120, 436] on div "bio.link/heygus... bio.link/heygusto Share Switch accounts Hey Gusto bio.link/h…" at bounding box center [682, 352] width 1365 height 705
click at [845, 439] on div "+ Add socials" at bounding box center [831, 435] width 426 height 34
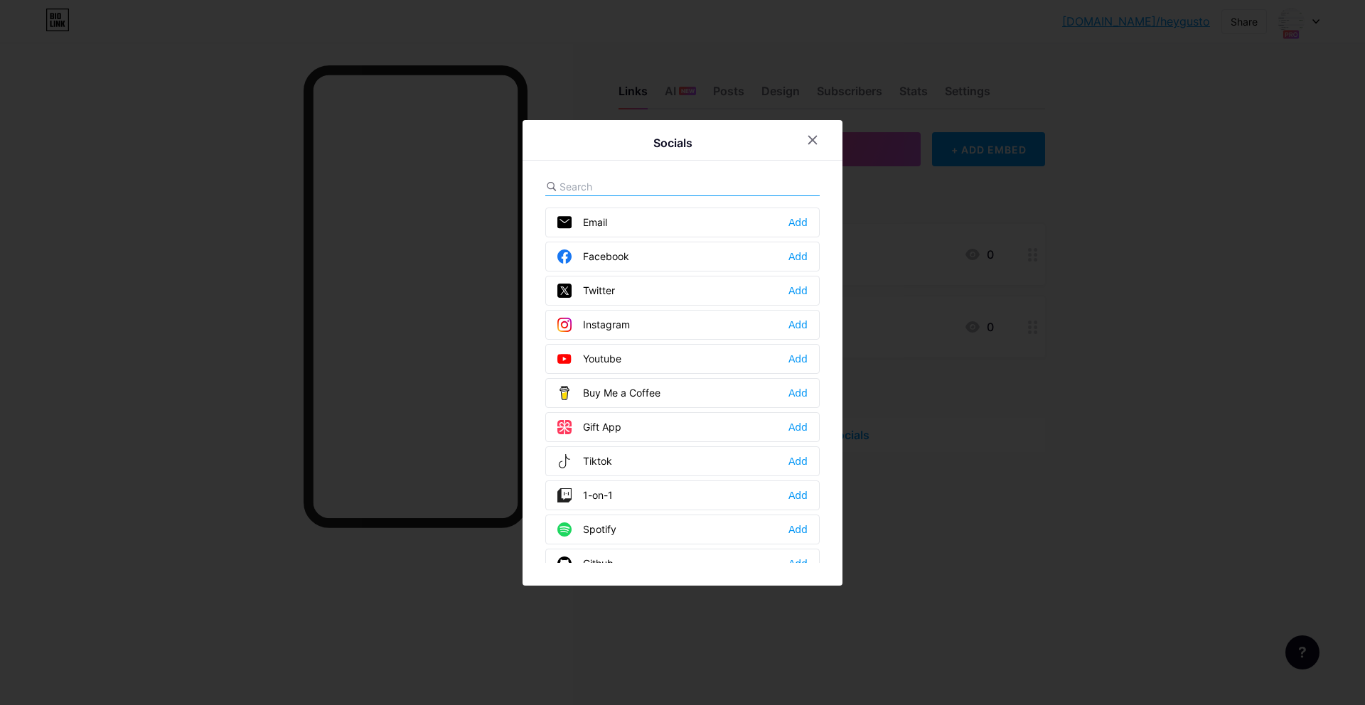
click at [1082, 432] on div at bounding box center [682, 352] width 1365 height 705
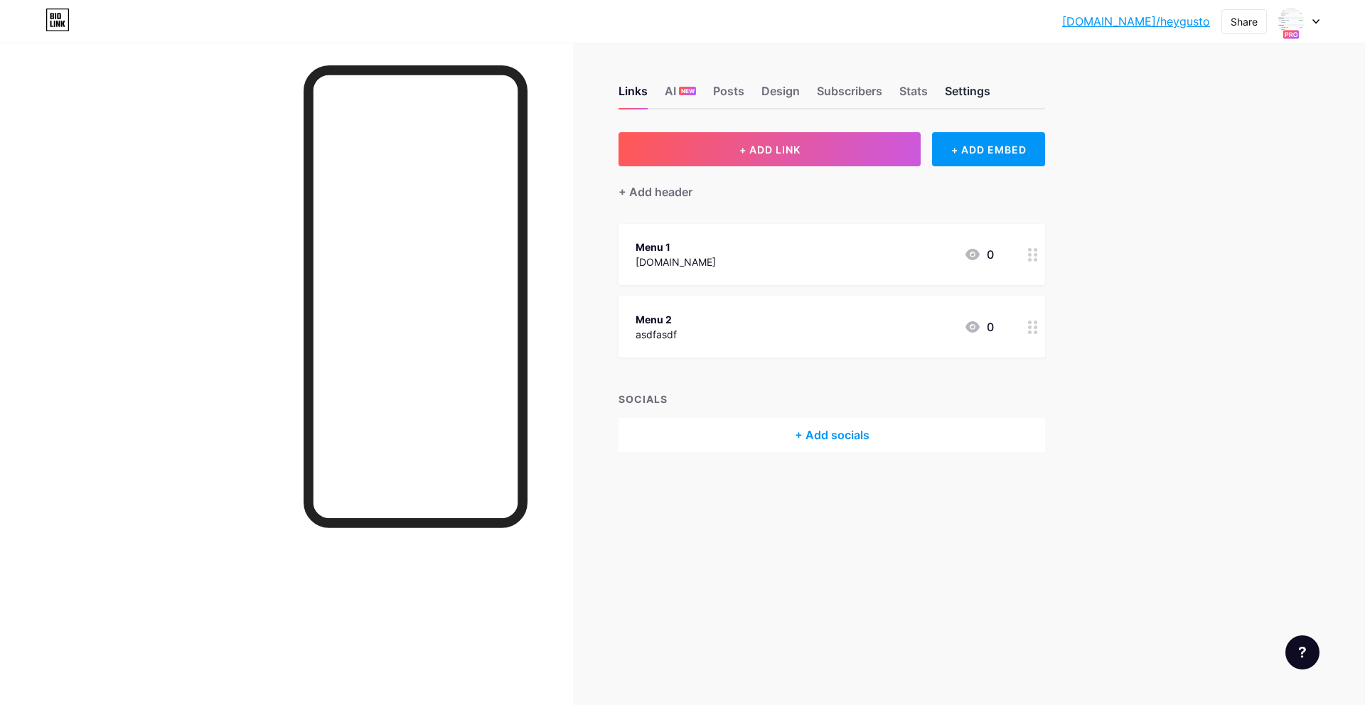
click at [975, 97] on div "Settings" at bounding box center [967, 95] width 45 height 26
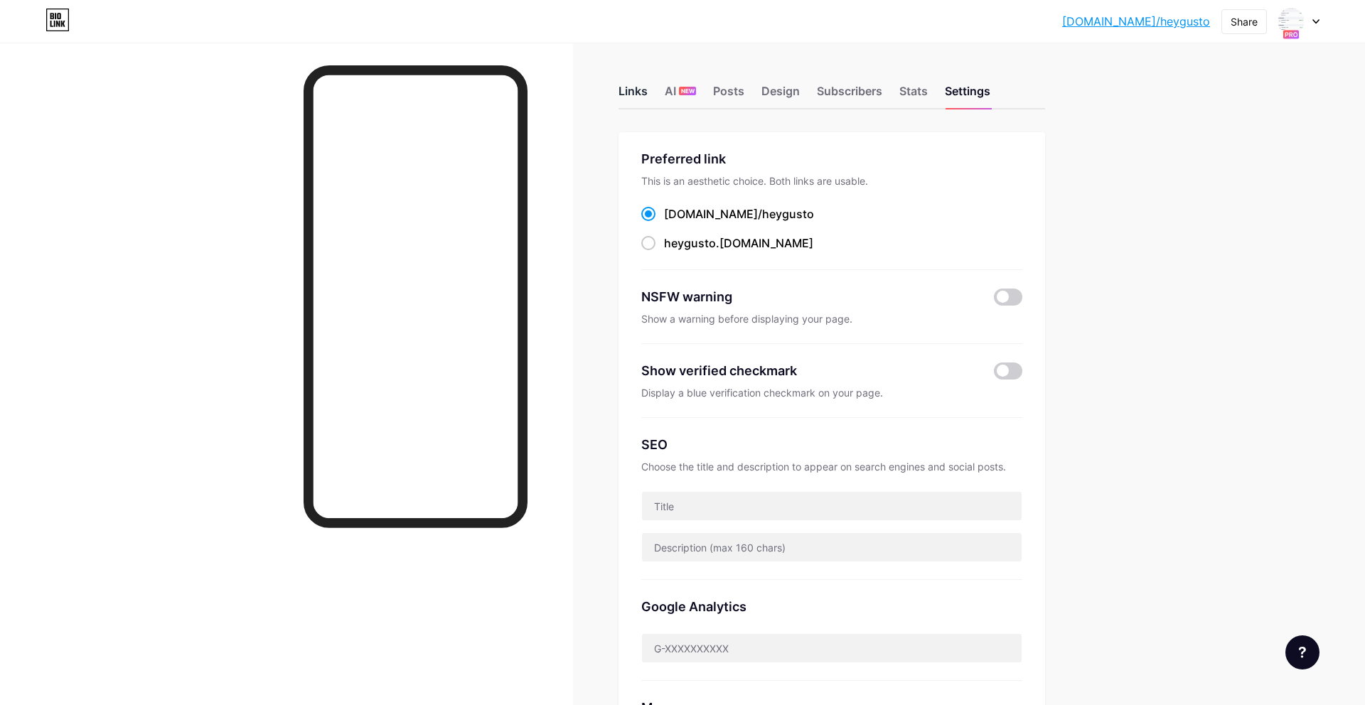
click at [628, 99] on div "Links" at bounding box center [632, 95] width 29 height 26
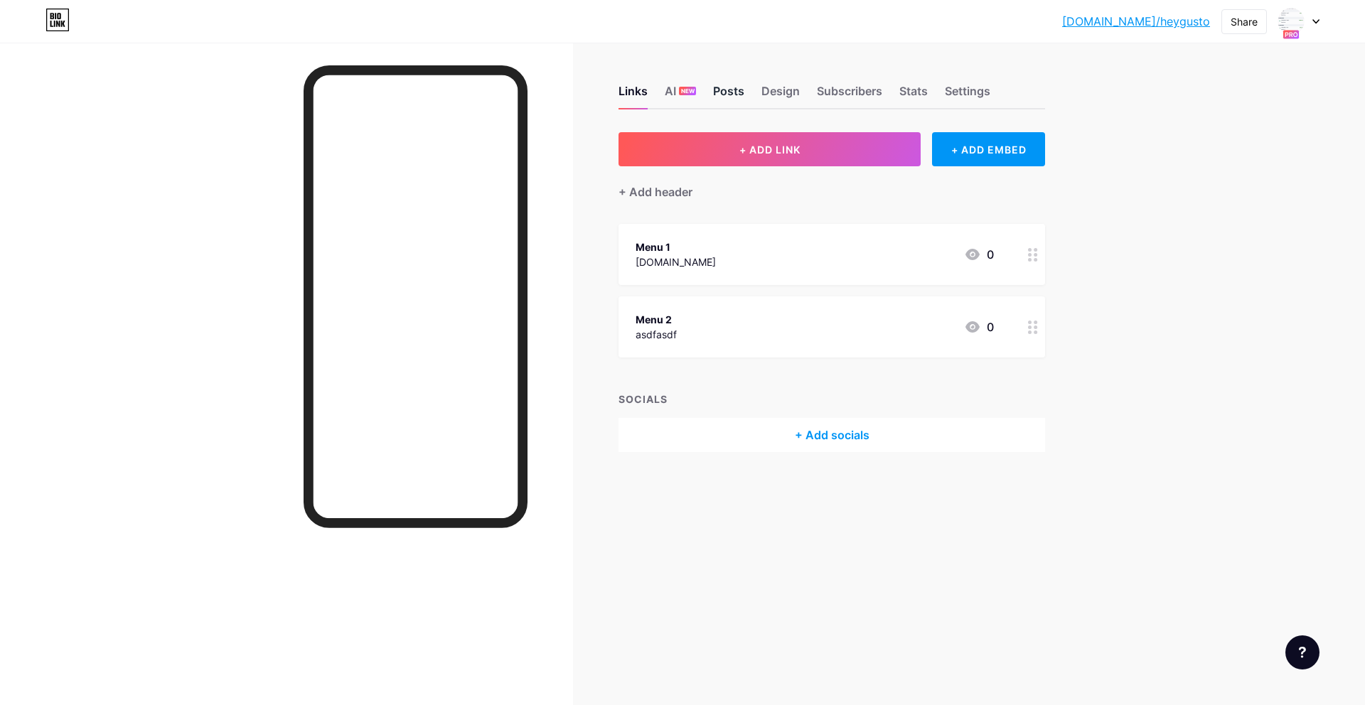
click at [731, 96] on div "Posts" at bounding box center [728, 95] width 31 height 26
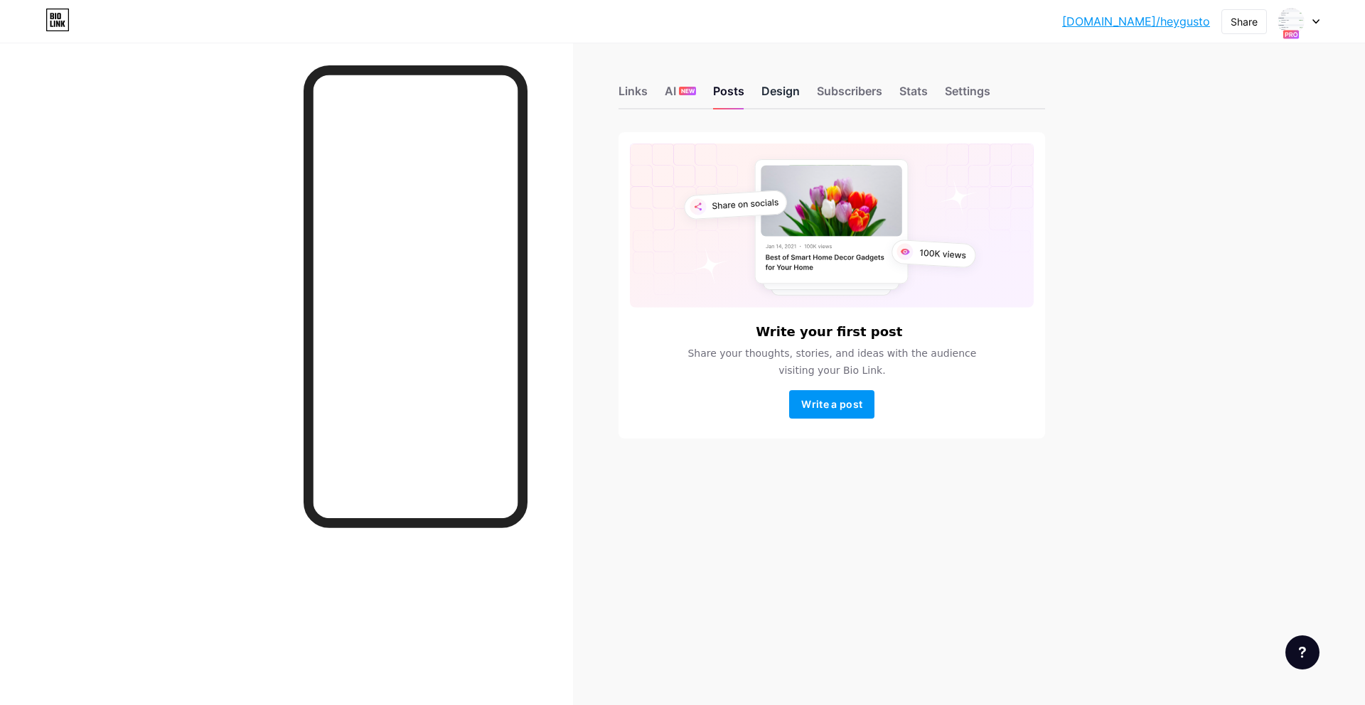
click at [791, 95] on div "Design" at bounding box center [780, 95] width 38 height 26
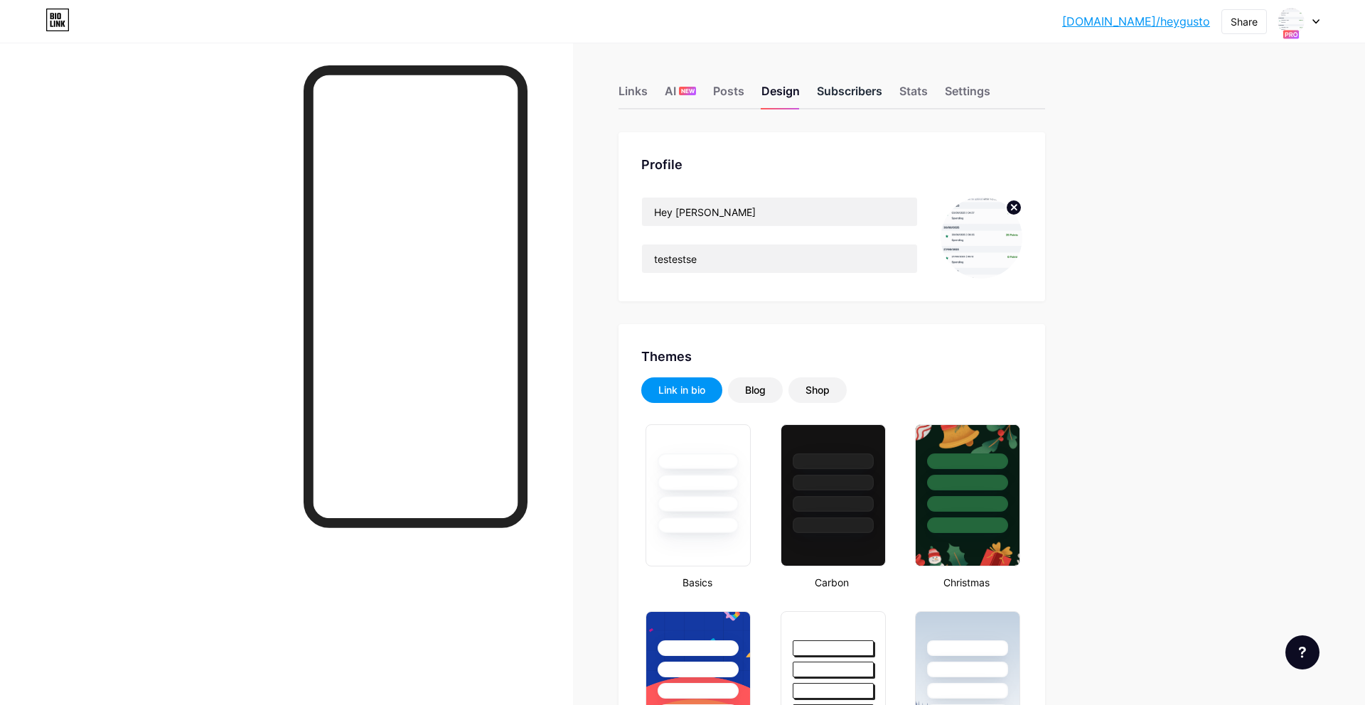
click at [847, 107] on div "Subscribers" at bounding box center [849, 95] width 65 height 26
click at [939, 86] on div "Links AI NEW Posts Design Subscribers Stats Settings" at bounding box center [831, 85] width 426 height 50
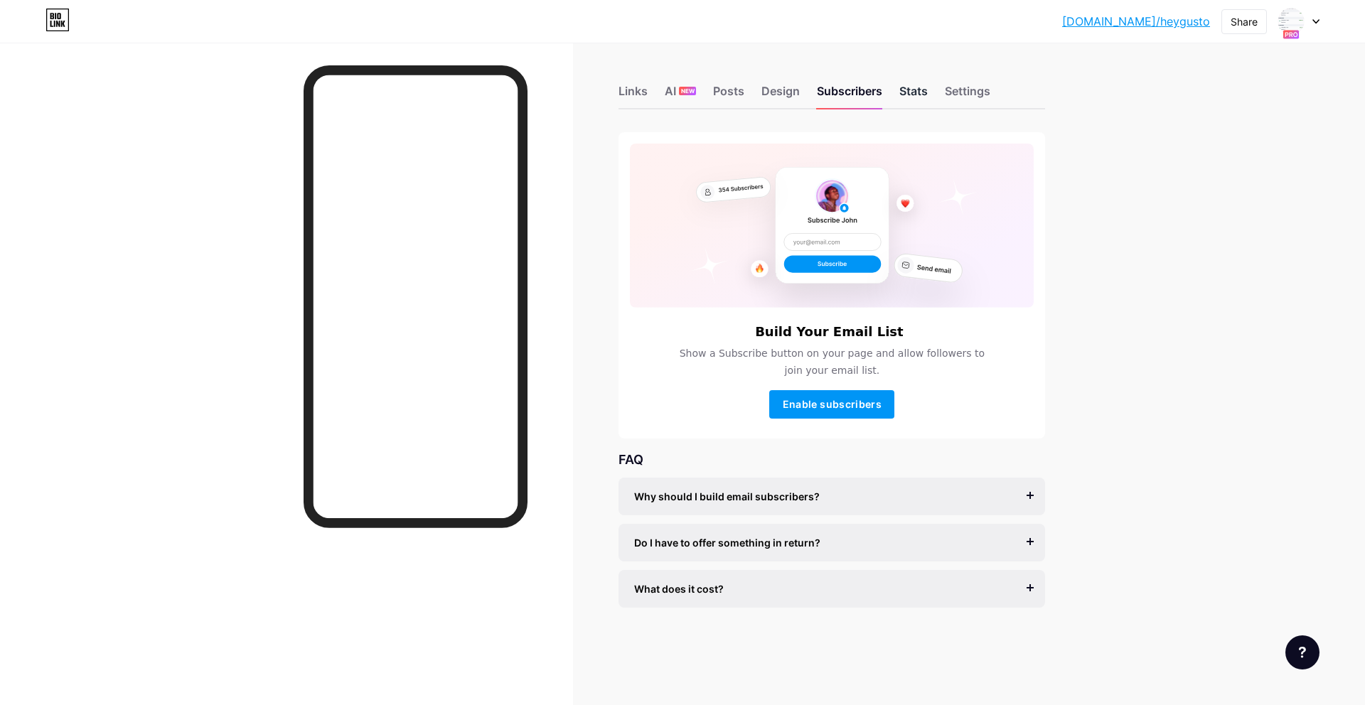
click at [913, 98] on div "Stats" at bounding box center [913, 95] width 28 height 26
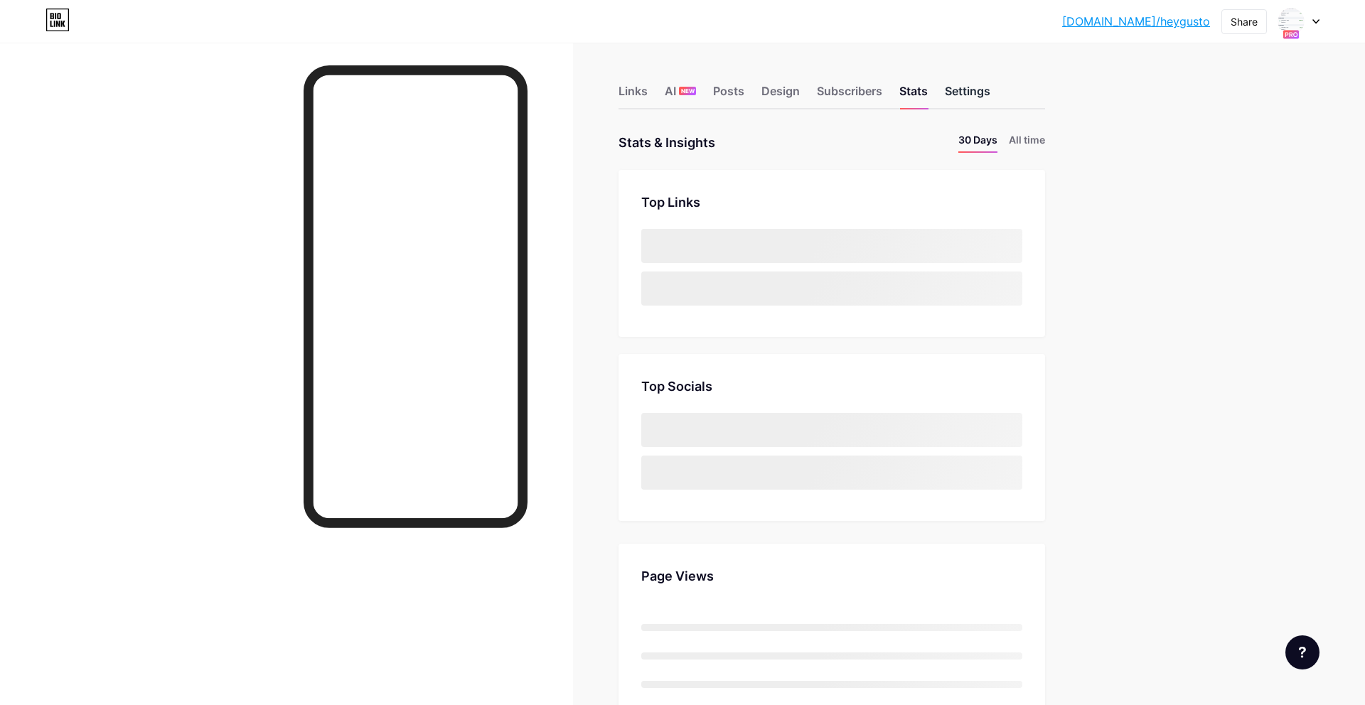
click at [982, 90] on div "Settings" at bounding box center [967, 95] width 45 height 26
